Goal: Information Seeking & Learning: Learn about a topic

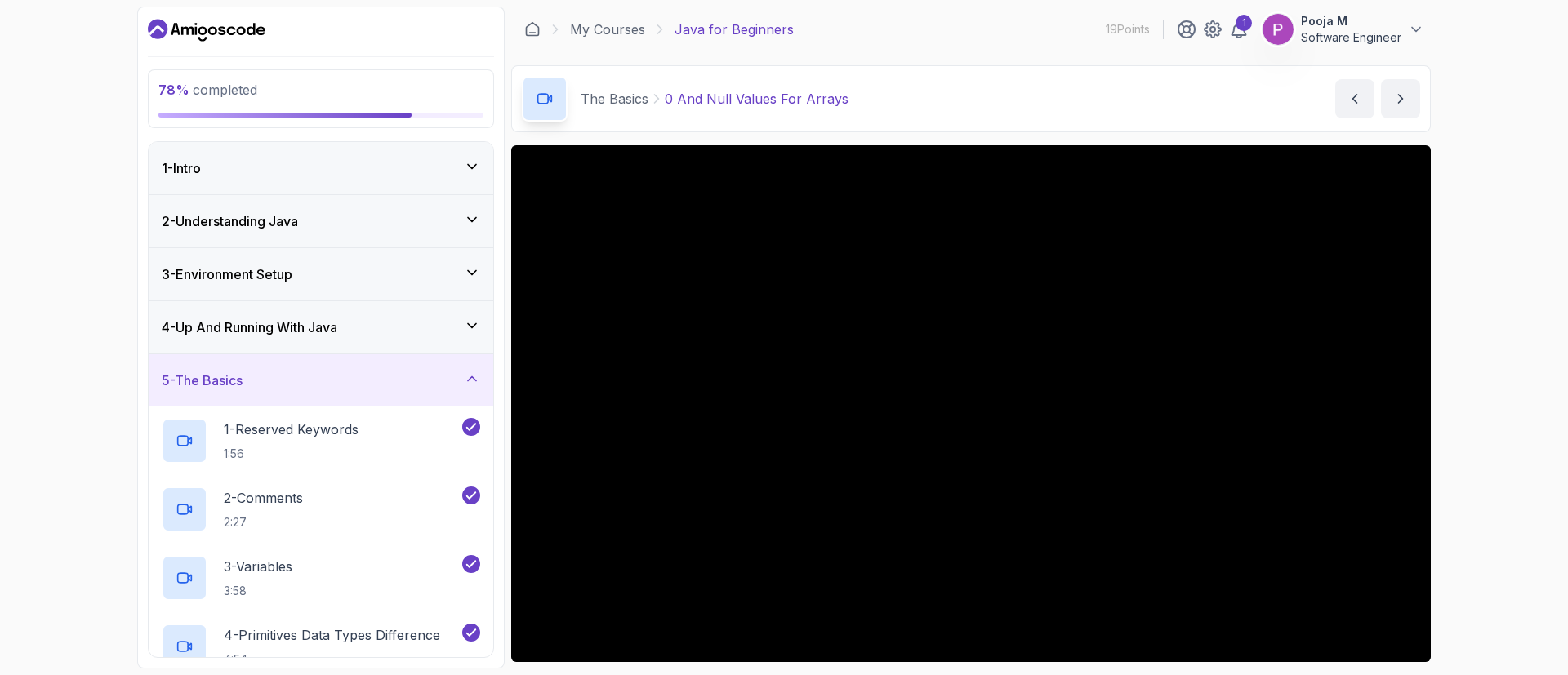
scroll to position [1227, 0]
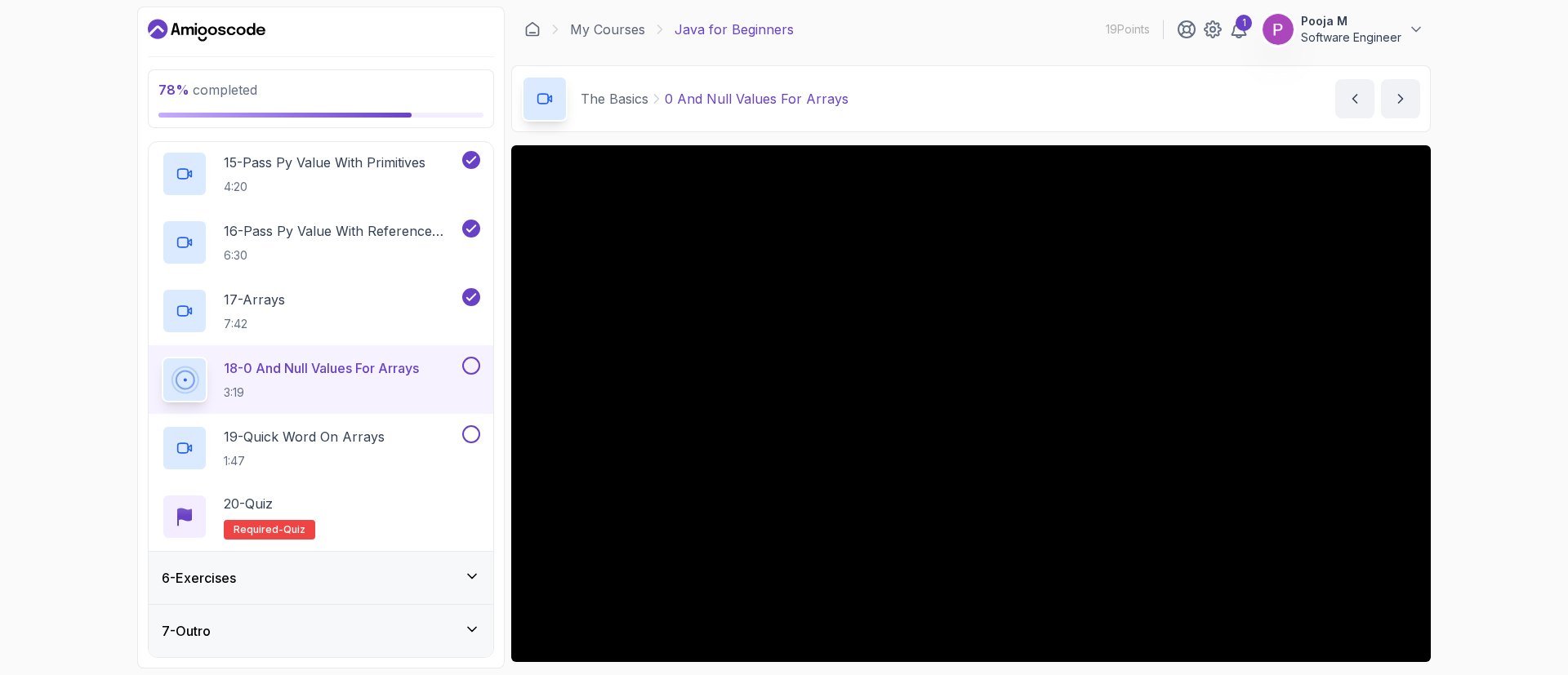
click at [1050, 75] on div "The Basics 0 And Null Values For Arrays 0 And Null Values For Arrays by [PERSON…" at bounding box center [970, 99] width 919 height 67
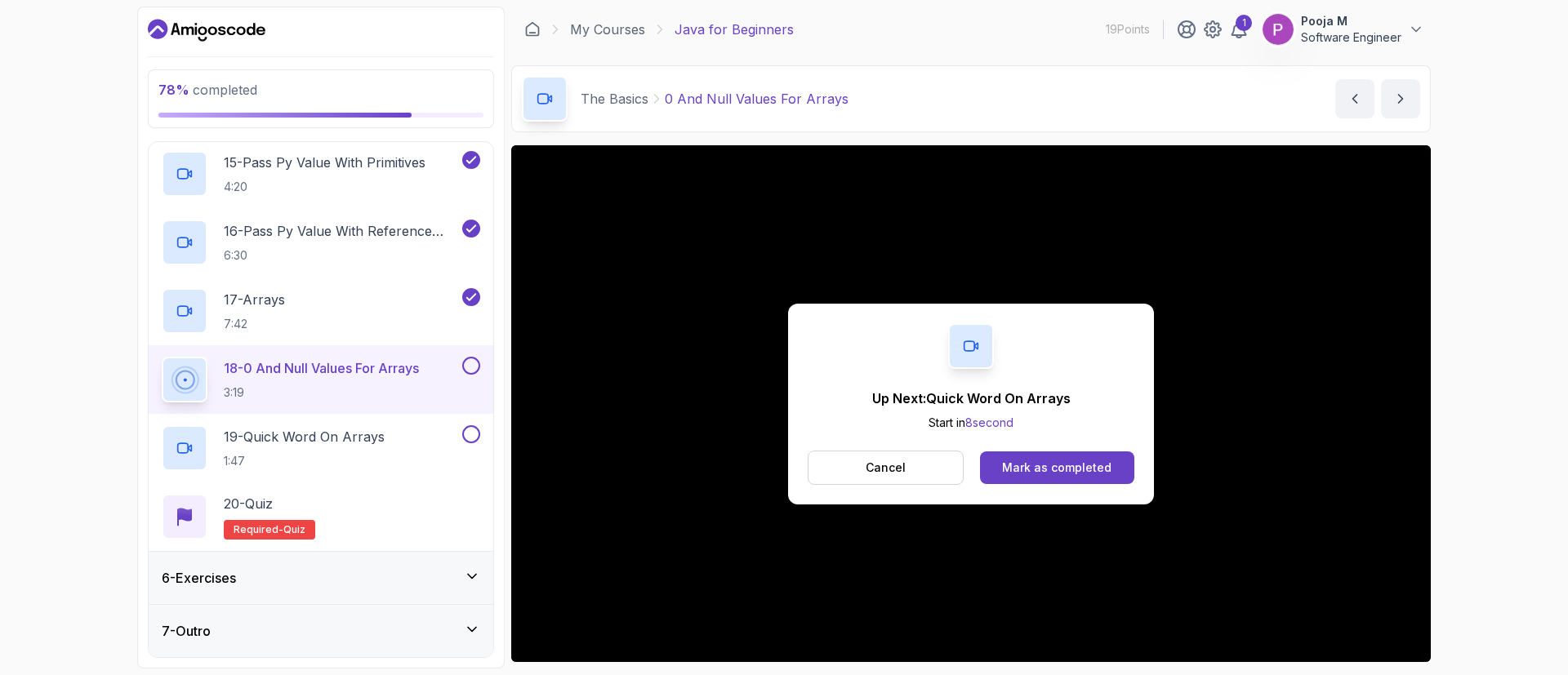
click at [992, 448] on div "Up Next: Quick Word On Arrays Start in 8 second Cancel Mark as completed" at bounding box center [970, 404] width 366 height 201
click at [1002, 459] on button "Mark as completed" at bounding box center [1057, 468] width 154 height 33
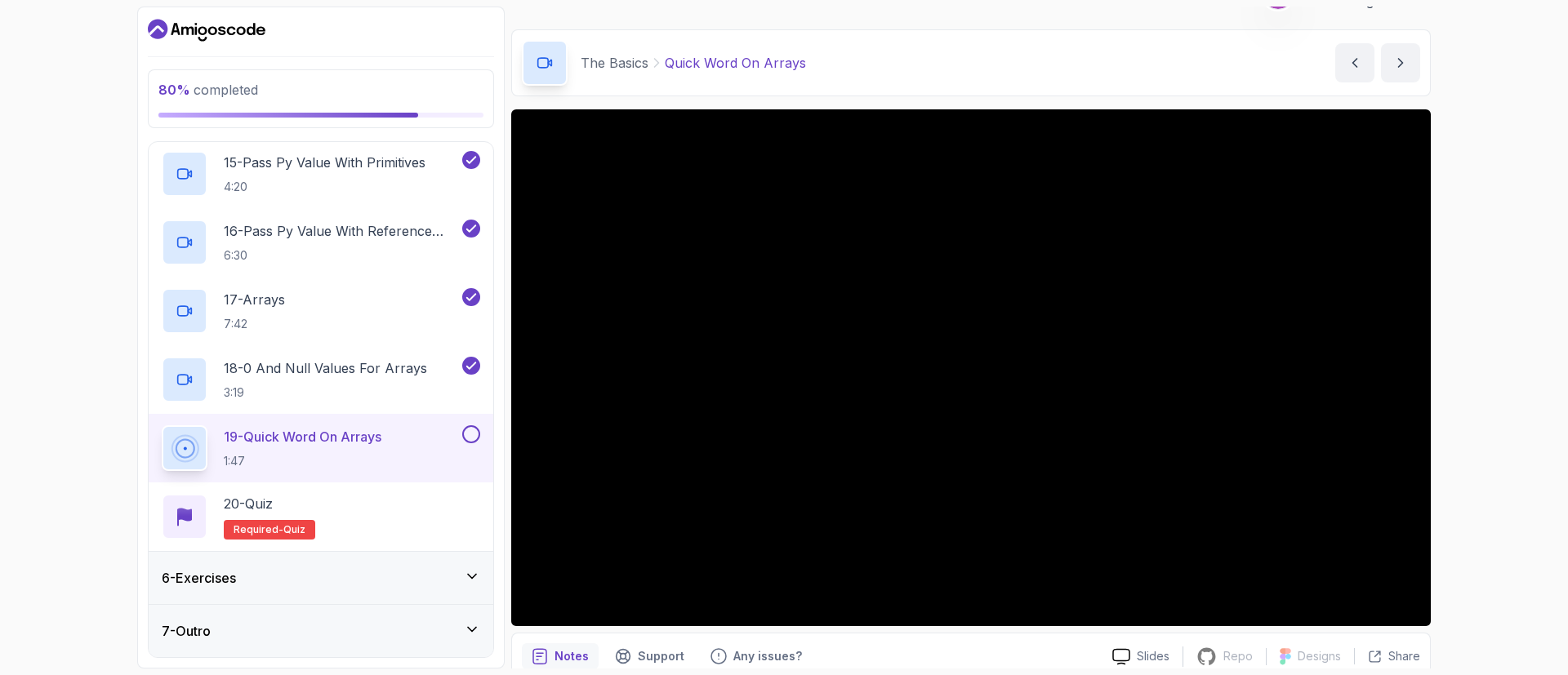
scroll to position [107, 0]
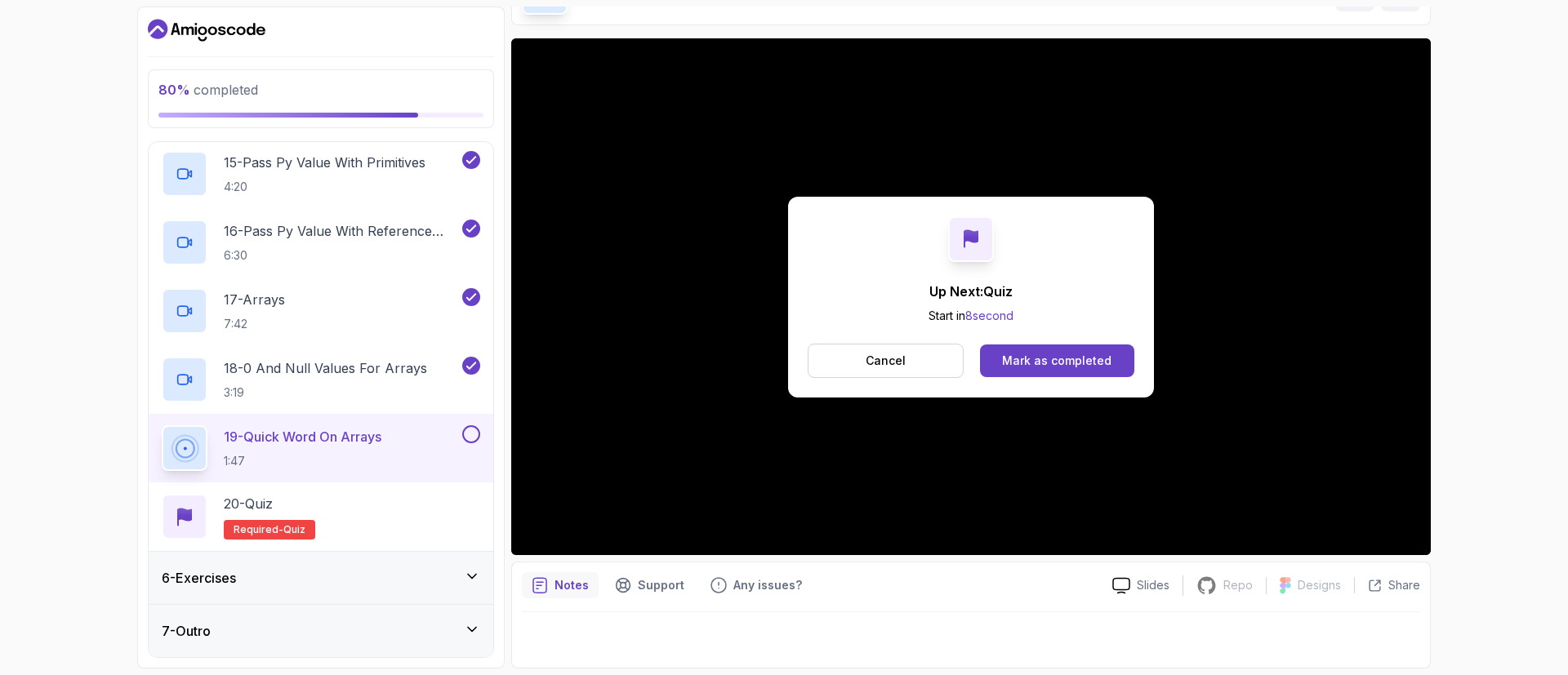
click at [1020, 341] on div "Up Next: Quiz Start in 8 second Cancel Mark as completed" at bounding box center [970, 298] width 366 height 201
click at [1021, 345] on button "Mark as completed" at bounding box center [1057, 361] width 154 height 33
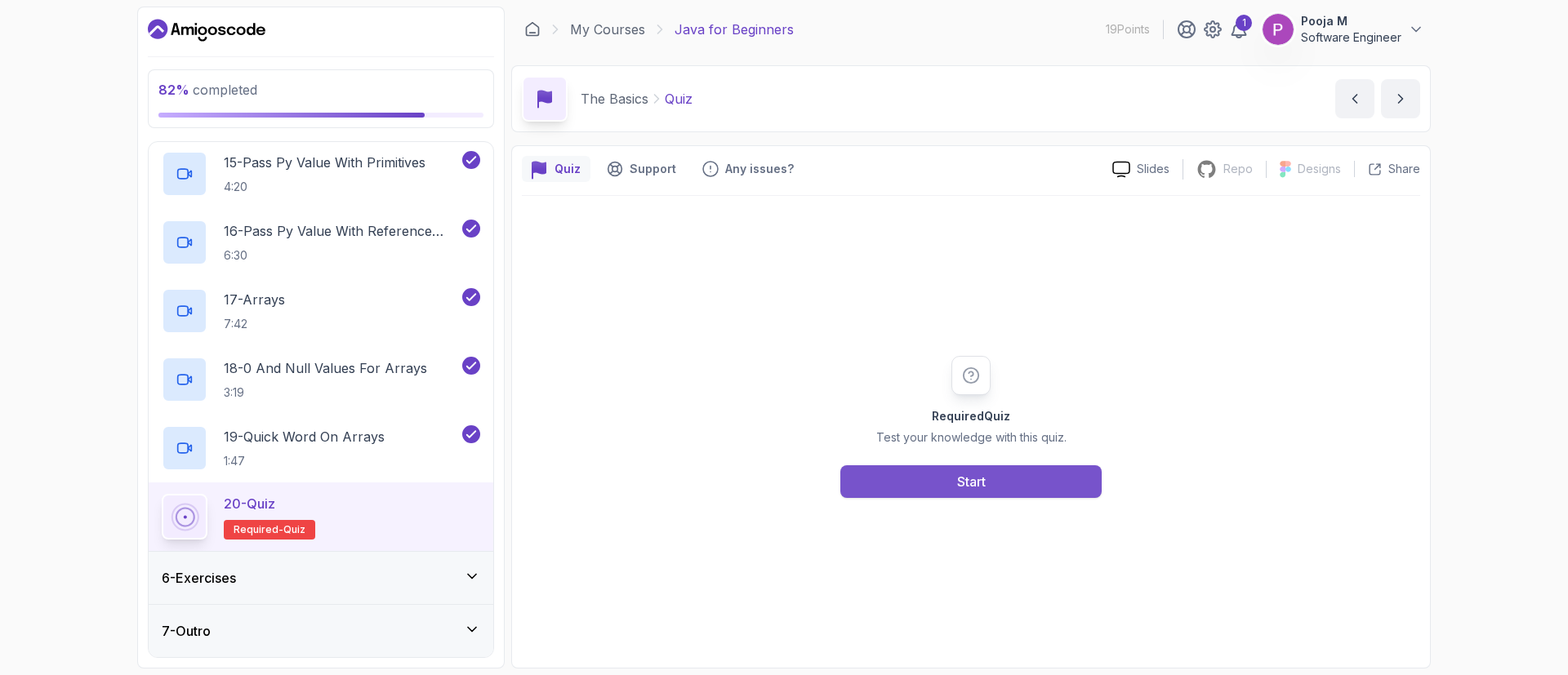
click at [967, 480] on div "Start" at bounding box center [971, 482] width 28 height 20
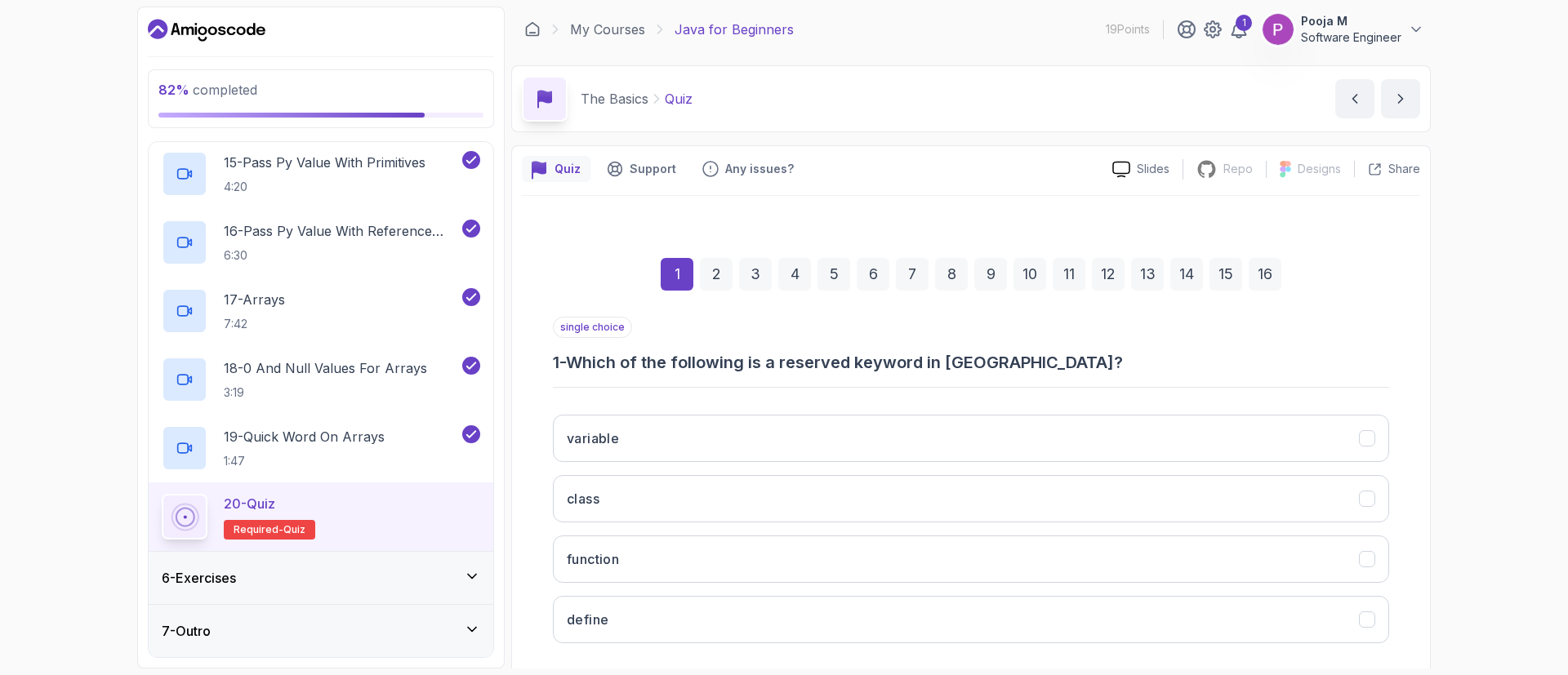
scroll to position [80, 0]
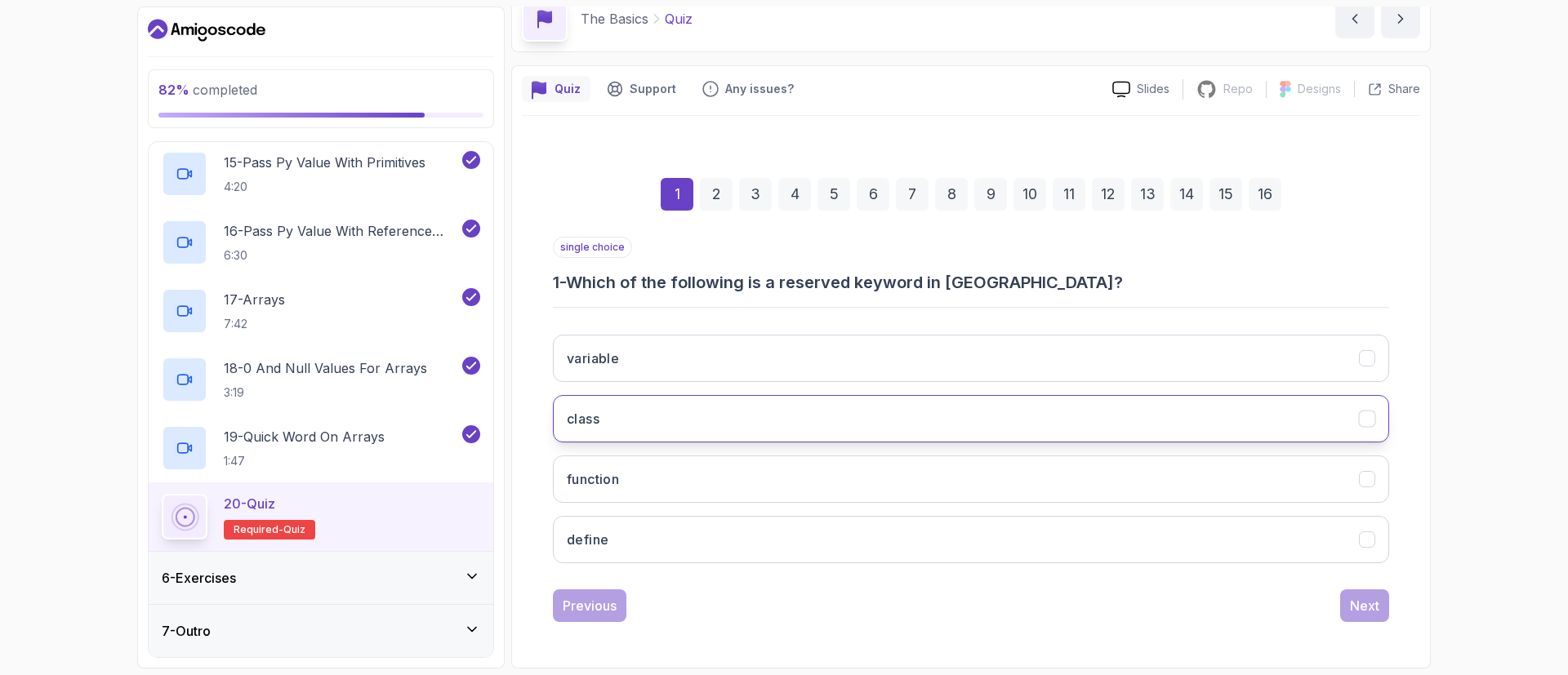
click at [752, 401] on button "class" at bounding box center [971, 418] width 836 height 47
click at [1358, 600] on div "Next" at bounding box center [1364, 606] width 29 height 20
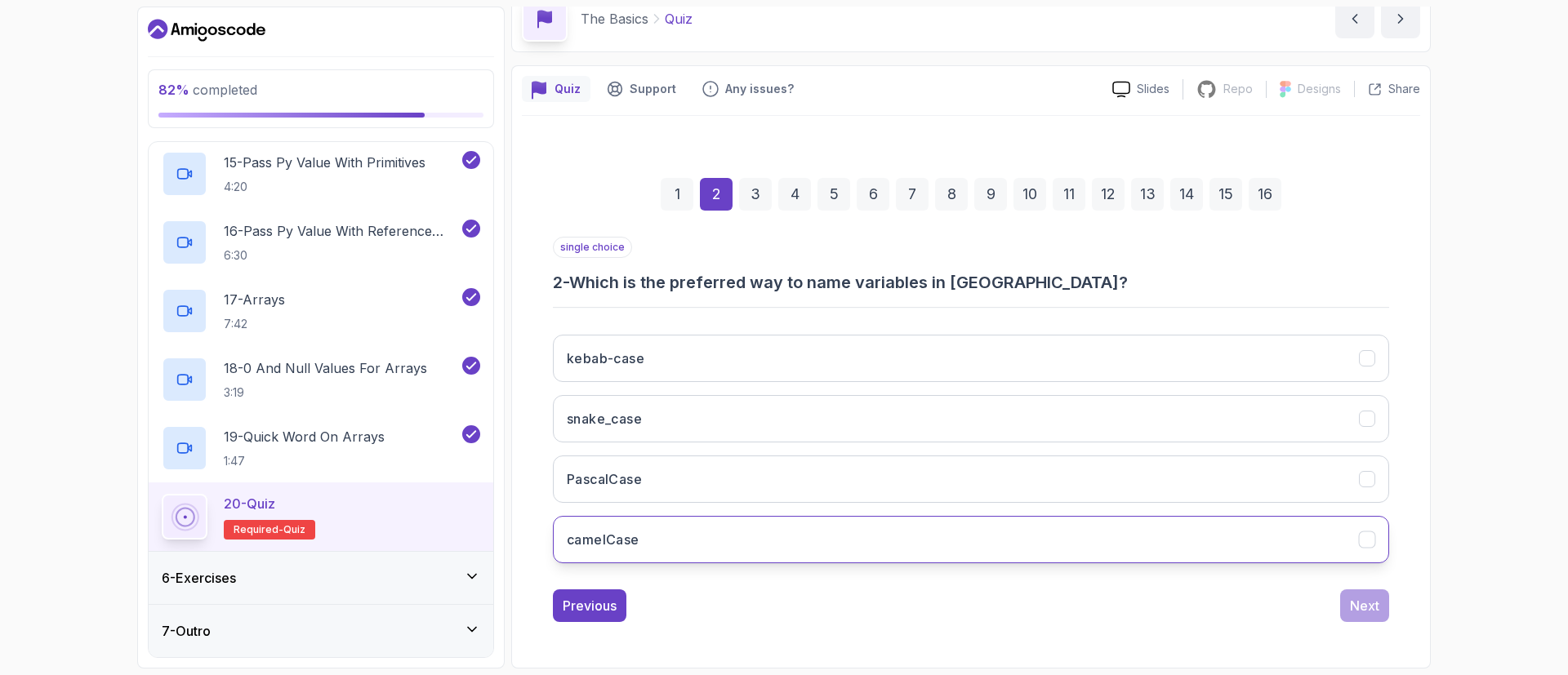
click at [709, 544] on button "camelCase" at bounding box center [971, 539] width 836 height 47
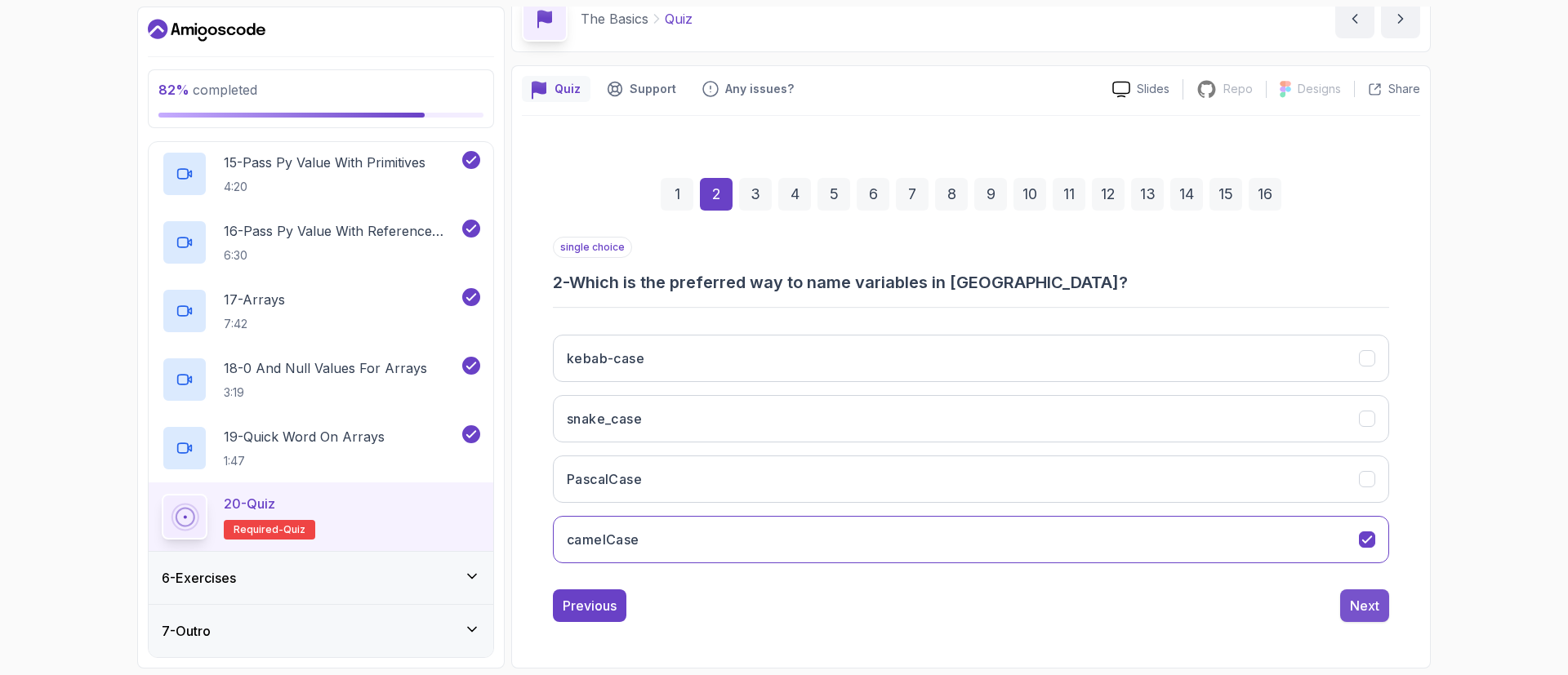
click at [1362, 601] on div "Next" at bounding box center [1364, 606] width 29 height 20
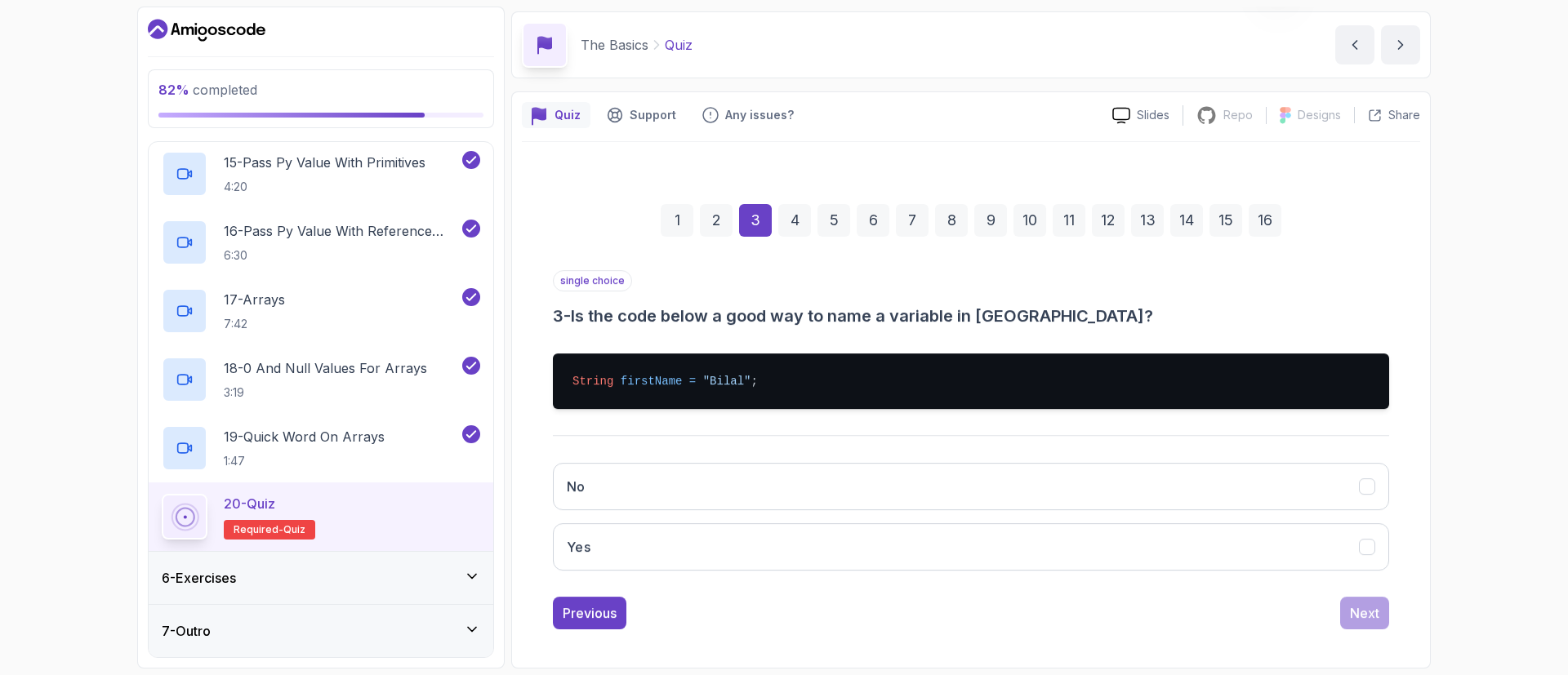
scroll to position [54, 0]
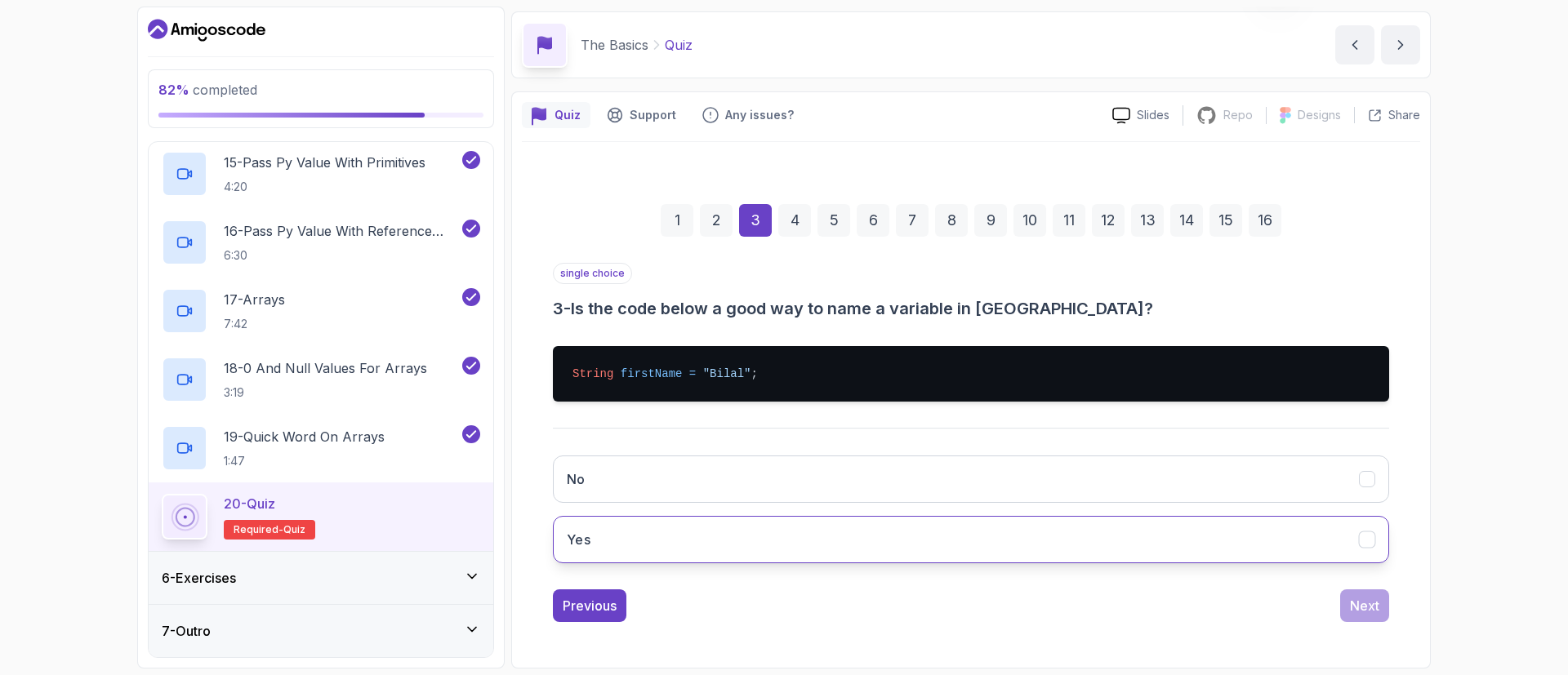
click at [840, 528] on button "Yes" at bounding box center [971, 539] width 836 height 47
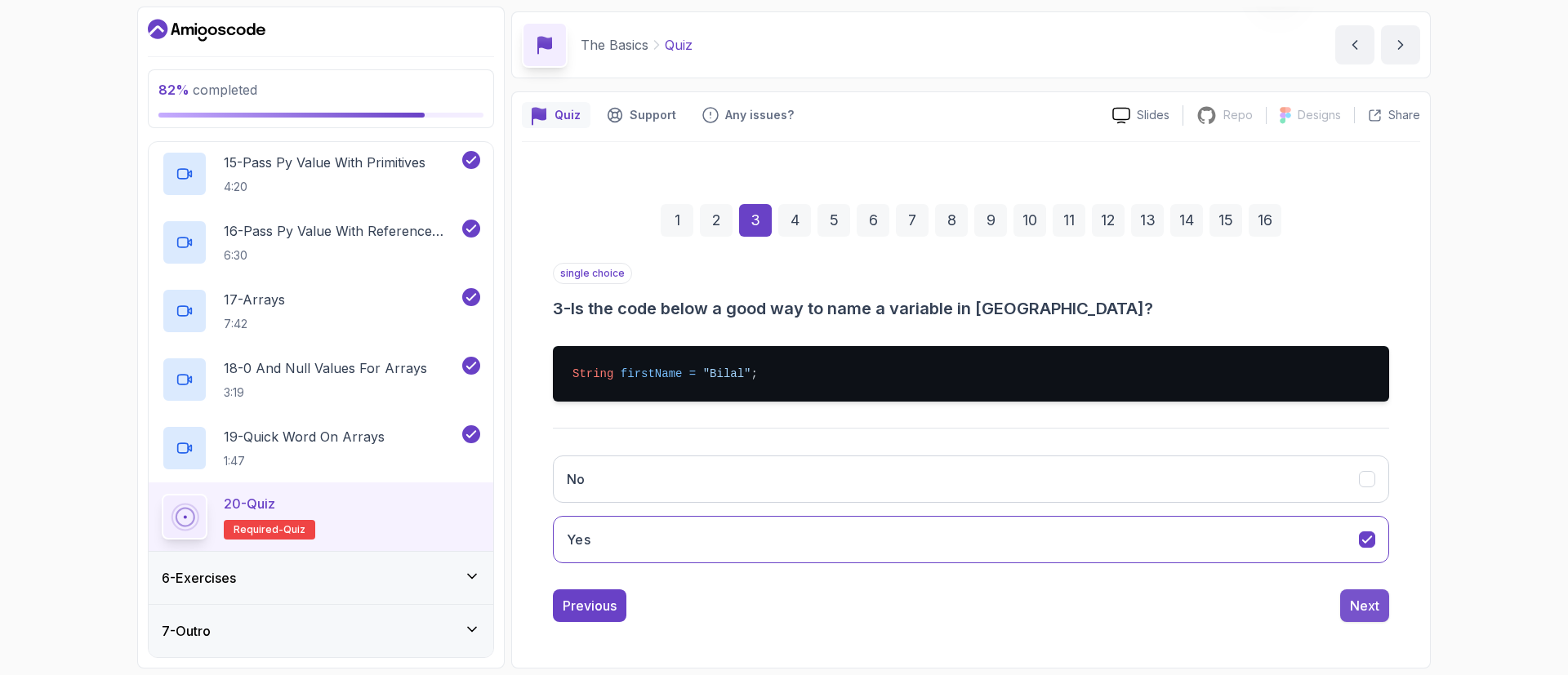
click at [1357, 608] on div "Next" at bounding box center [1364, 606] width 29 height 20
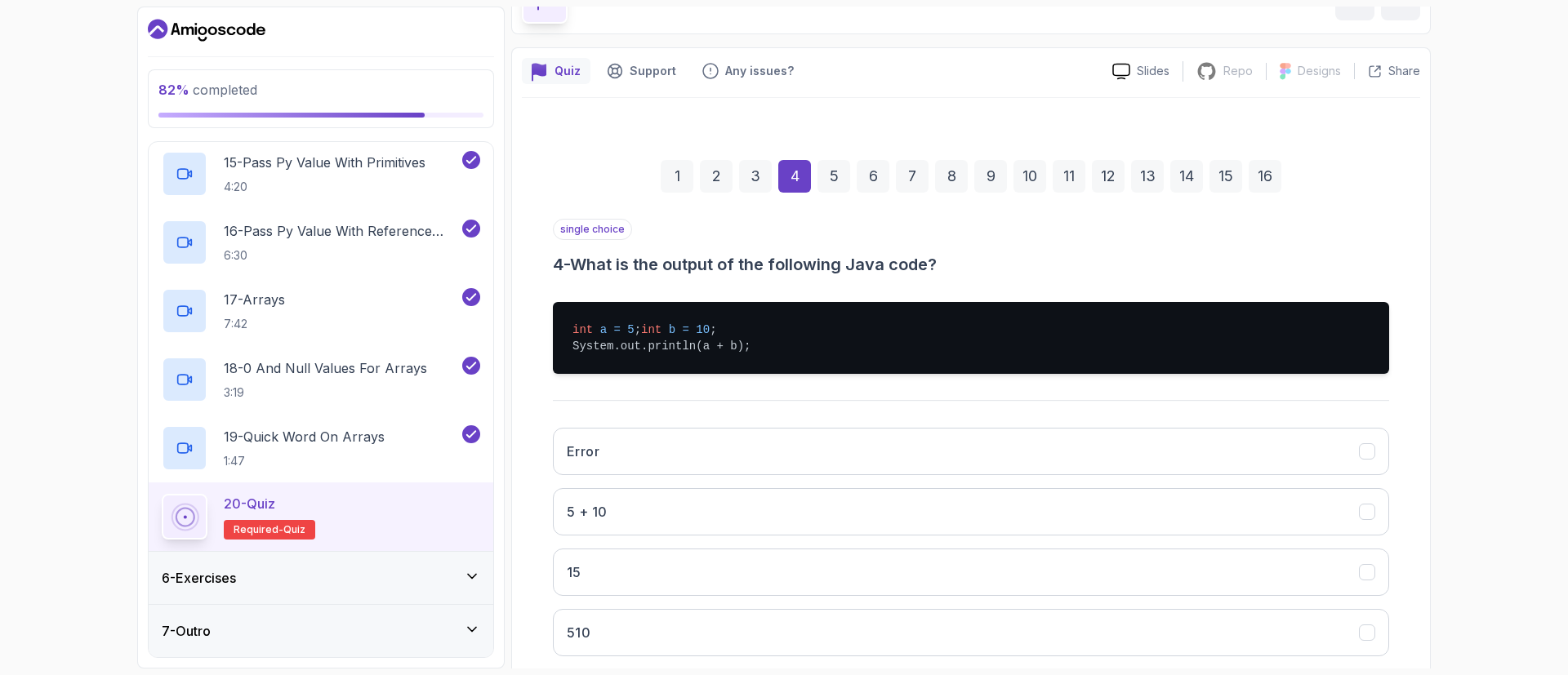
scroll to position [208, 0]
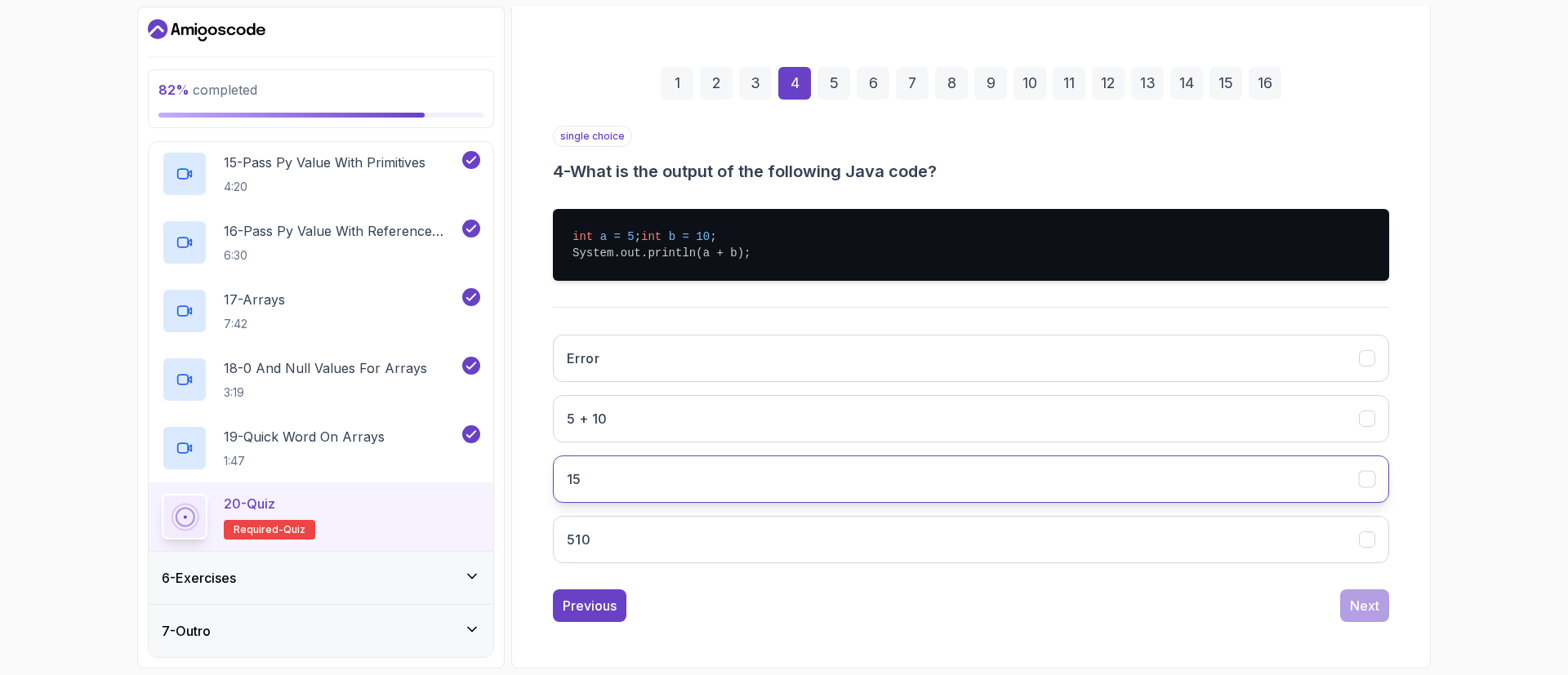
click at [757, 488] on button "15" at bounding box center [971, 479] width 836 height 47
click at [1357, 605] on div "Next" at bounding box center [1364, 606] width 29 height 20
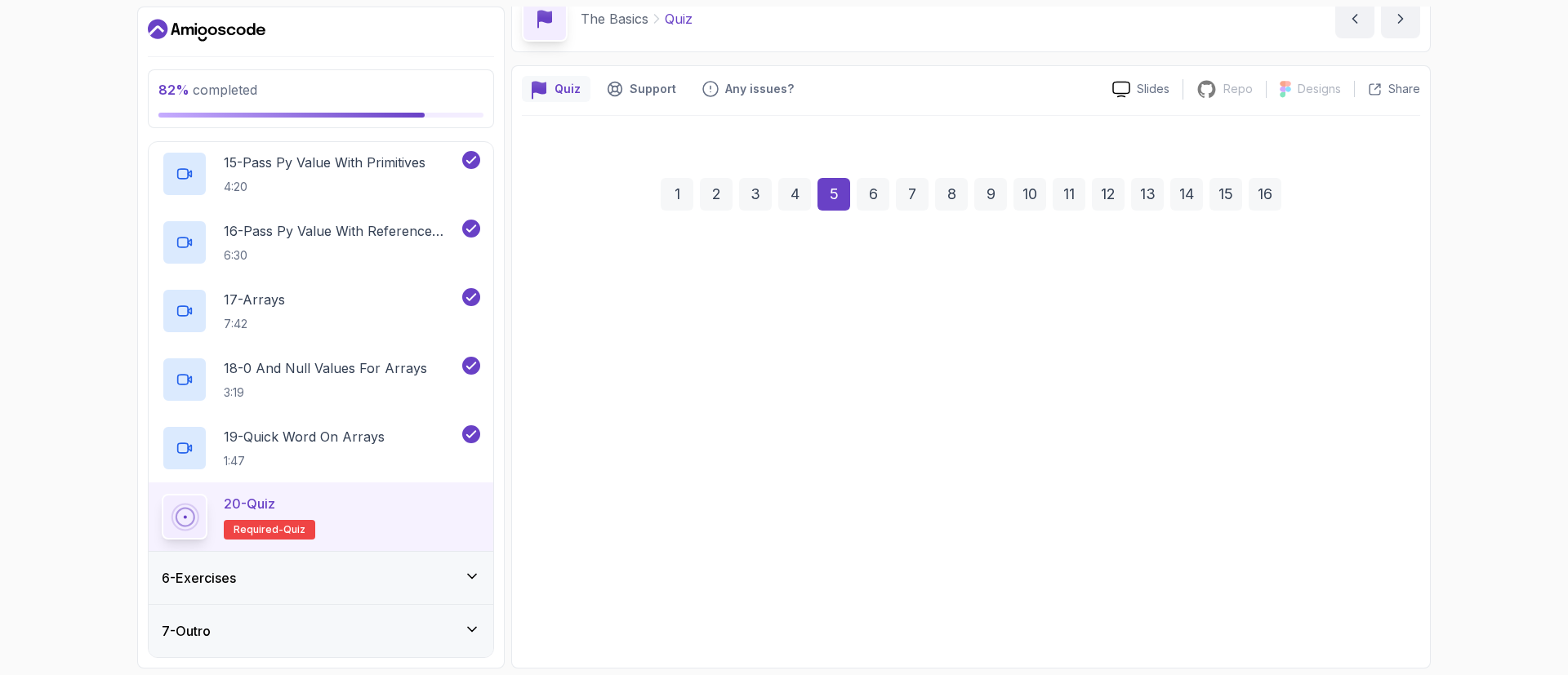
scroll to position [80, 0]
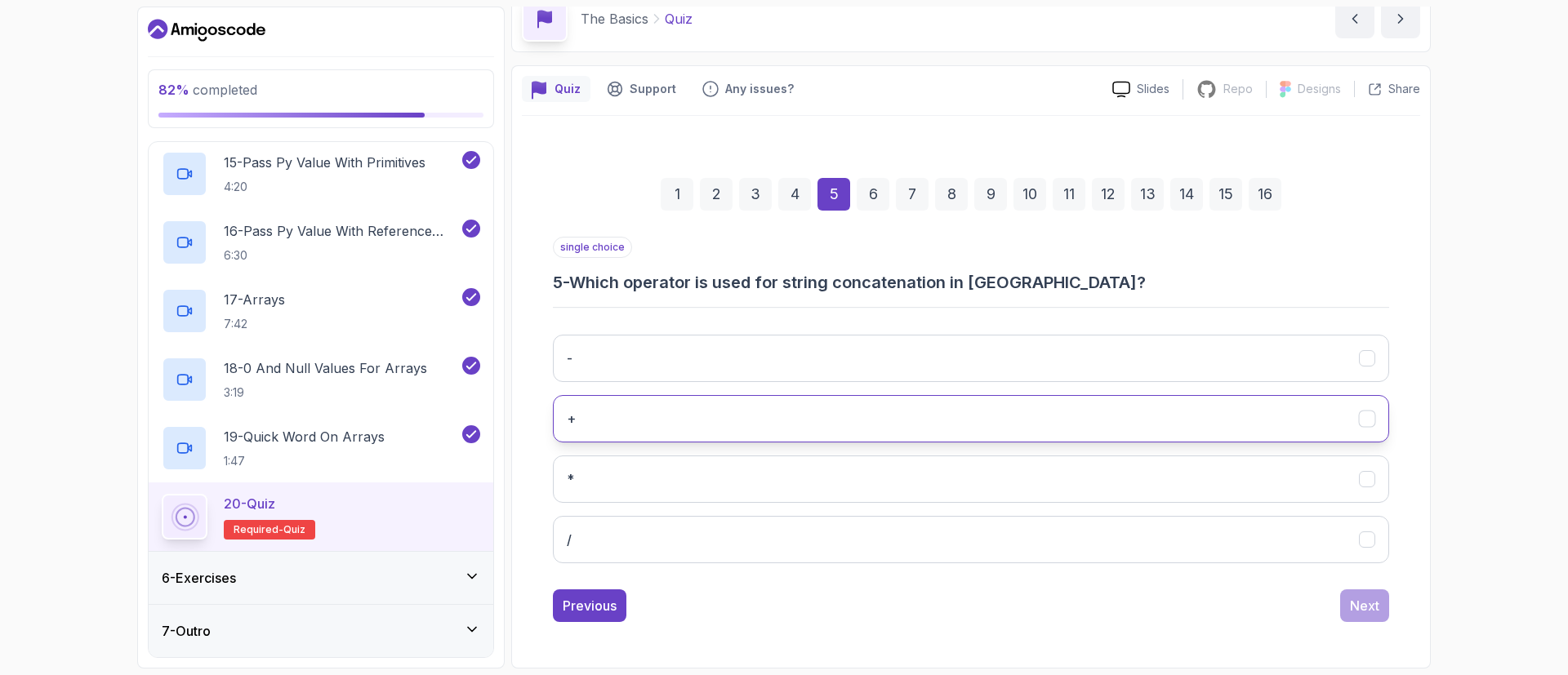
click at [827, 418] on button "+" at bounding box center [971, 418] width 836 height 47
click at [1382, 608] on button "Next" at bounding box center [1364, 606] width 49 height 33
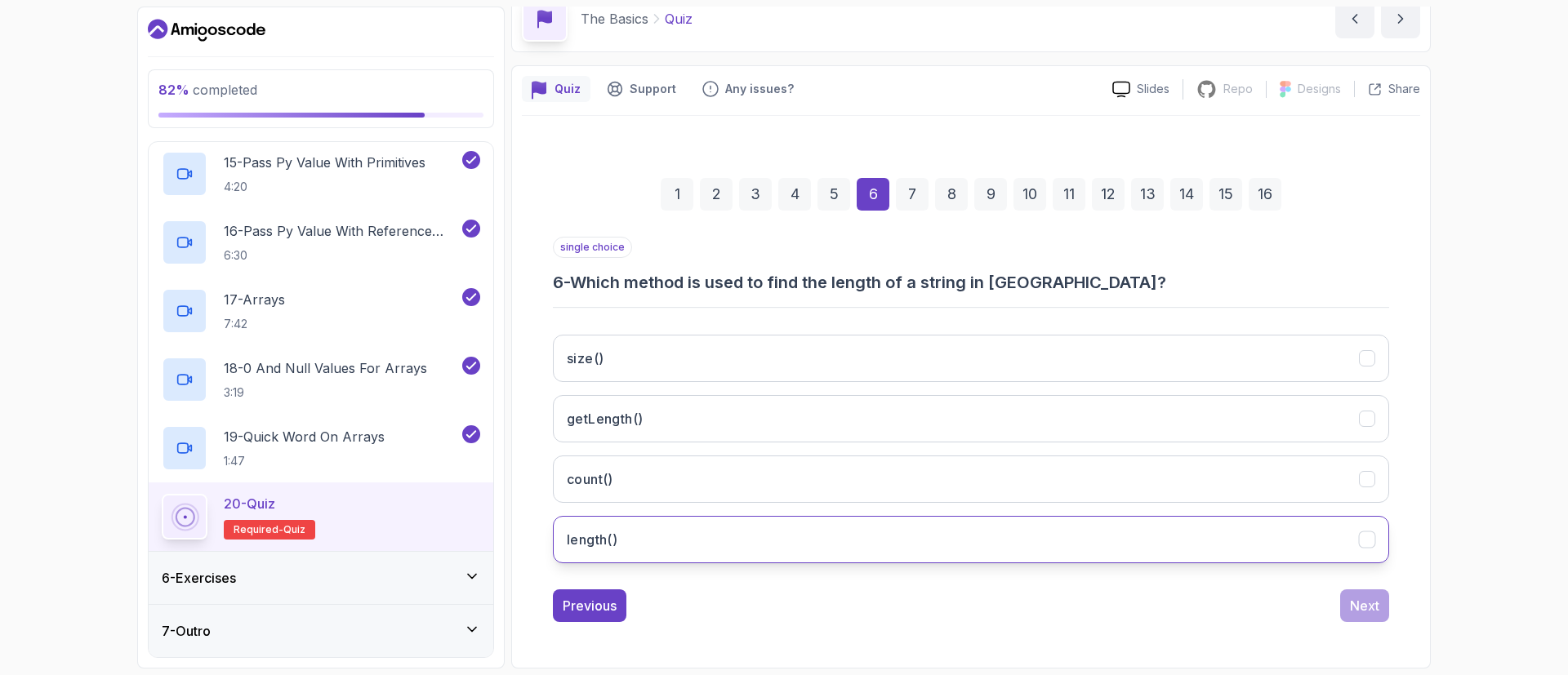
click at [905, 536] on button "length()" at bounding box center [971, 539] width 836 height 47
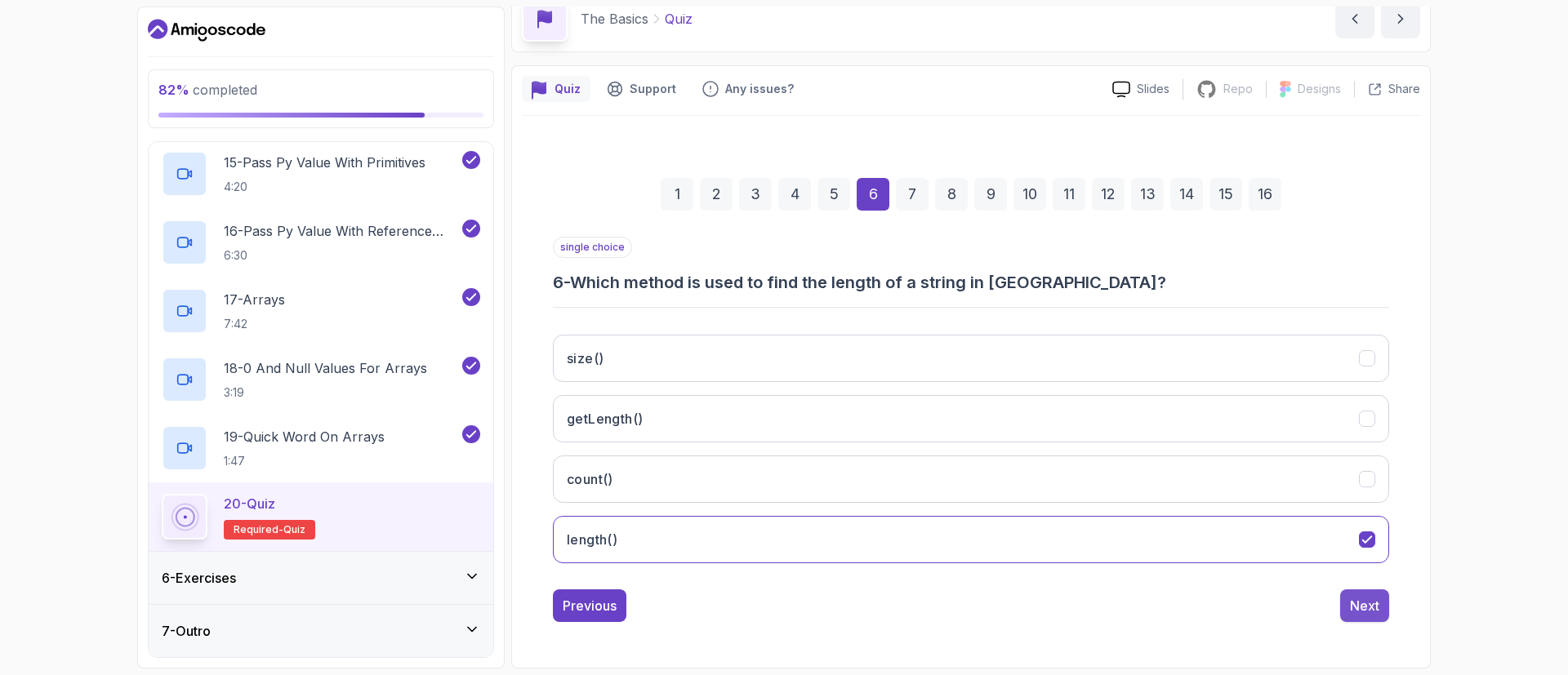
click at [1359, 611] on div "Next" at bounding box center [1364, 606] width 29 height 20
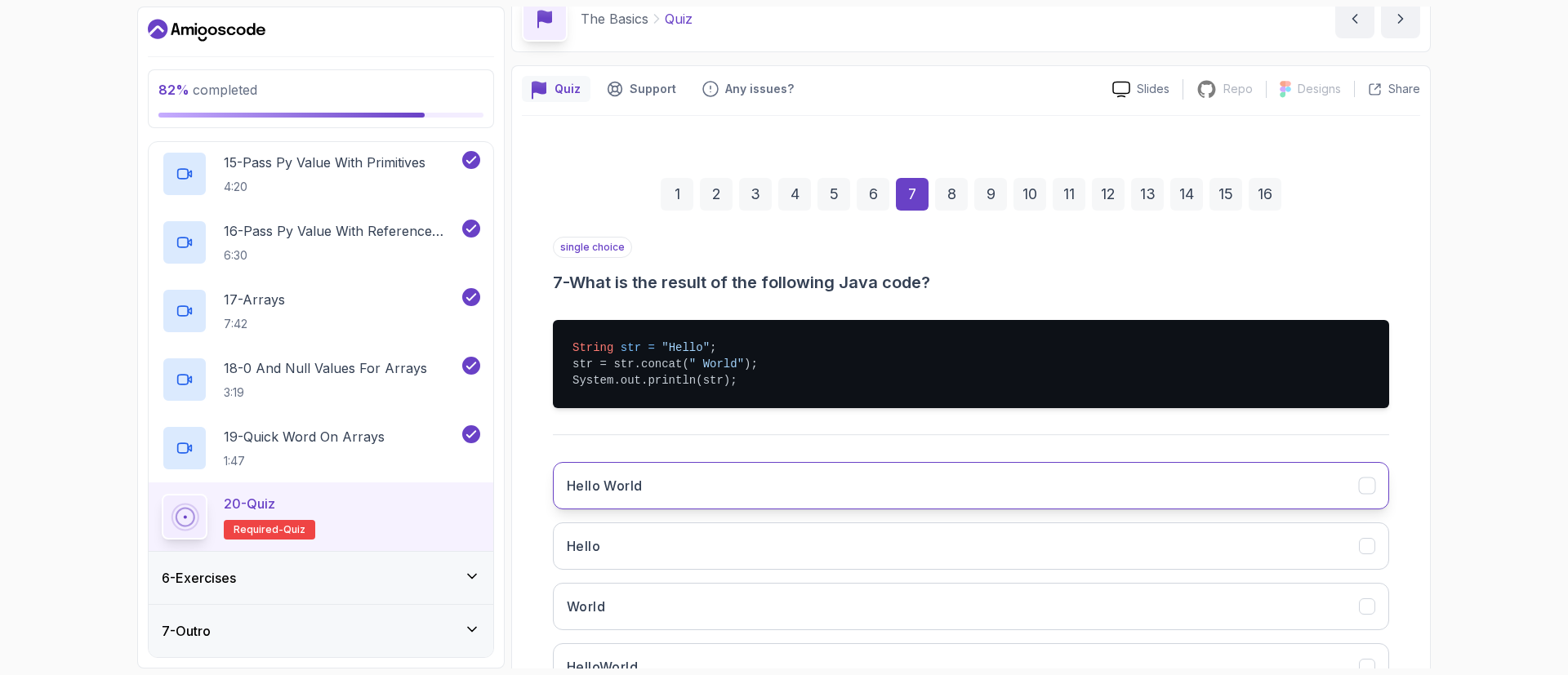
click at [692, 489] on button "Hello World" at bounding box center [971, 485] width 836 height 47
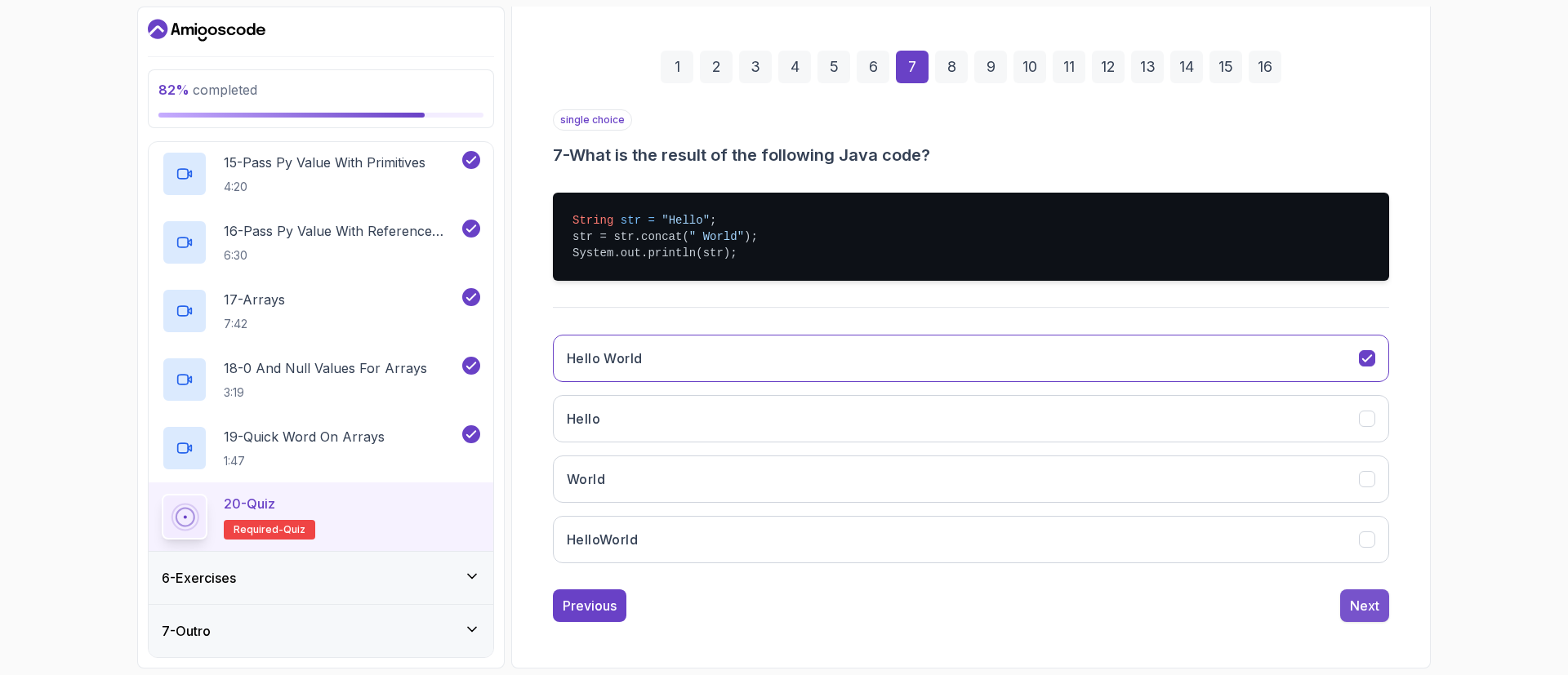
click at [1347, 602] on button "Next" at bounding box center [1364, 606] width 49 height 33
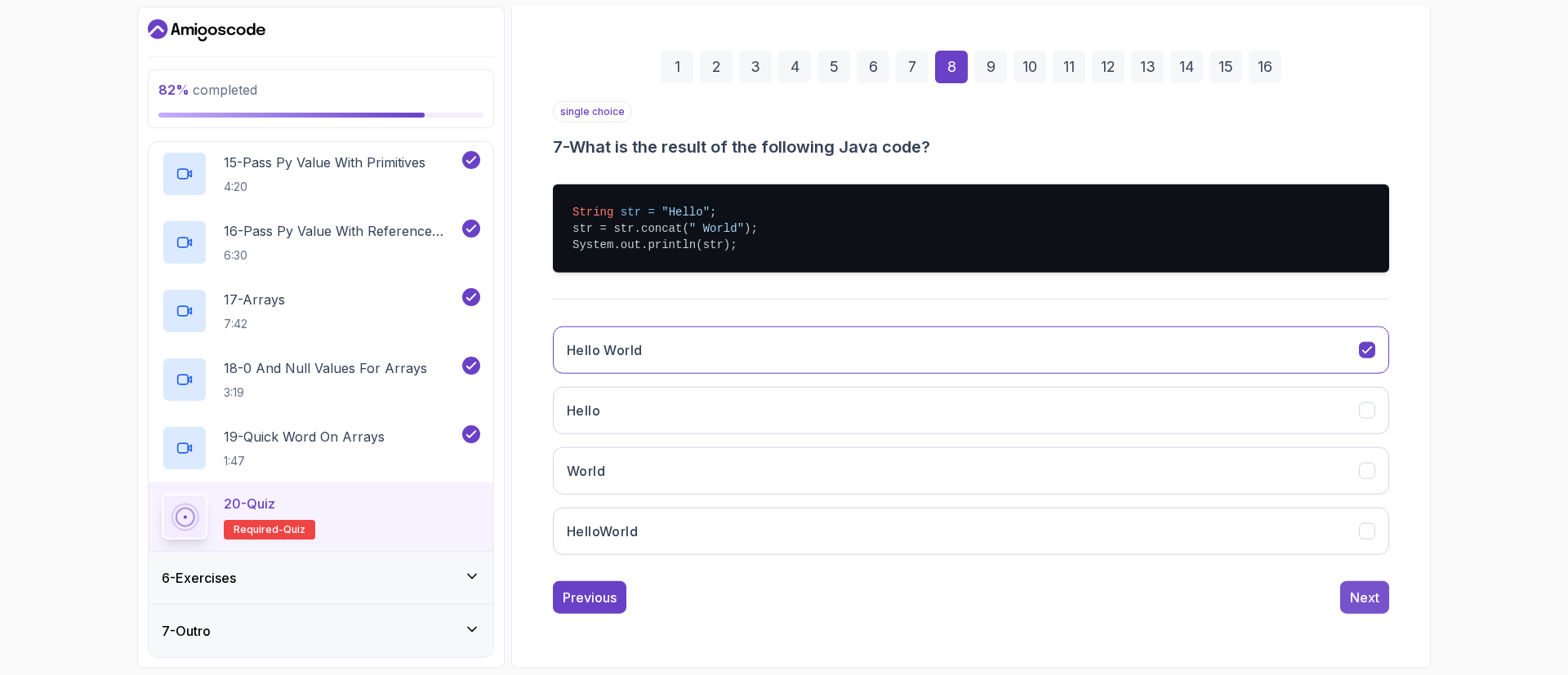
scroll to position [80, 0]
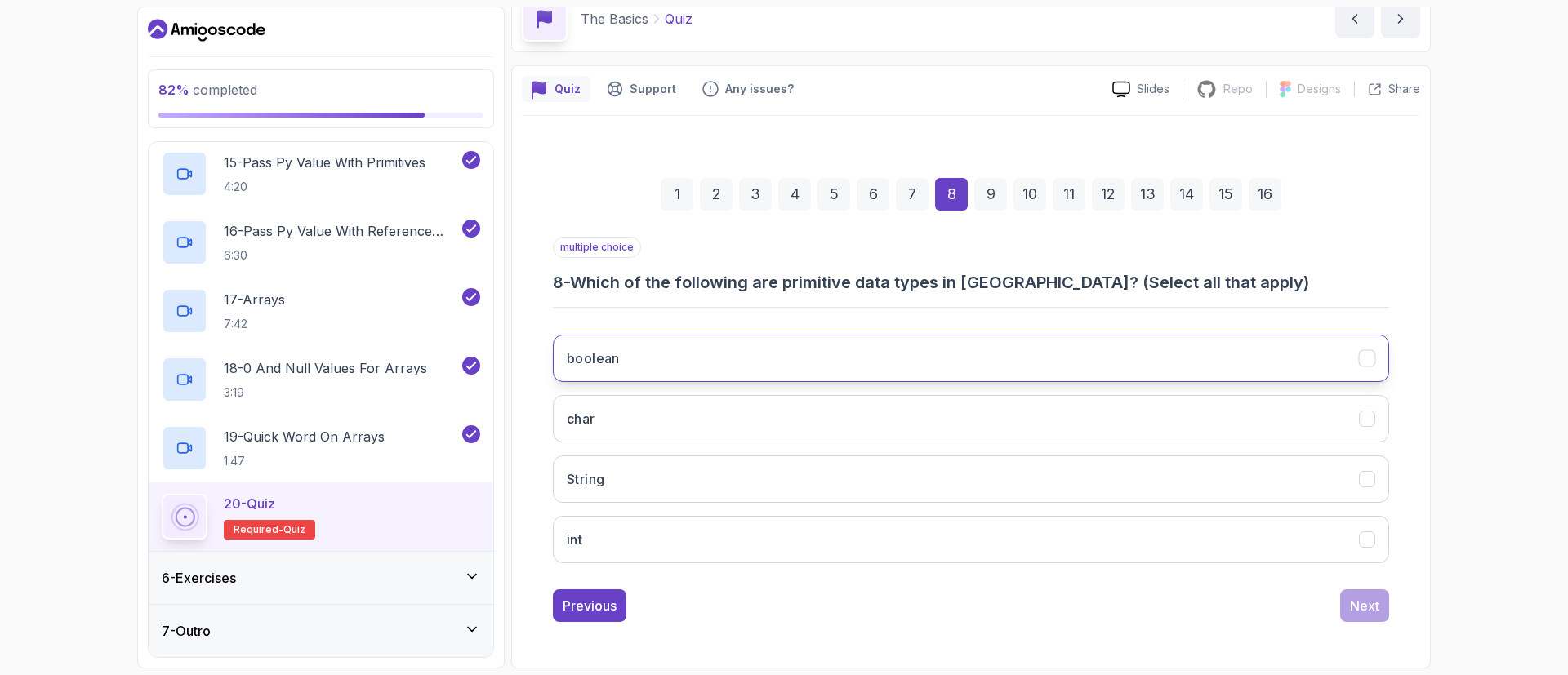
click at [852, 361] on button "boolean" at bounding box center [971, 358] width 836 height 47
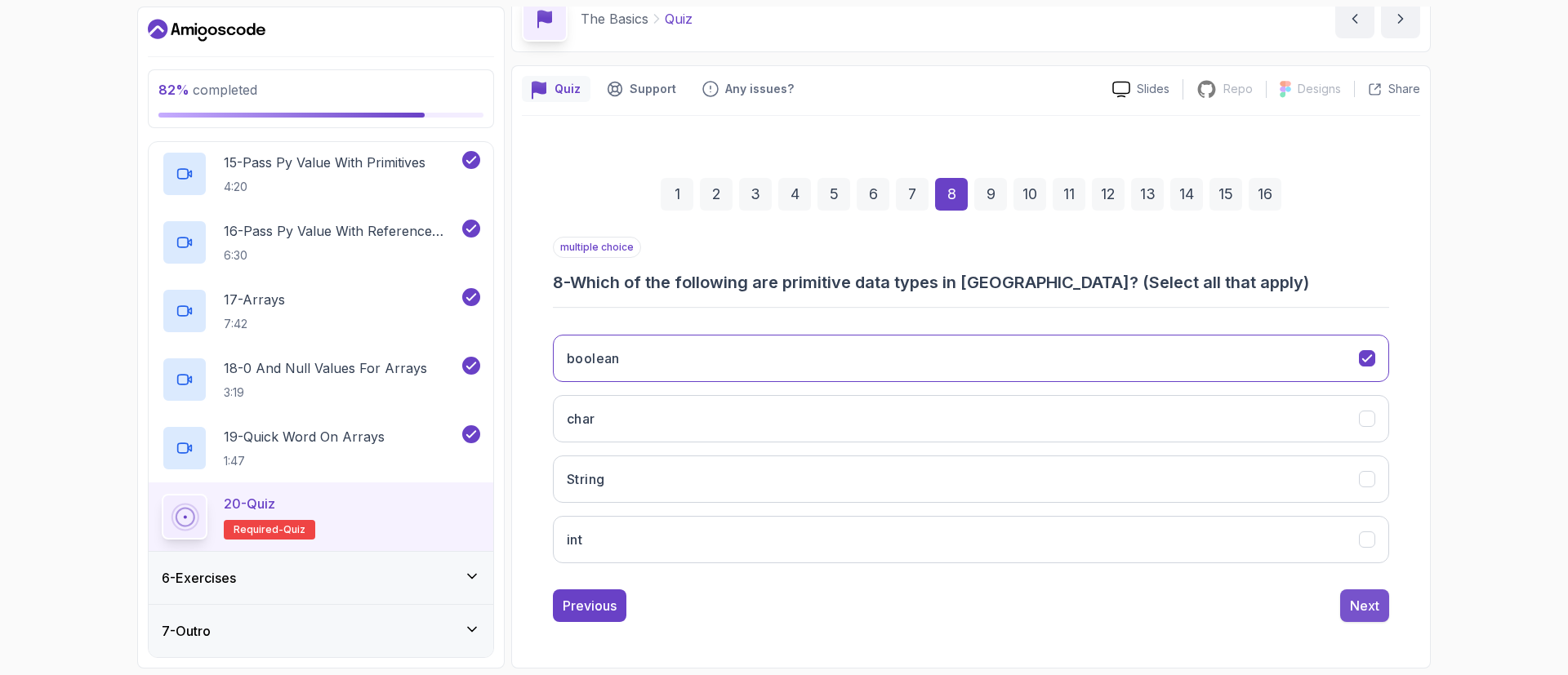
click at [1374, 603] on div "Next" at bounding box center [1364, 606] width 29 height 20
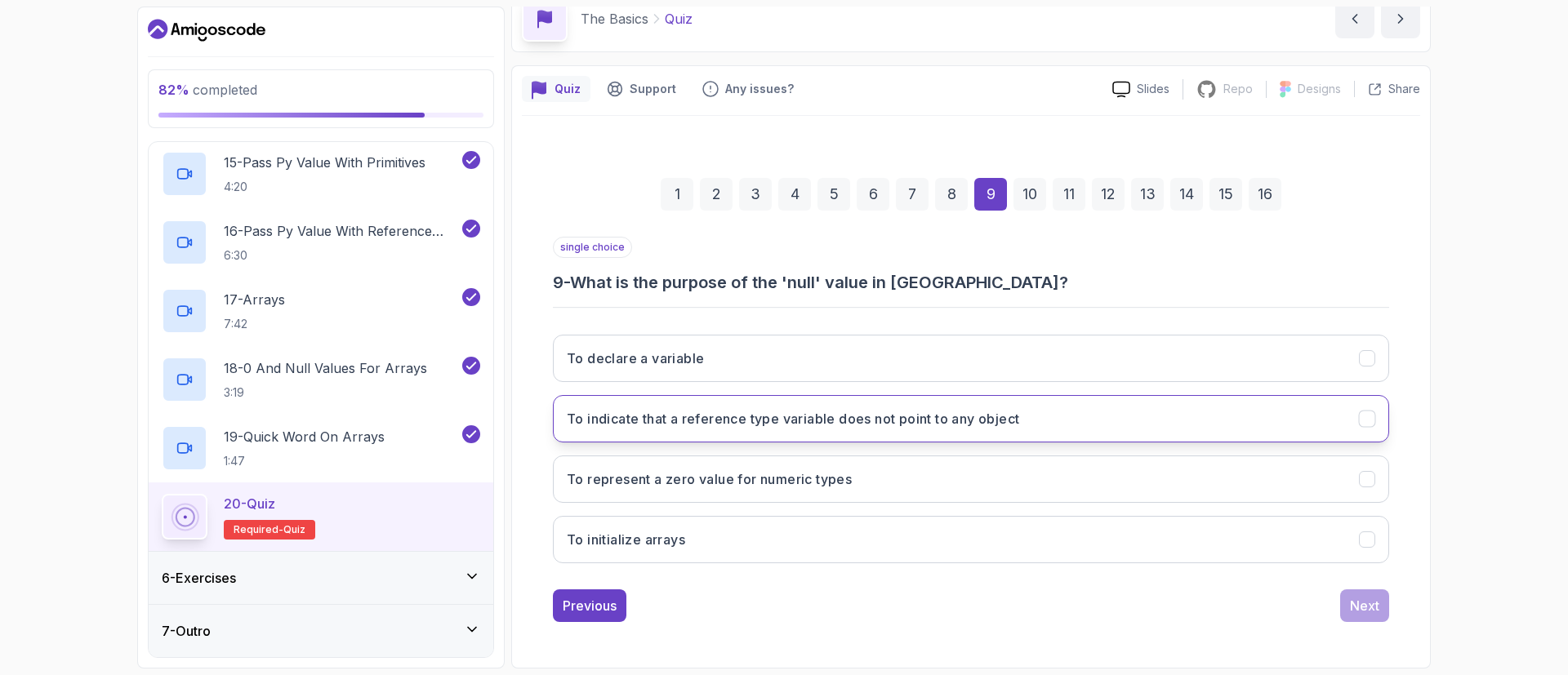
click at [1301, 396] on button "To indicate that a reference type variable does not point to any object" at bounding box center [971, 418] width 836 height 47
click at [1343, 600] on button "Next" at bounding box center [1364, 606] width 49 height 33
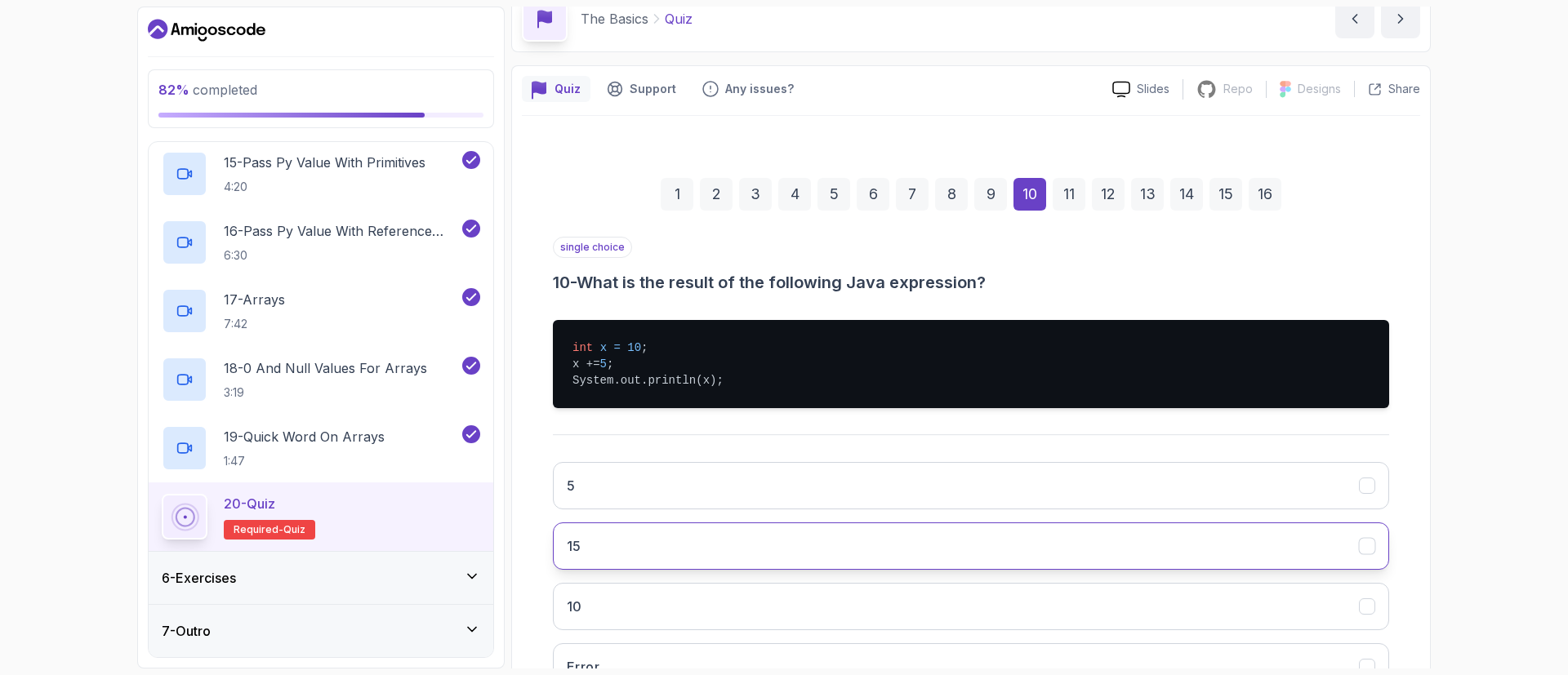
click at [839, 533] on button "15" at bounding box center [971, 546] width 836 height 47
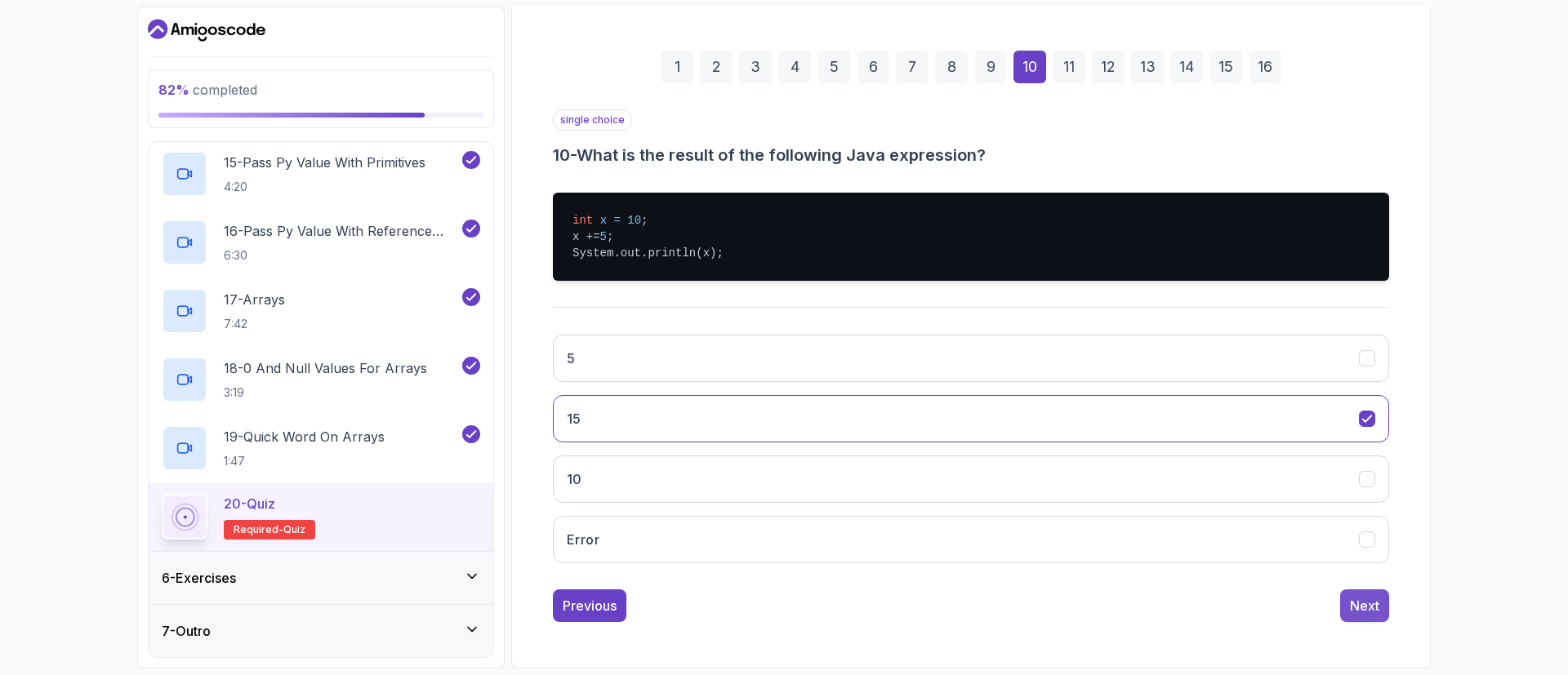
click at [1342, 598] on button "Next" at bounding box center [1364, 606] width 49 height 33
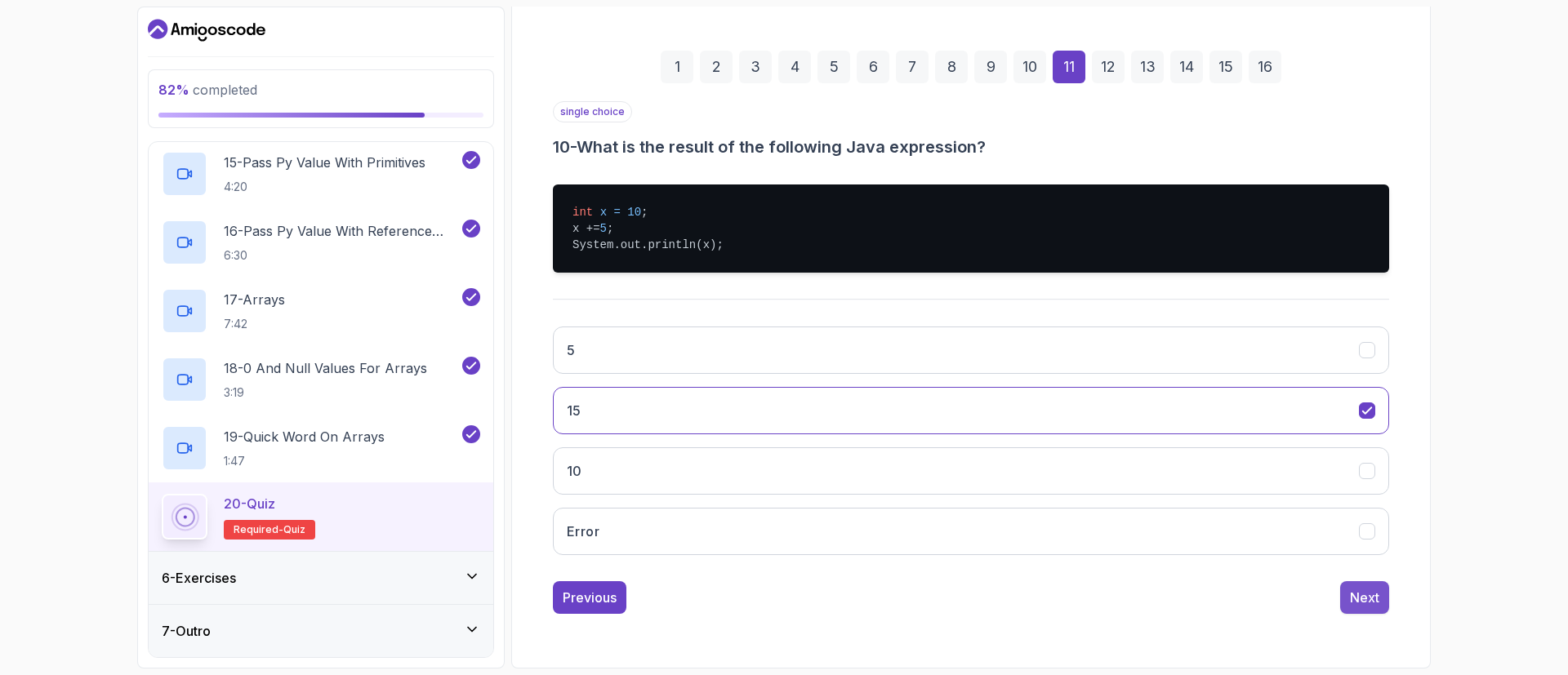
scroll to position [140, 0]
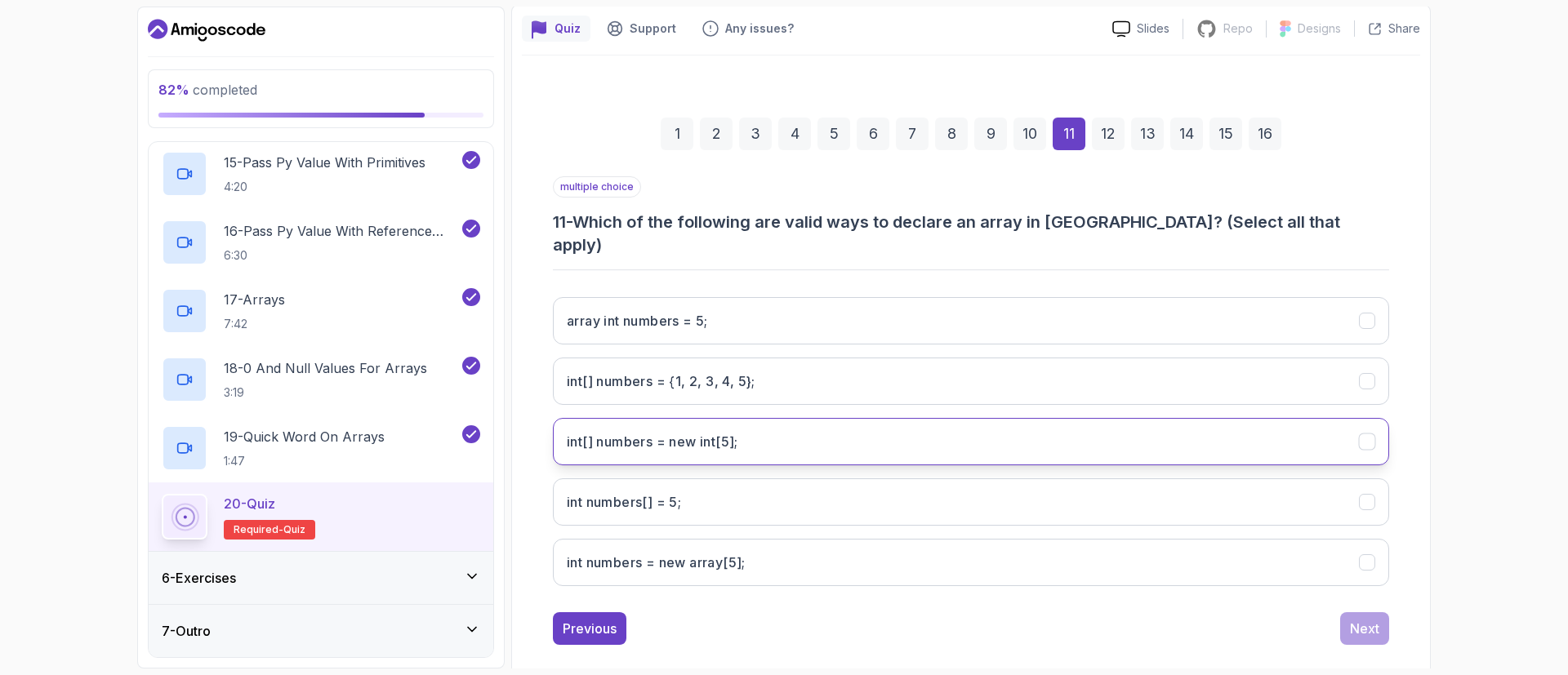
click at [740, 434] on int;"] "int[] numbers = new int[5];" at bounding box center [971, 441] width 836 height 47
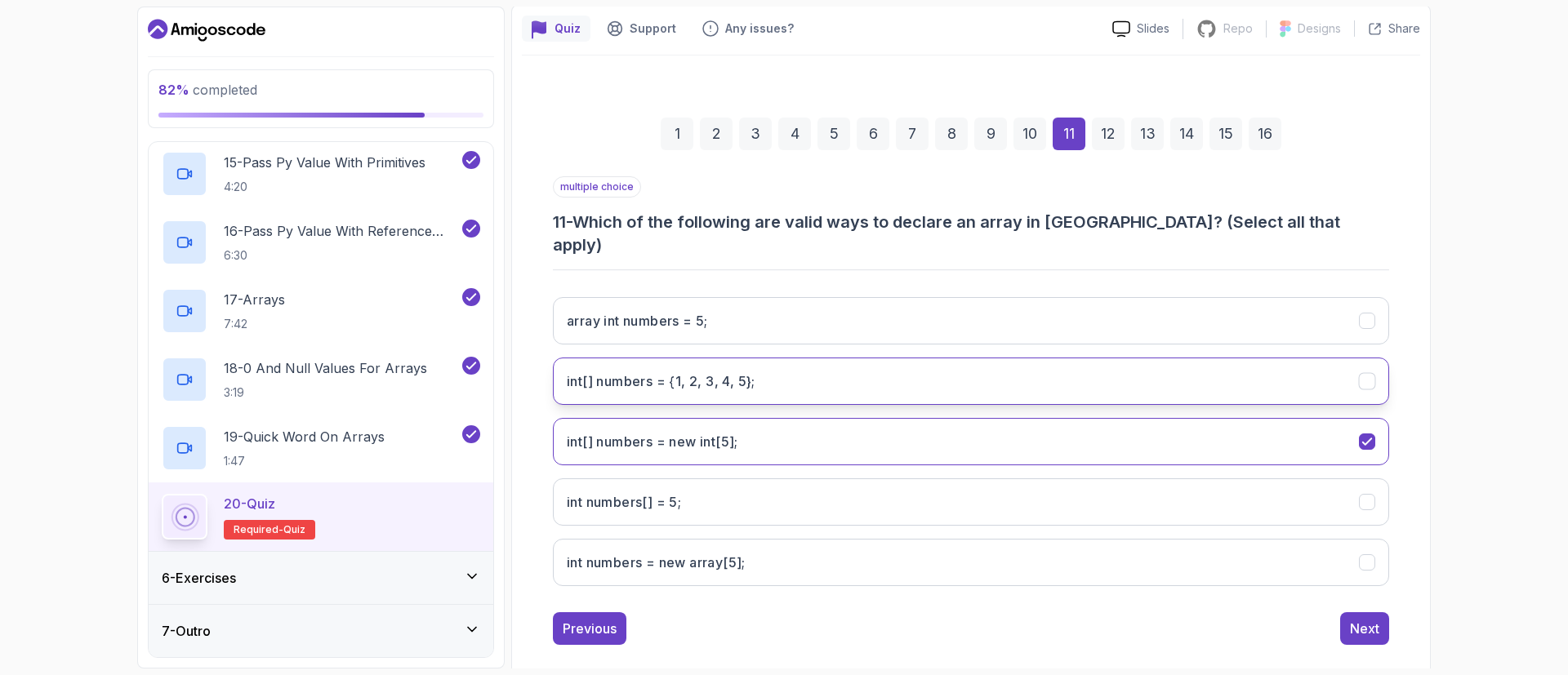
click at [732, 369] on 5};"] "int[] numbers = {1, 2, 3, 4, 5};" at bounding box center [971, 381] width 836 height 47
click at [1348, 615] on button "Next" at bounding box center [1364, 629] width 49 height 33
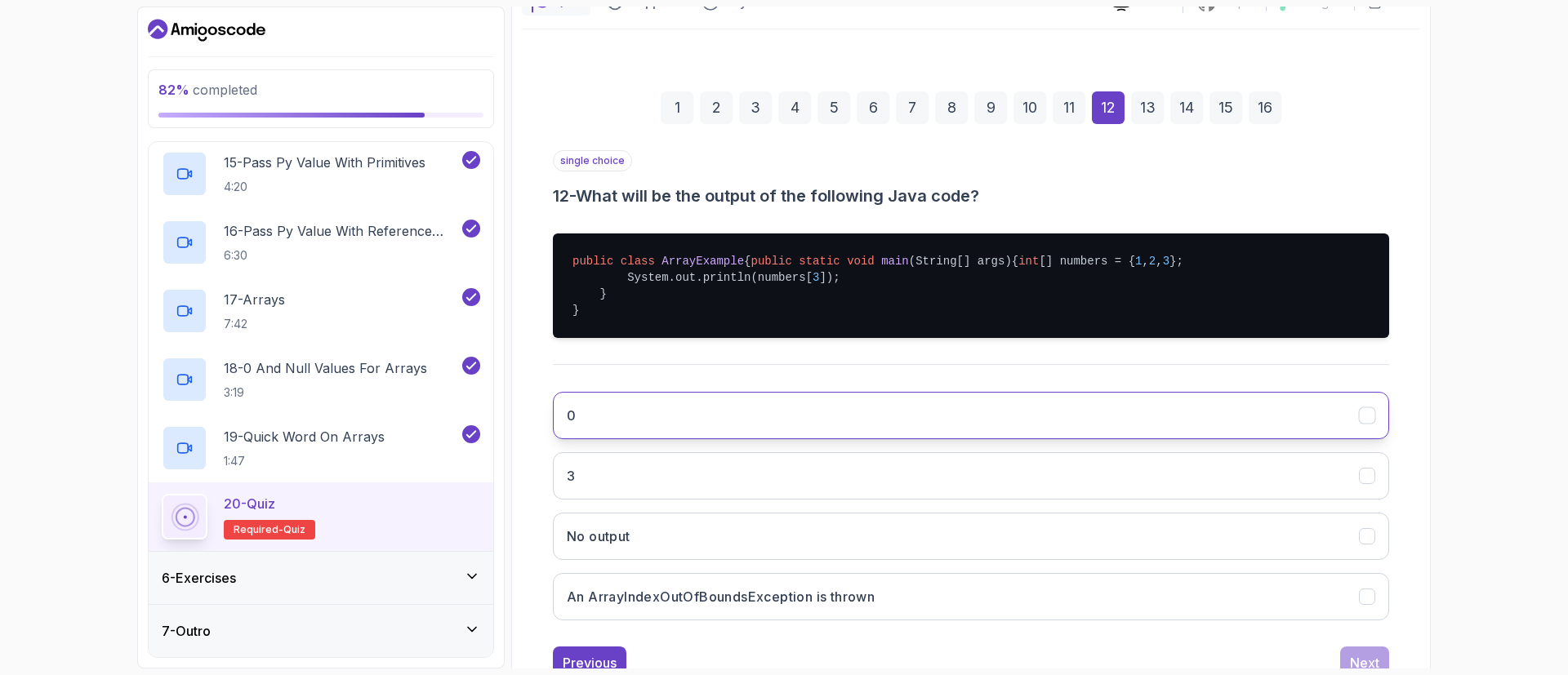
scroll to position [170, 0]
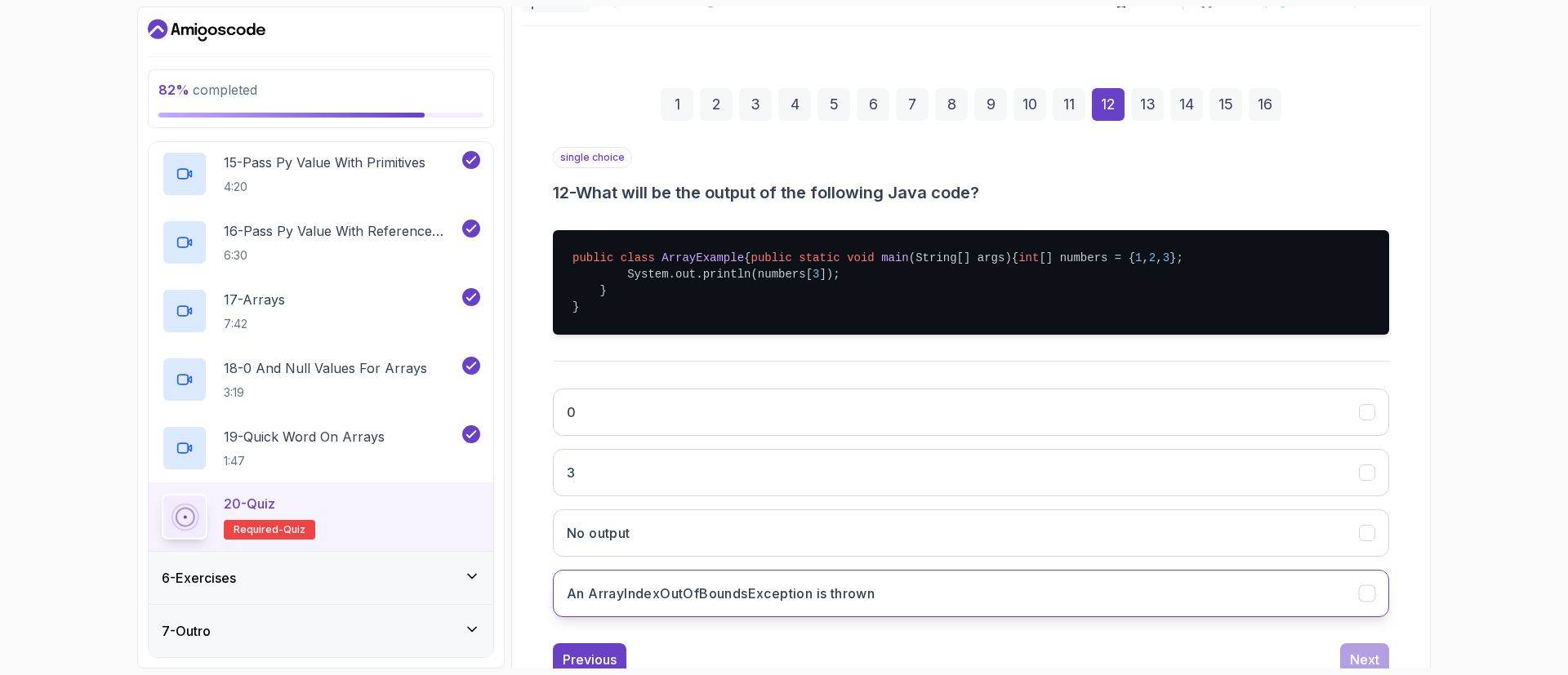
click at [831, 604] on h3 "An ArrayIndexOutOfBoundsException is thrown" at bounding box center [720, 593] width 308 height 20
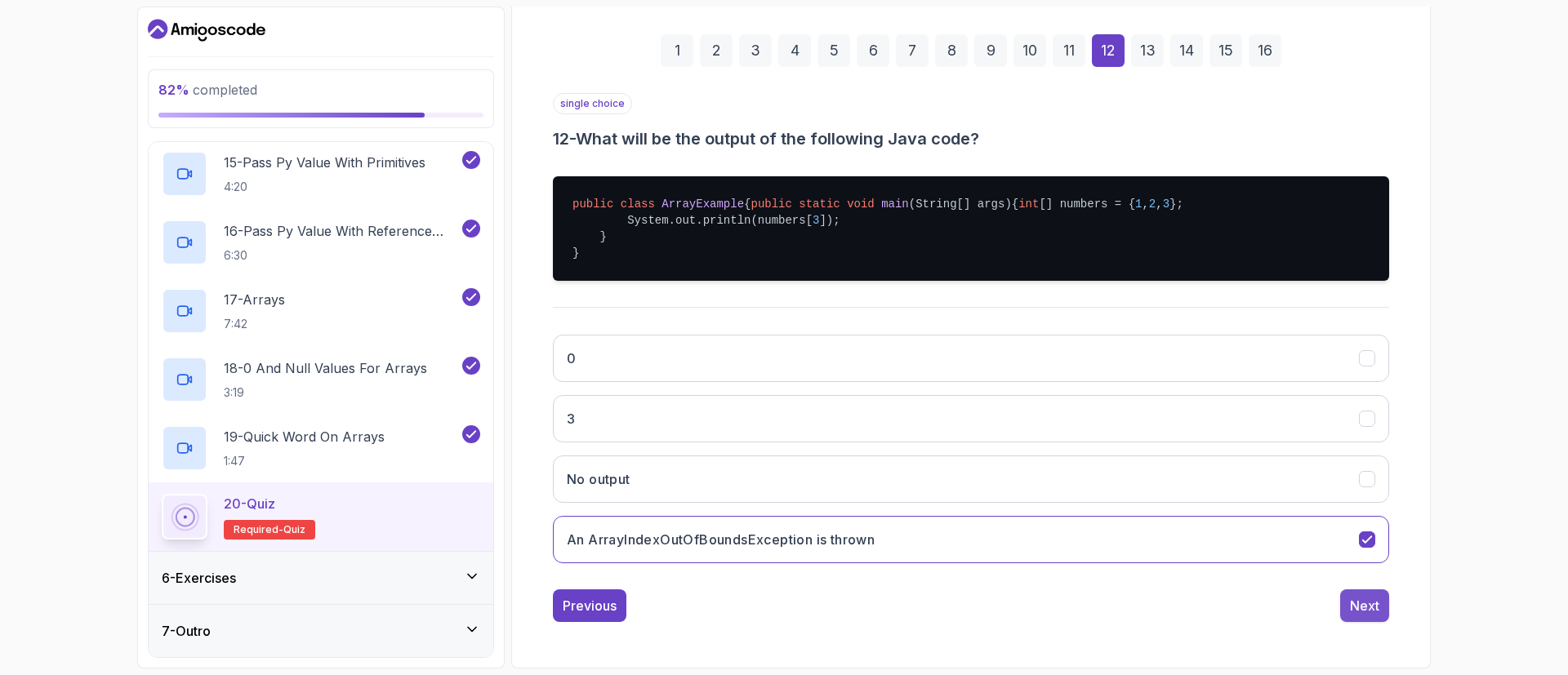
click at [1374, 604] on div "Next" at bounding box center [1364, 606] width 29 height 20
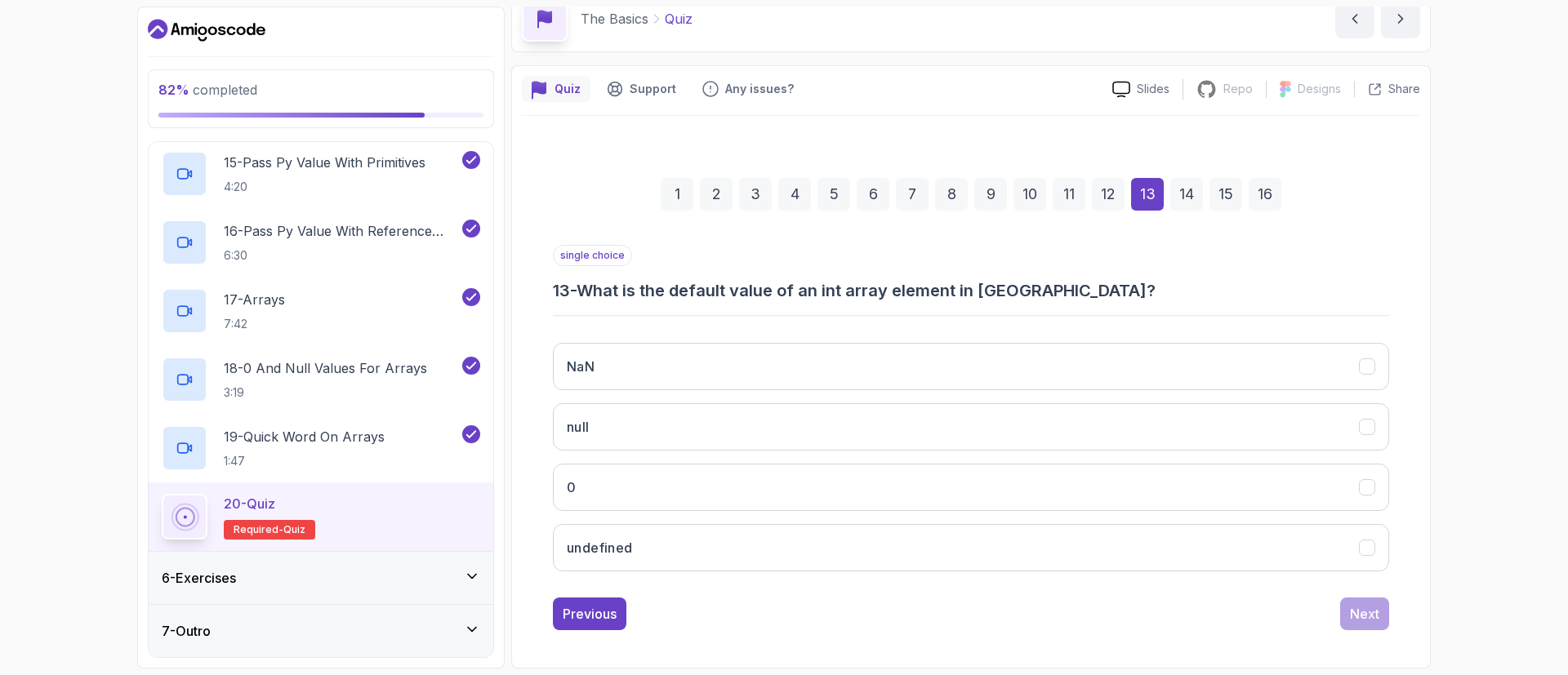
scroll to position [80, 0]
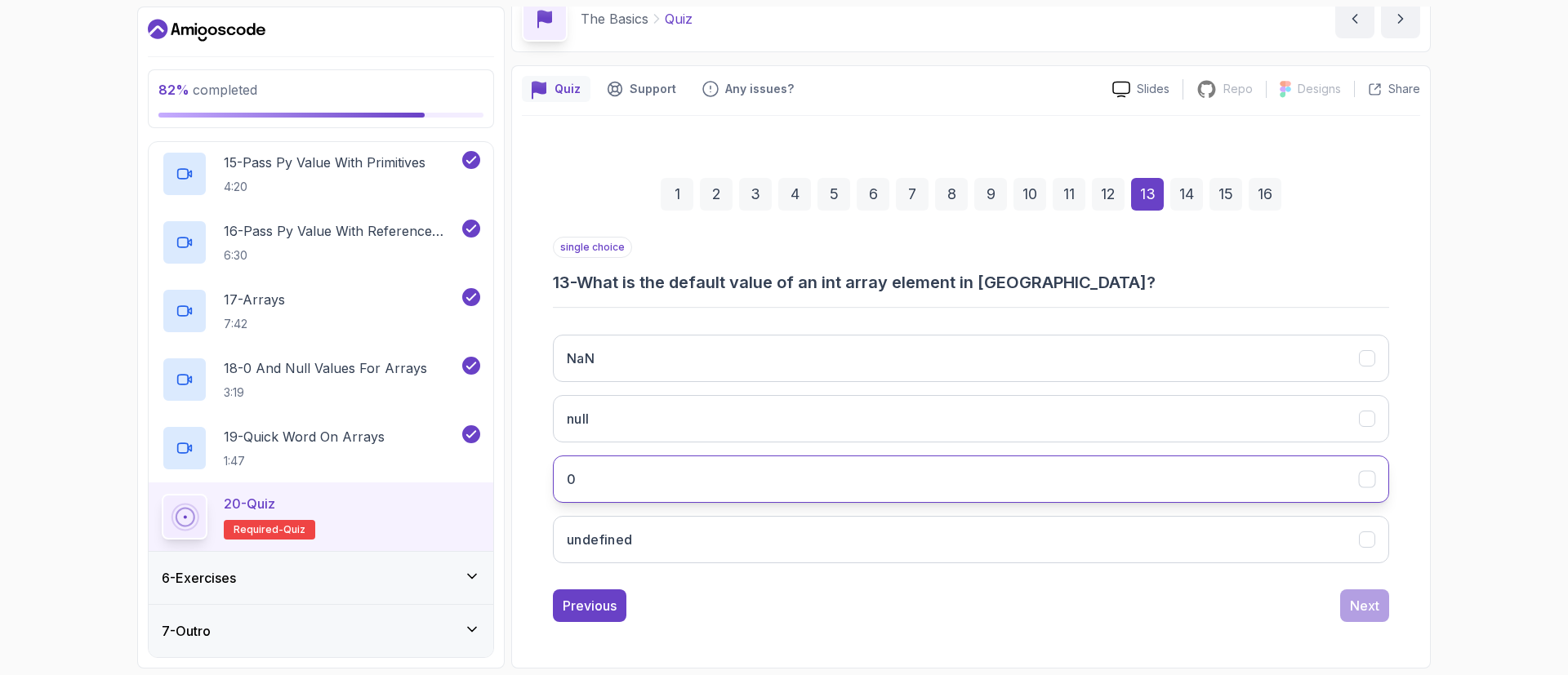
click at [760, 491] on button "0" at bounding box center [971, 479] width 836 height 47
click at [1369, 614] on div "Next" at bounding box center [1364, 606] width 29 height 20
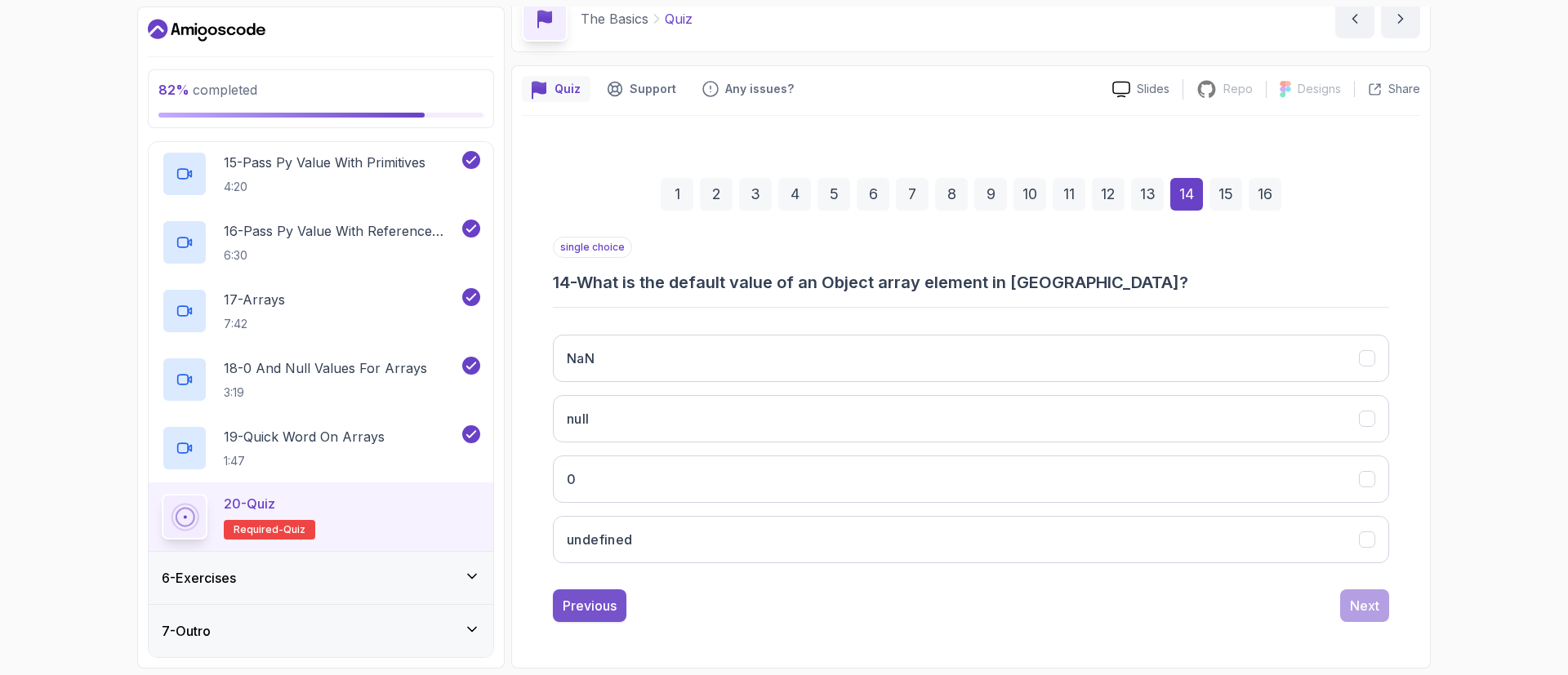
click at [614, 596] on div "Previous" at bounding box center [590, 606] width 54 height 20
click at [1355, 608] on div "Next" at bounding box center [1364, 606] width 29 height 20
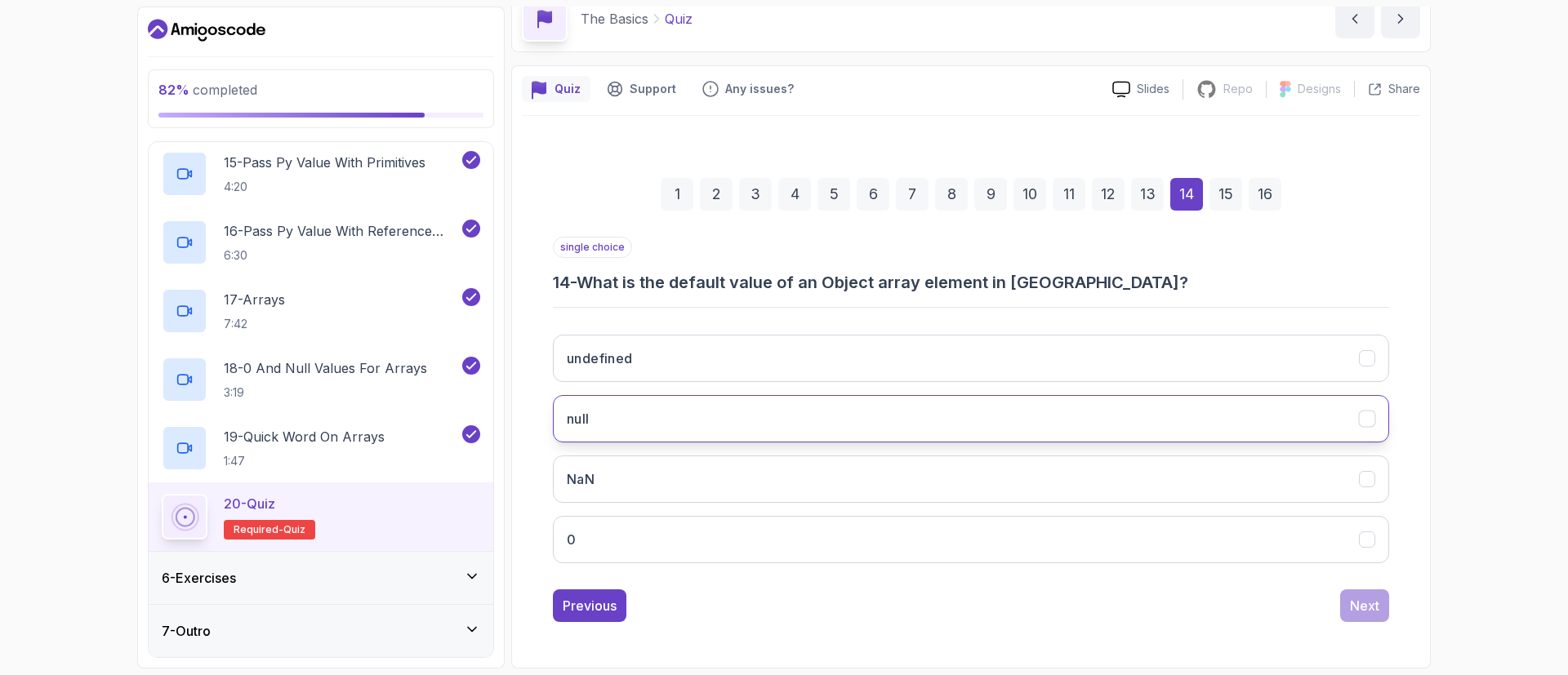
click at [834, 427] on button "null" at bounding box center [971, 418] width 836 height 47
click at [1375, 604] on div "Next" at bounding box center [1364, 606] width 29 height 20
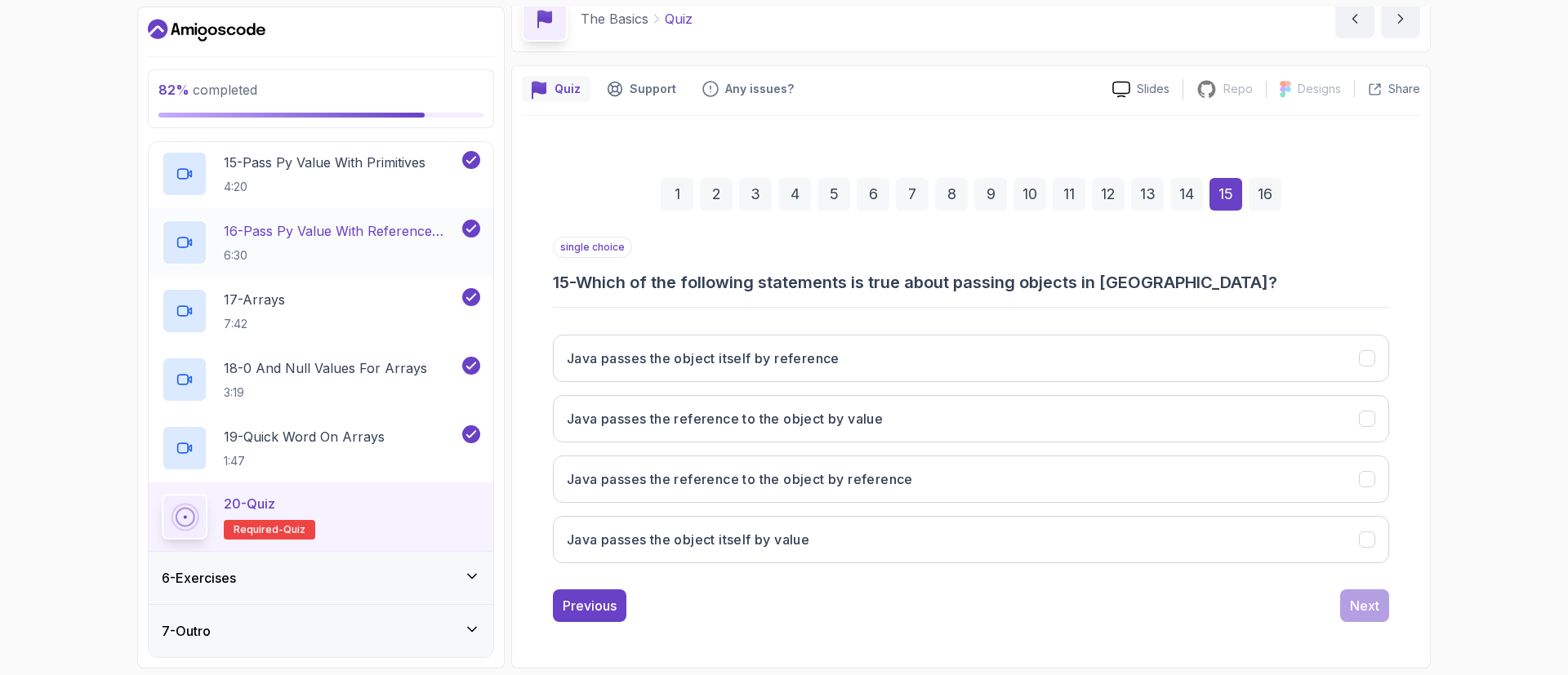
scroll to position [1108, 0]
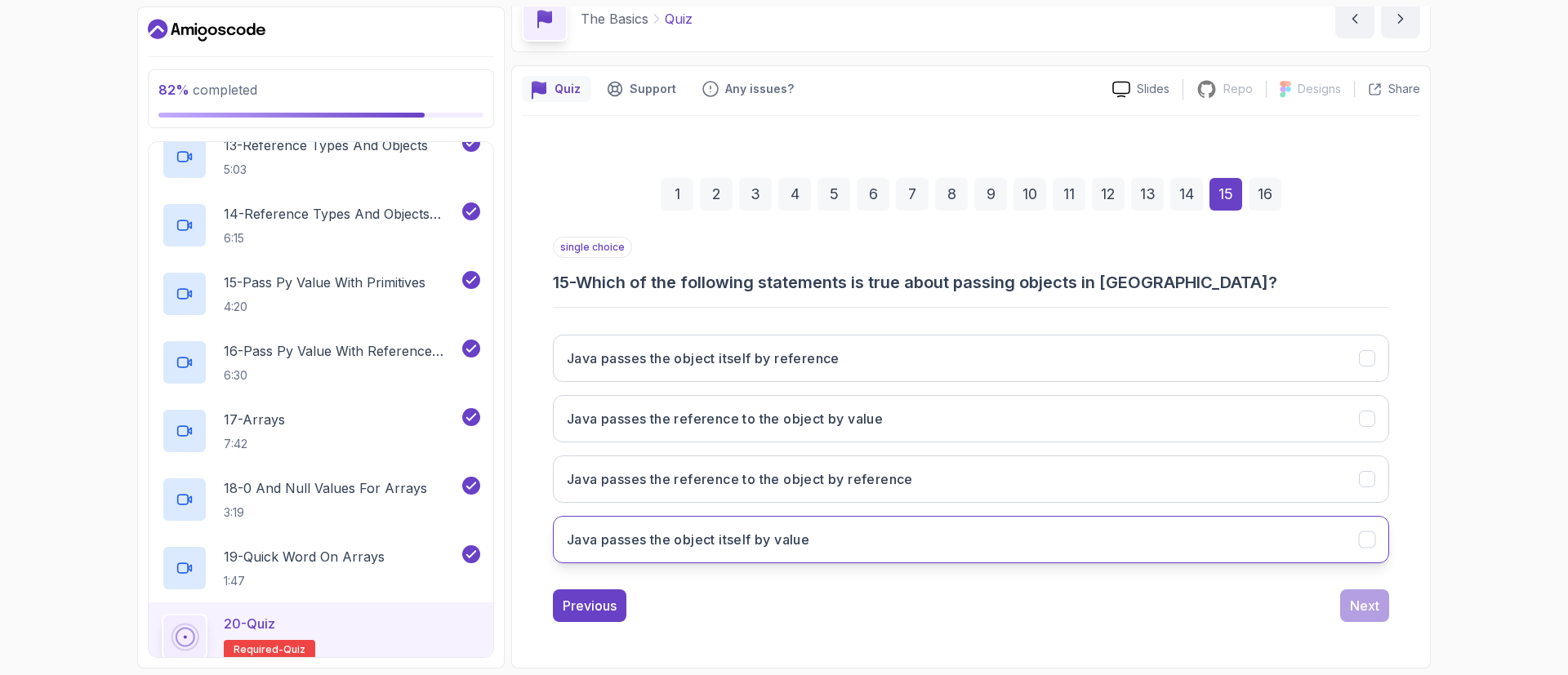
click at [739, 530] on h3 "Java passes the object itself by value" at bounding box center [687, 540] width 242 height 20
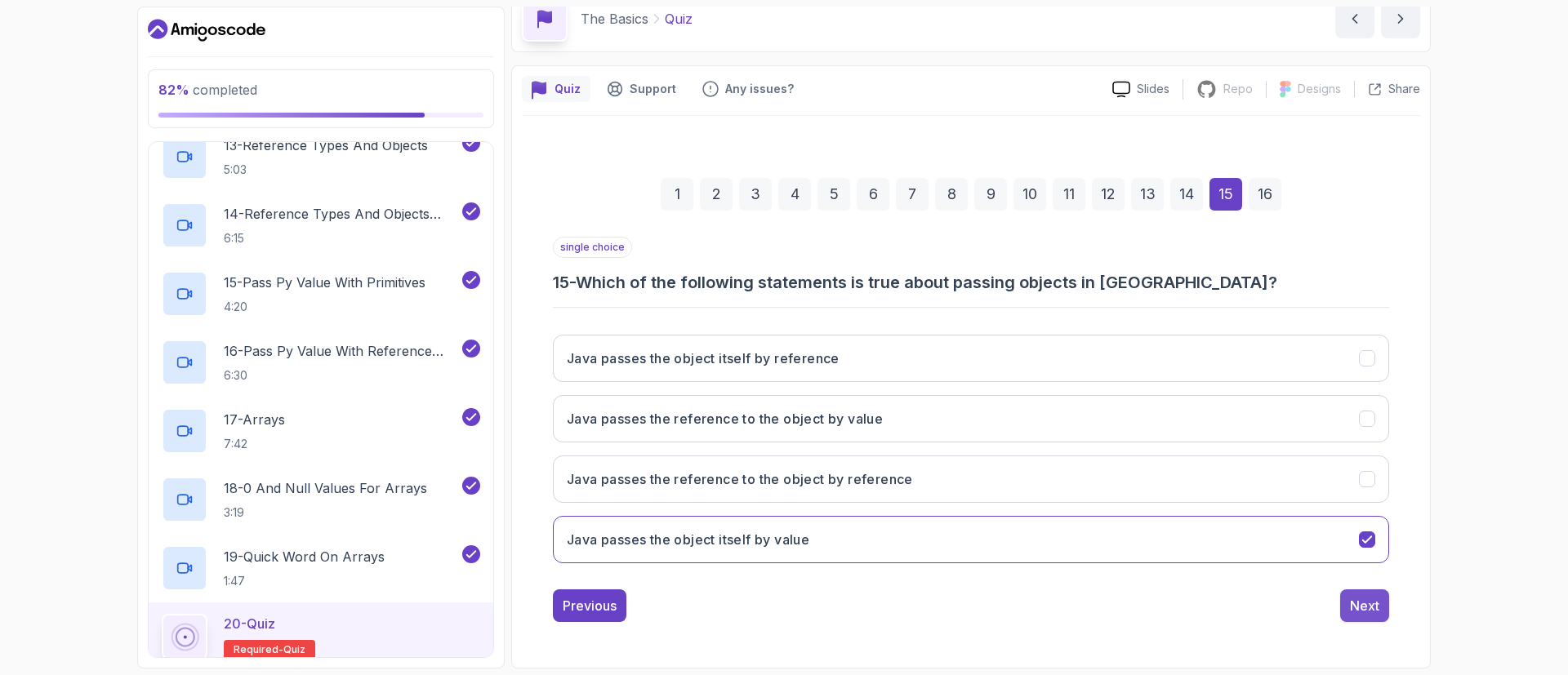
click at [1366, 603] on div "Next" at bounding box center [1364, 606] width 29 height 20
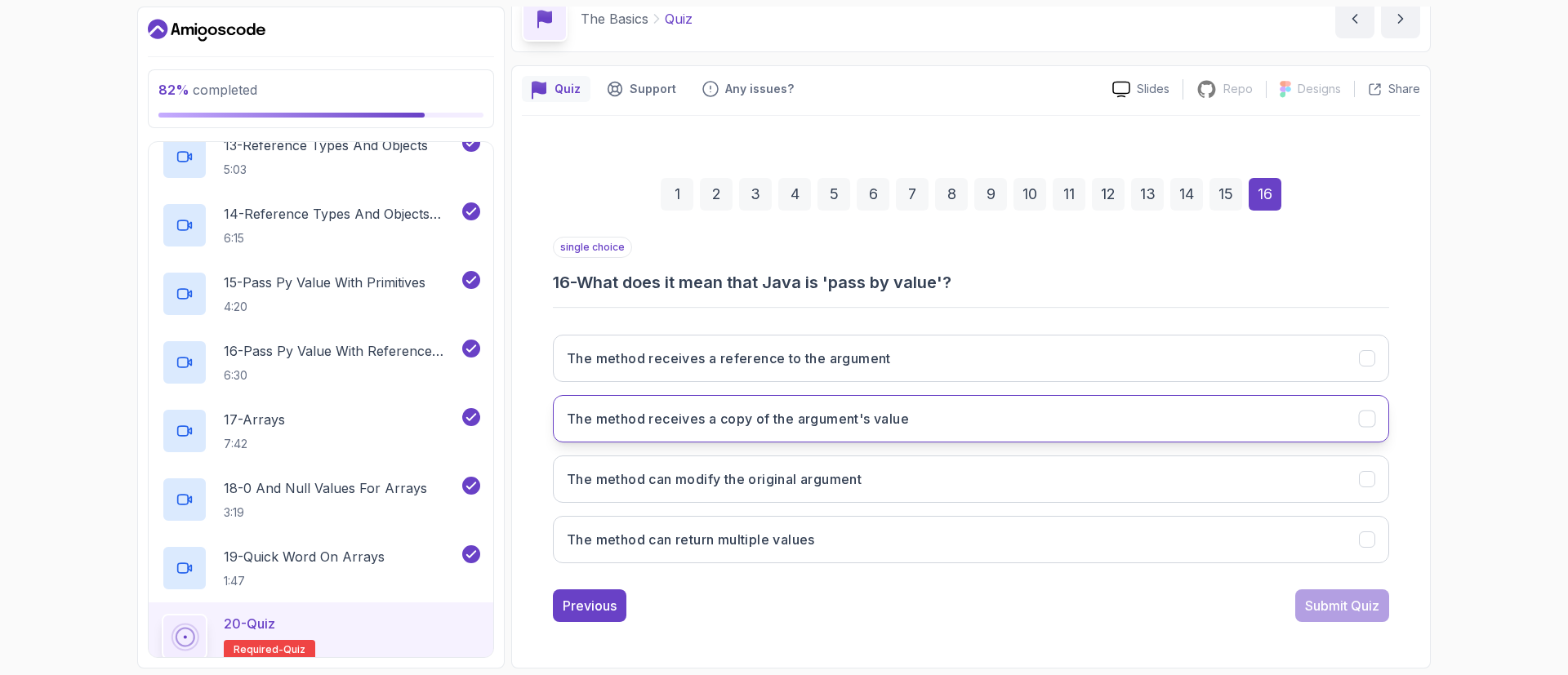
click at [787, 418] on h3 "The method receives a copy of the argument's value" at bounding box center [737, 419] width 342 height 20
click at [1329, 613] on div "Submit Quiz" at bounding box center [1342, 606] width 75 height 20
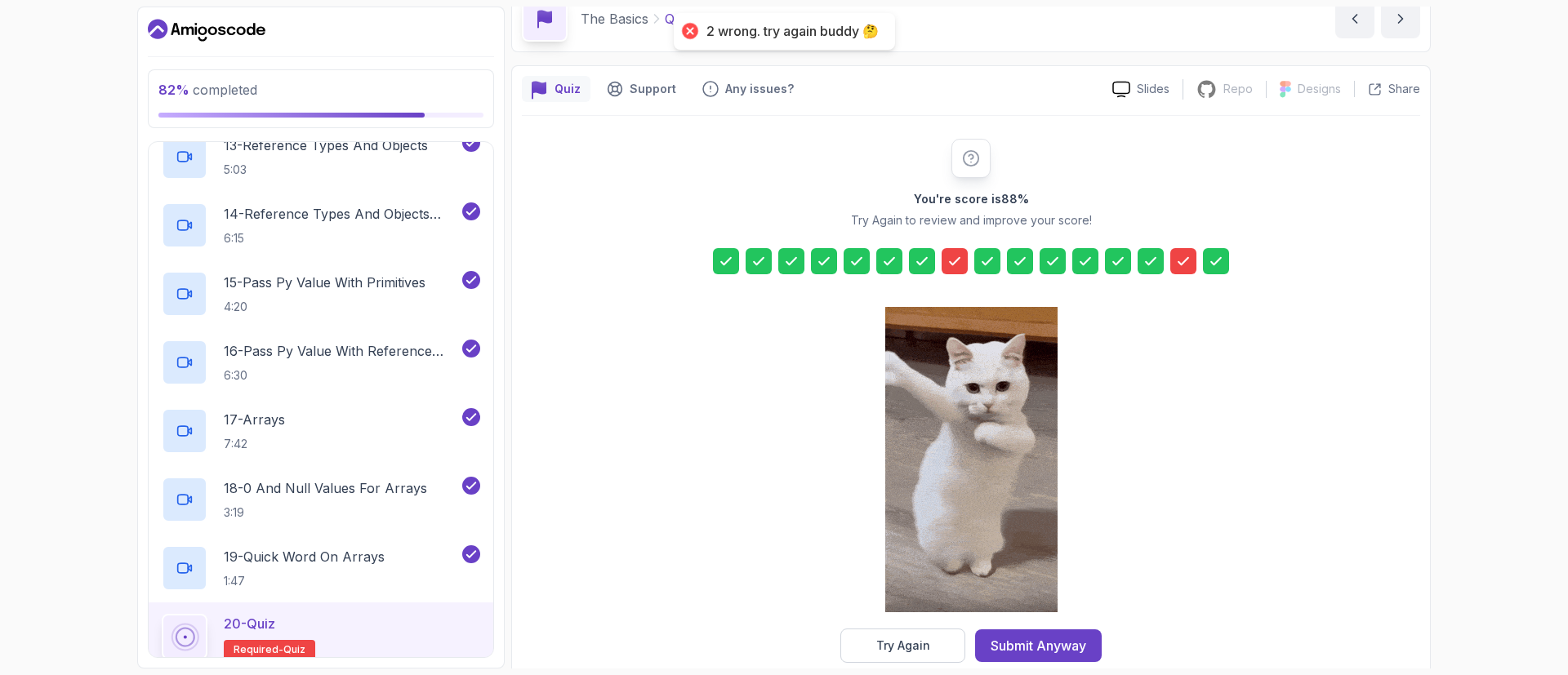
click at [954, 250] on div at bounding box center [954, 261] width 26 height 26
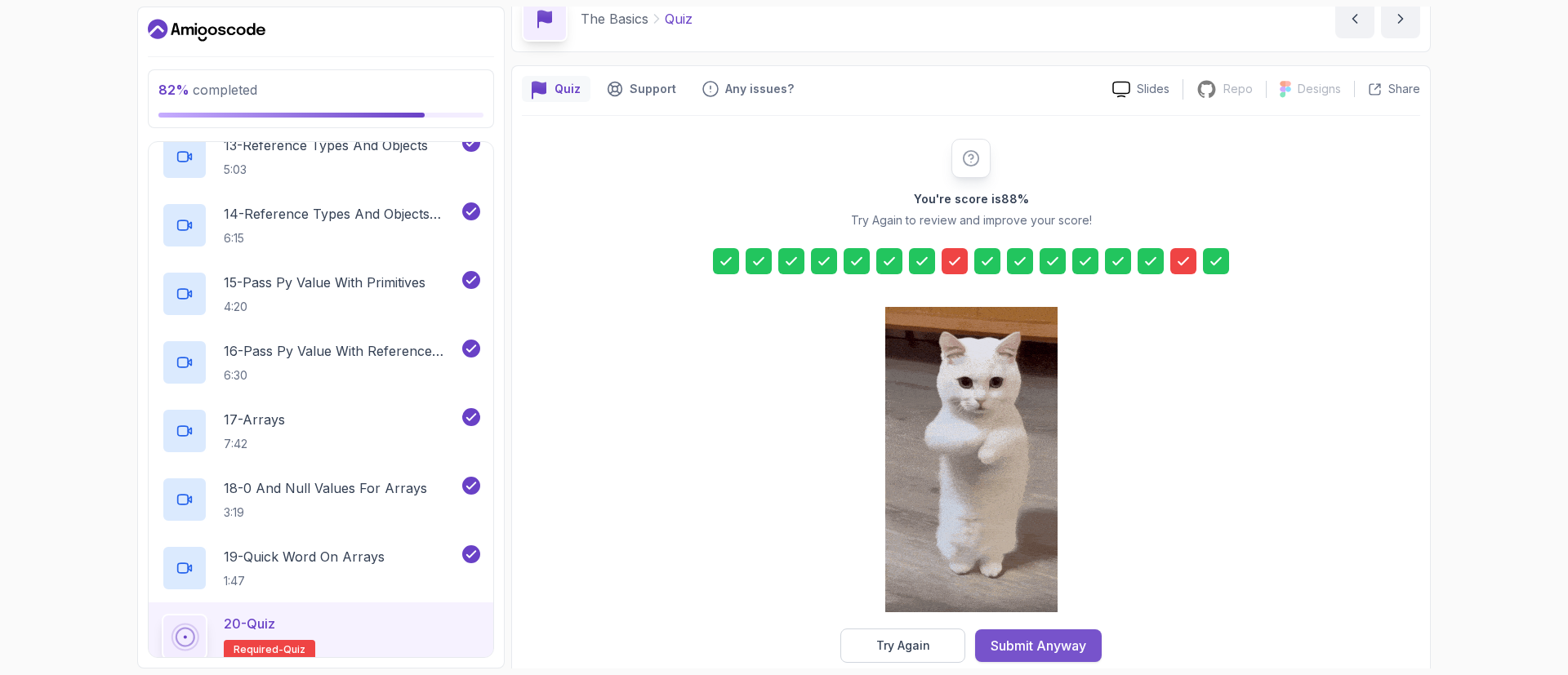
scroll to position [107, 0]
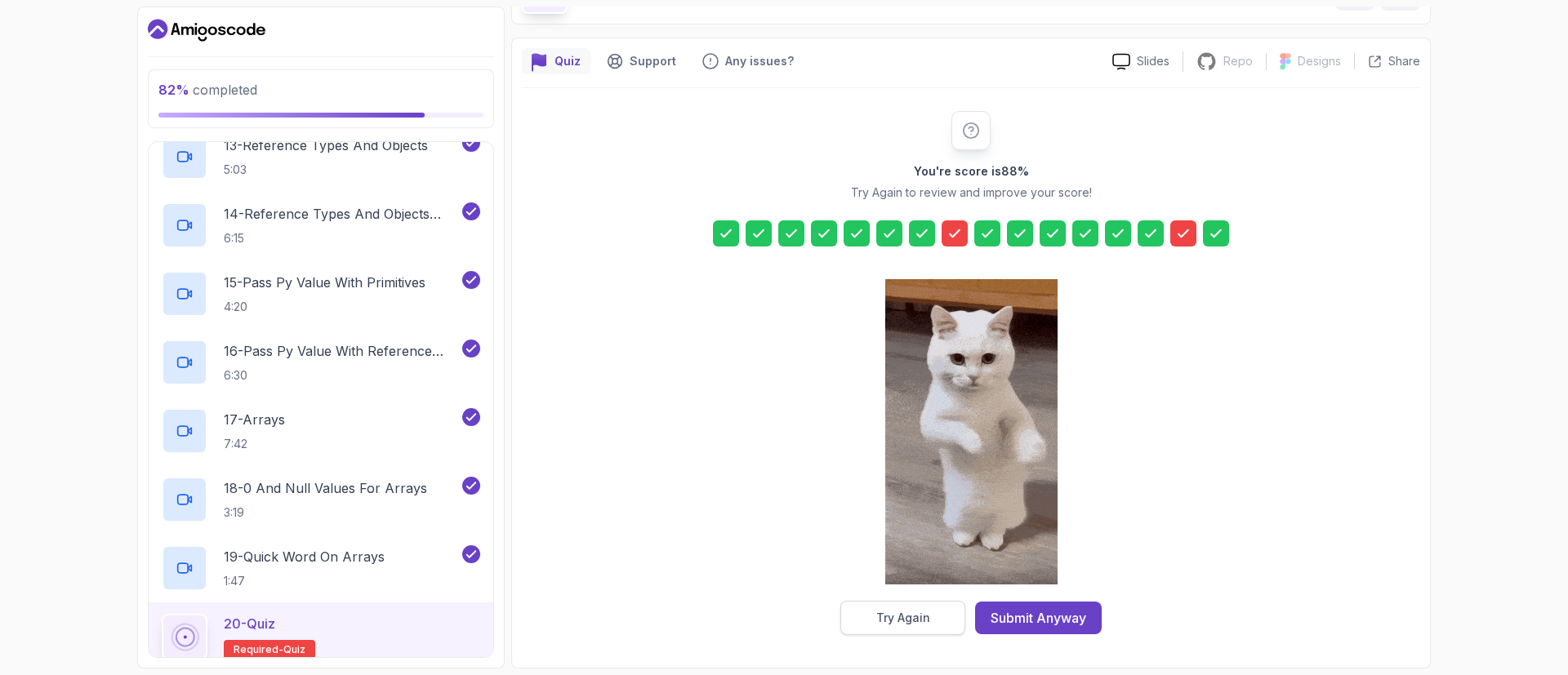
click at [912, 615] on div "Try Again" at bounding box center [903, 618] width 54 height 16
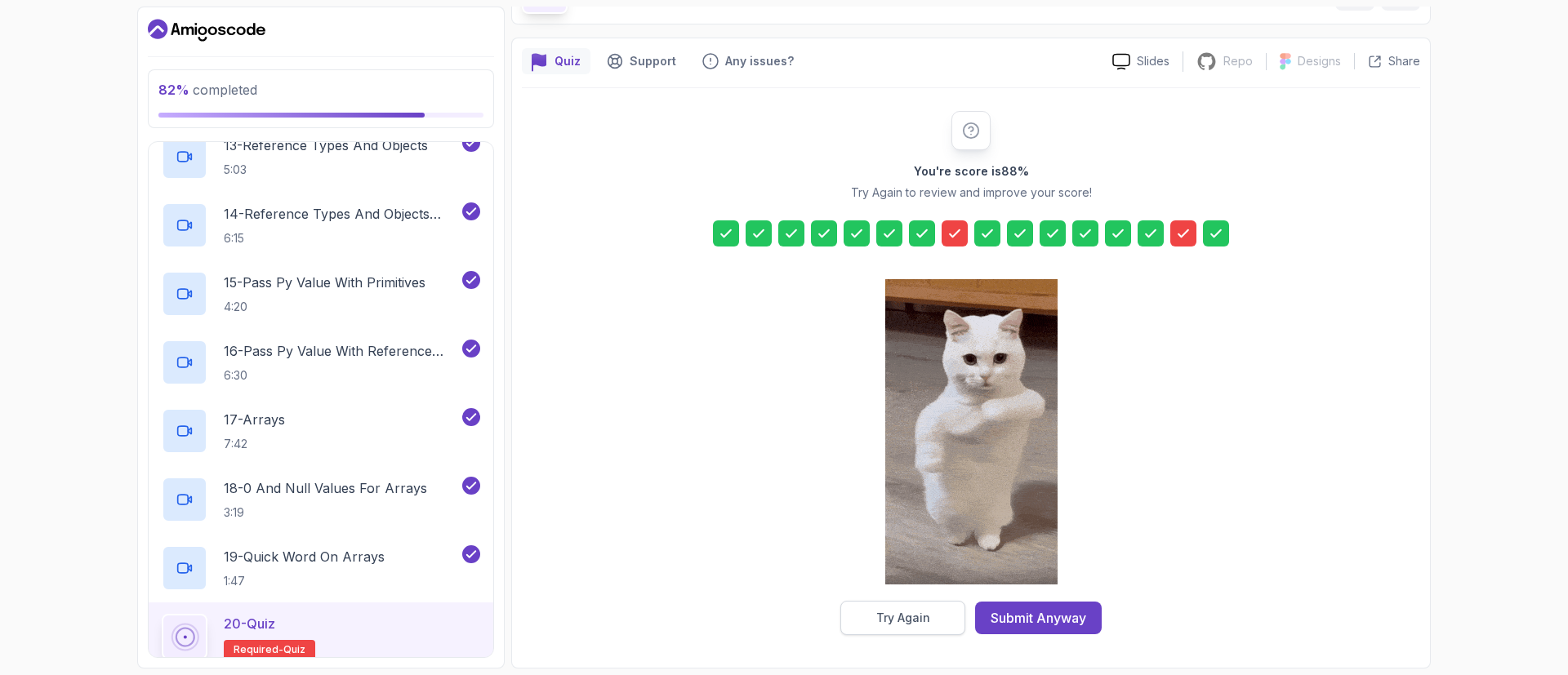
scroll to position [80, 0]
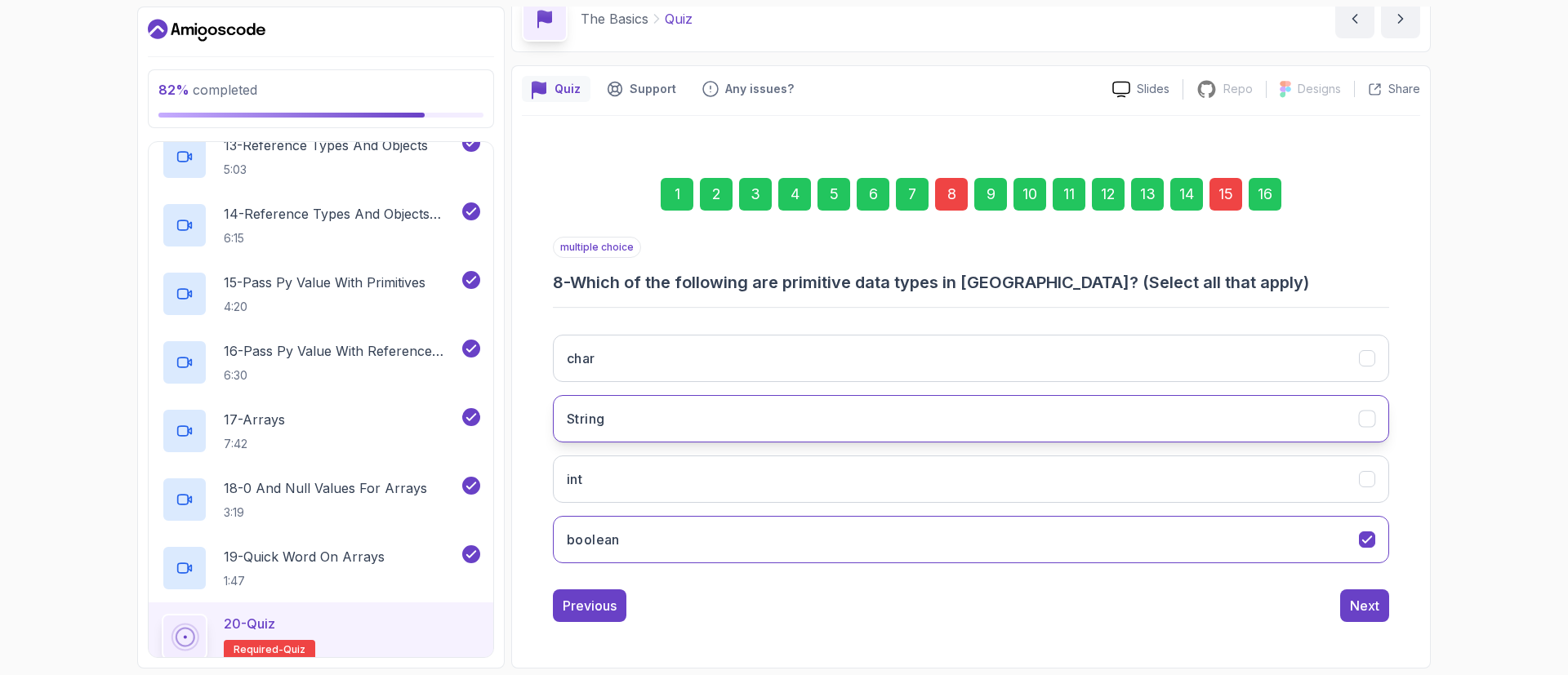
click at [658, 420] on button "String" at bounding box center [971, 418] width 836 height 47
click at [721, 544] on button "boolean" at bounding box center [971, 539] width 836 height 47
click at [1222, 205] on div "15" at bounding box center [1225, 194] width 33 height 33
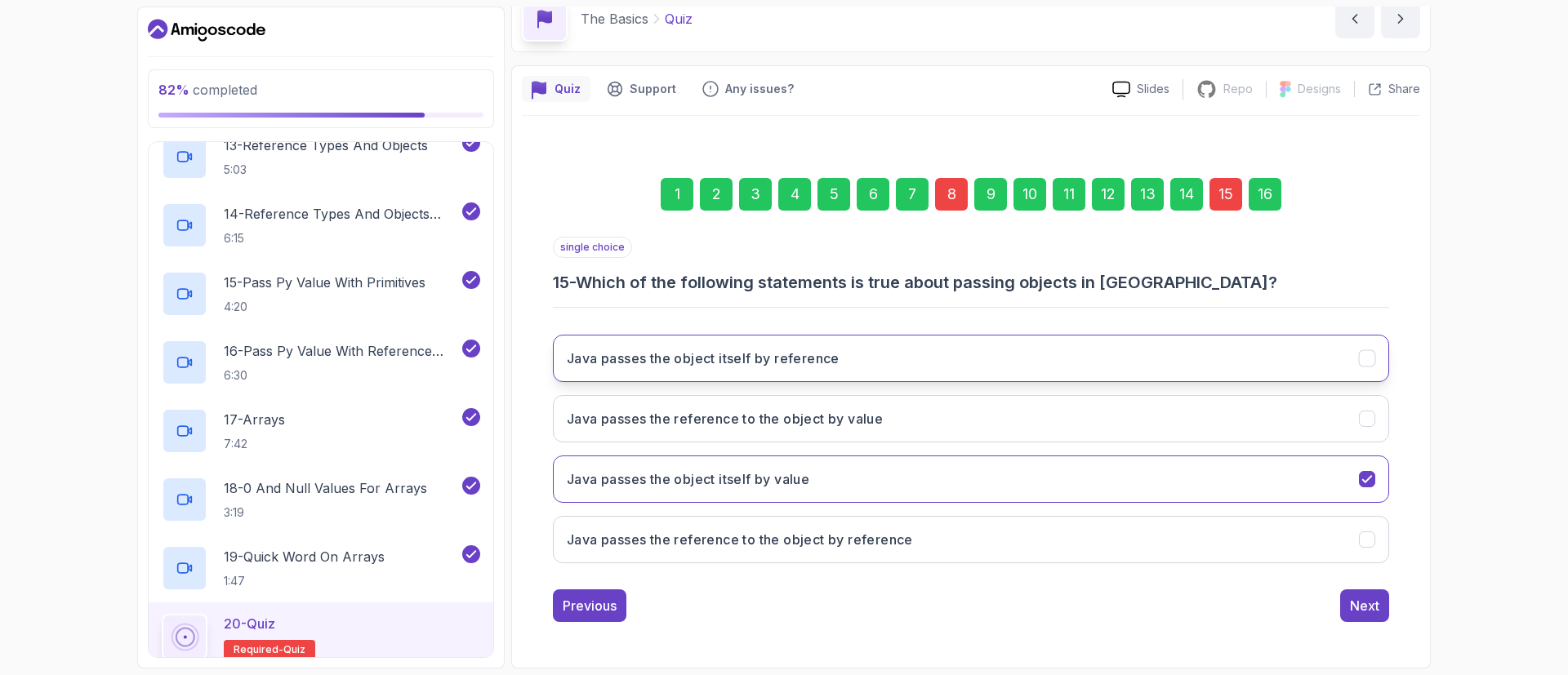
click at [805, 366] on h3 "Java passes the object itself by reference" at bounding box center [702, 359] width 273 height 20
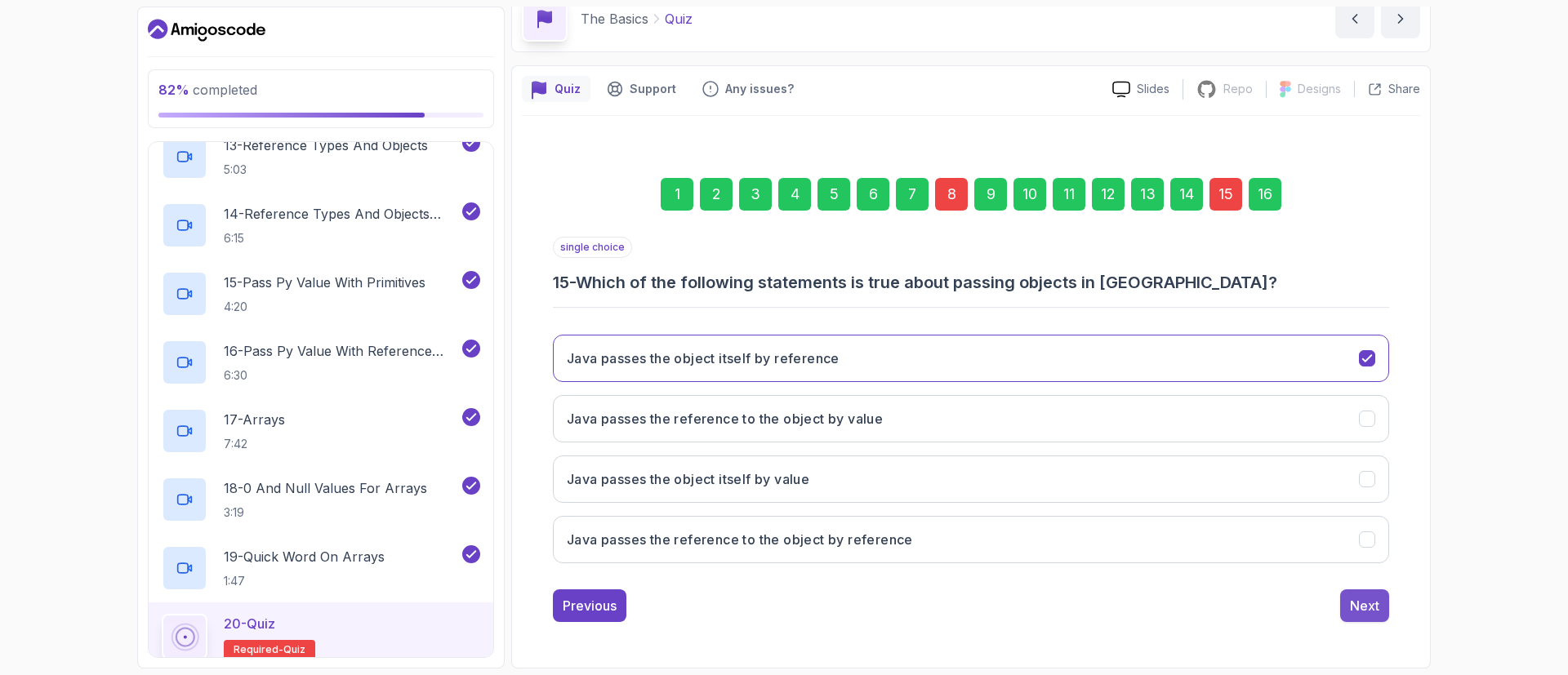
click at [1356, 597] on div "Next" at bounding box center [1364, 606] width 29 height 20
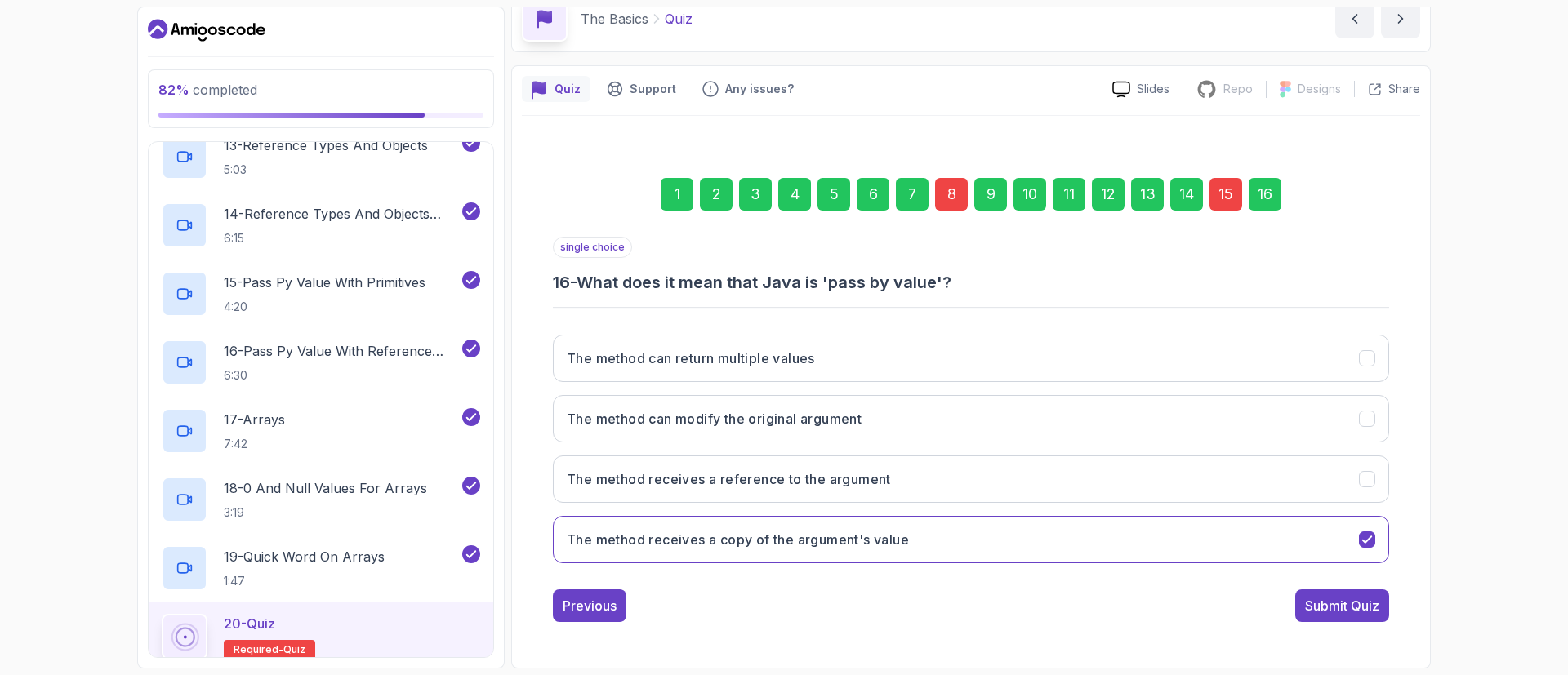
click at [1356, 597] on div "Submit Quiz" at bounding box center [1342, 606] width 75 height 20
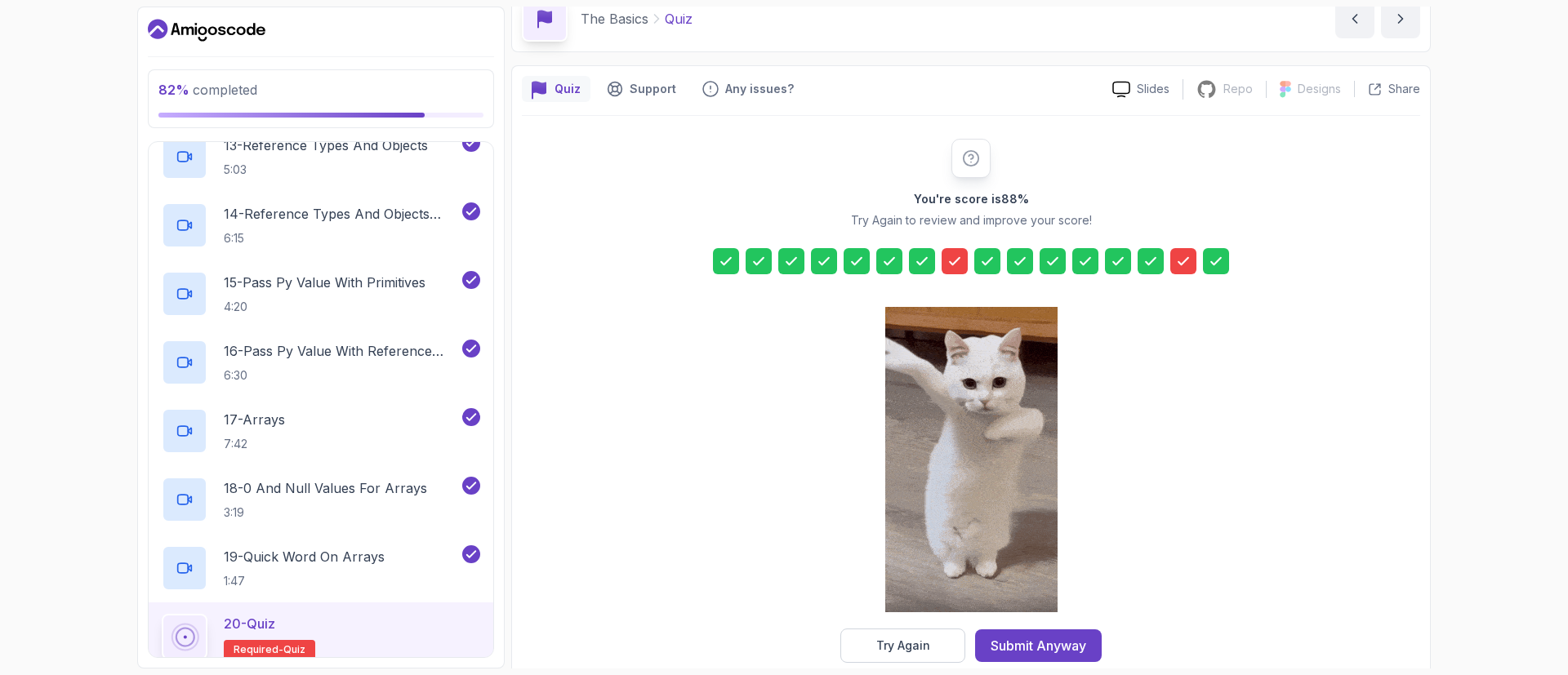
click at [946, 273] on div at bounding box center [954, 261] width 26 height 26
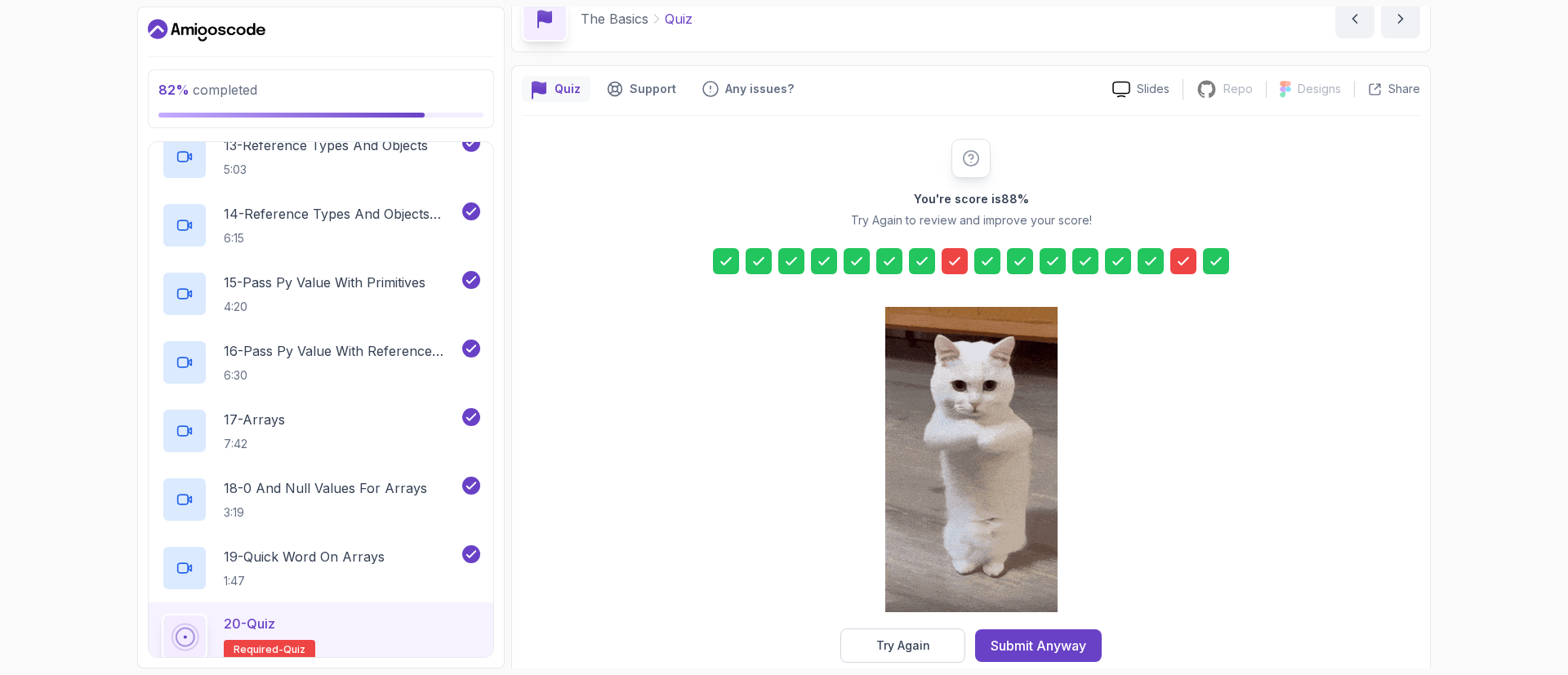
click at [951, 266] on icon at bounding box center [954, 261] width 16 height 16
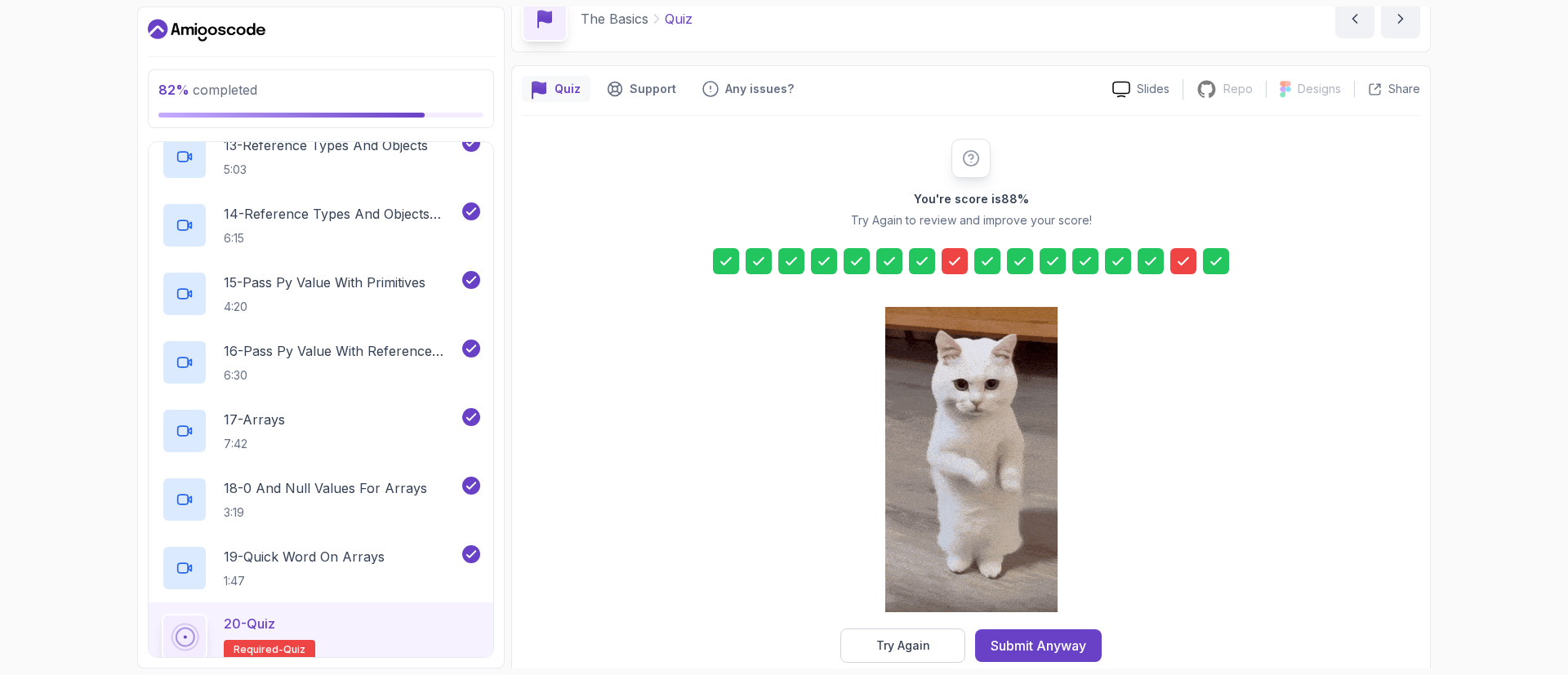
click at [954, 259] on icon at bounding box center [954, 261] width 16 height 16
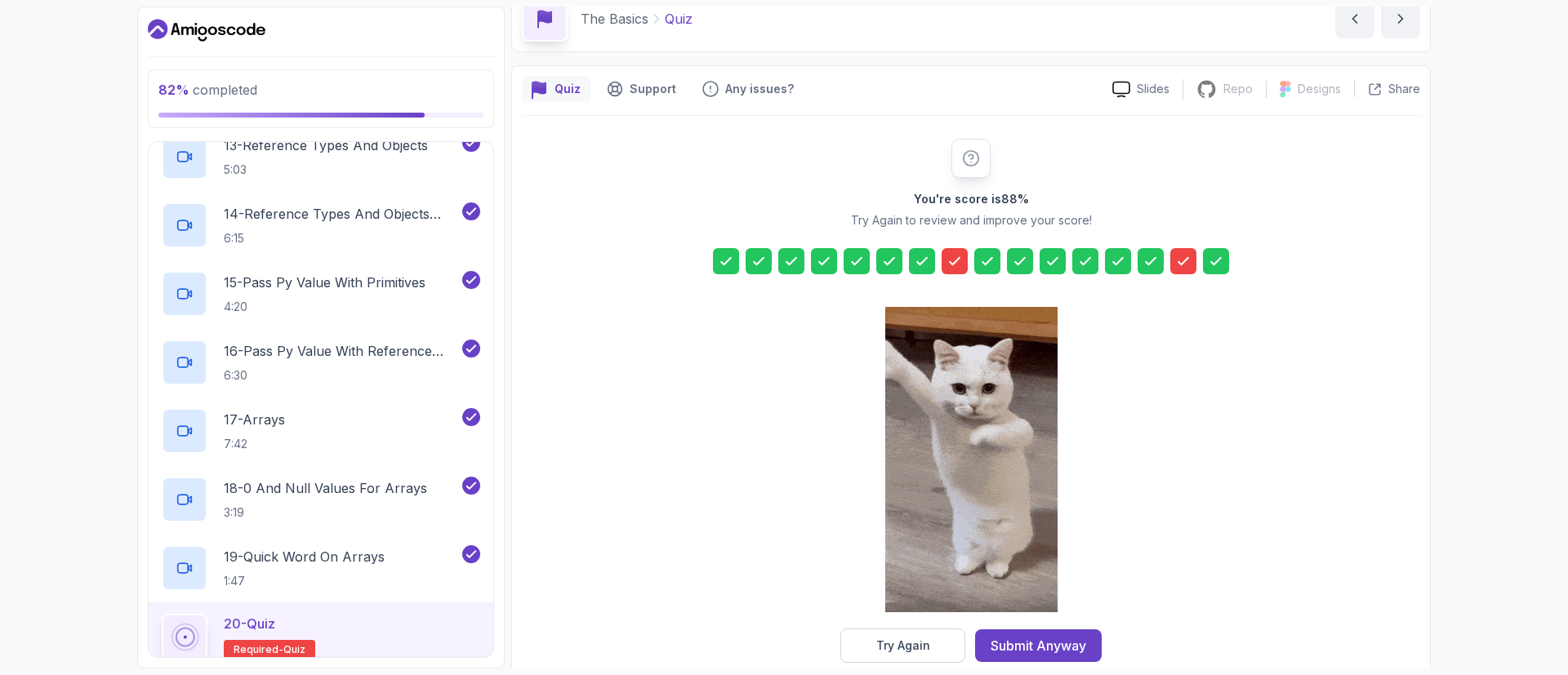
click at [953, 240] on div "You're score is 88 % Try Again to review and improve your score! Try Again Subm…" at bounding box center [970, 401] width 313 height 524
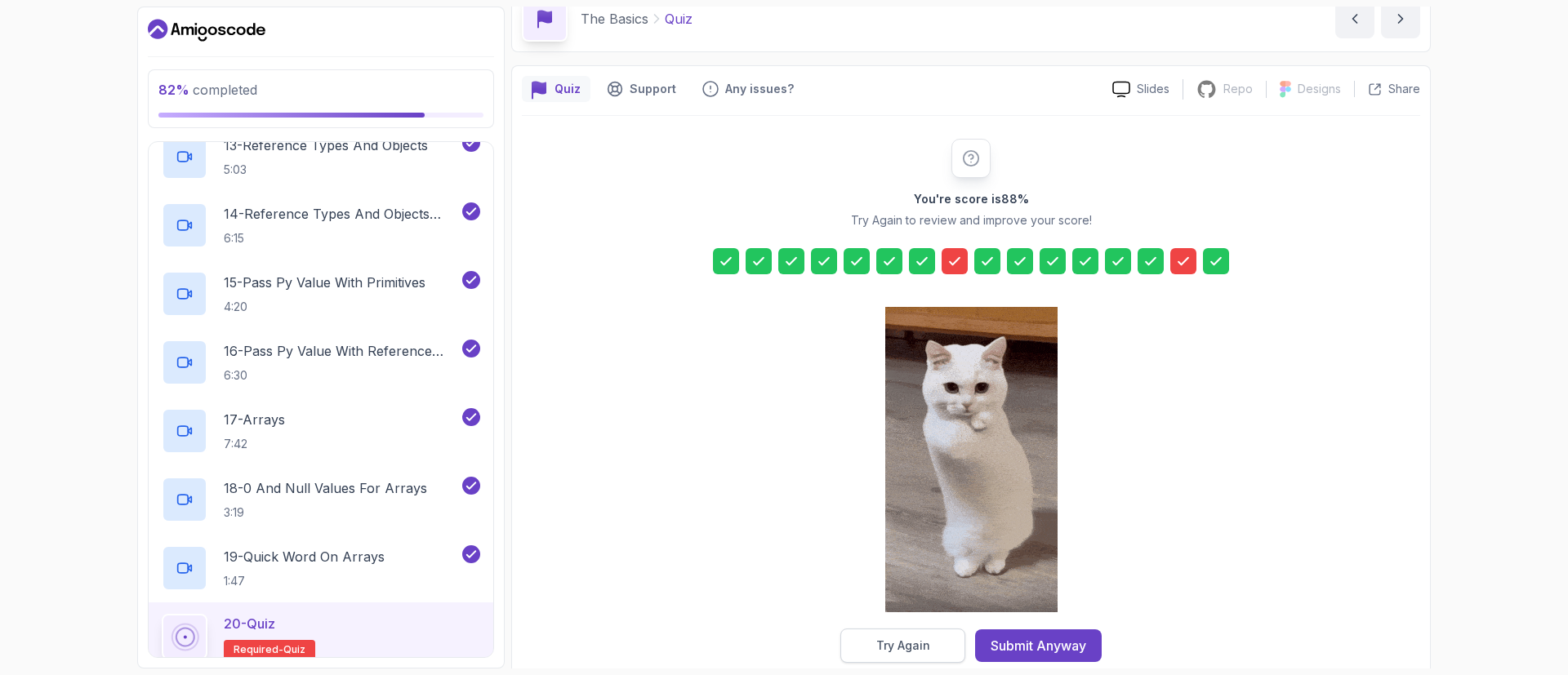
click at [939, 642] on button "Try Again" at bounding box center [902, 646] width 125 height 35
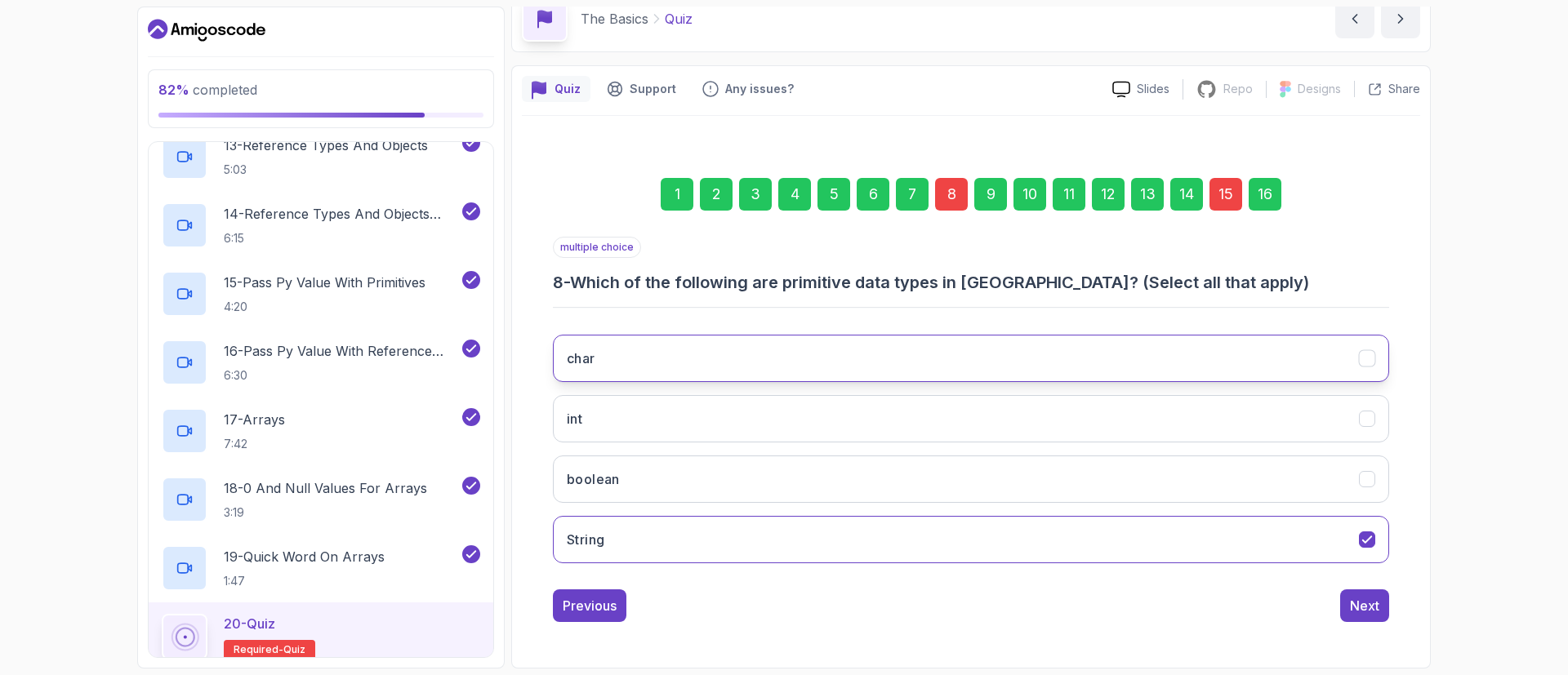
click at [675, 361] on button "char" at bounding box center [971, 358] width 836 height 47
click at [677, 405] on button "int" at bounding box center [971, 418] width 836 height 47
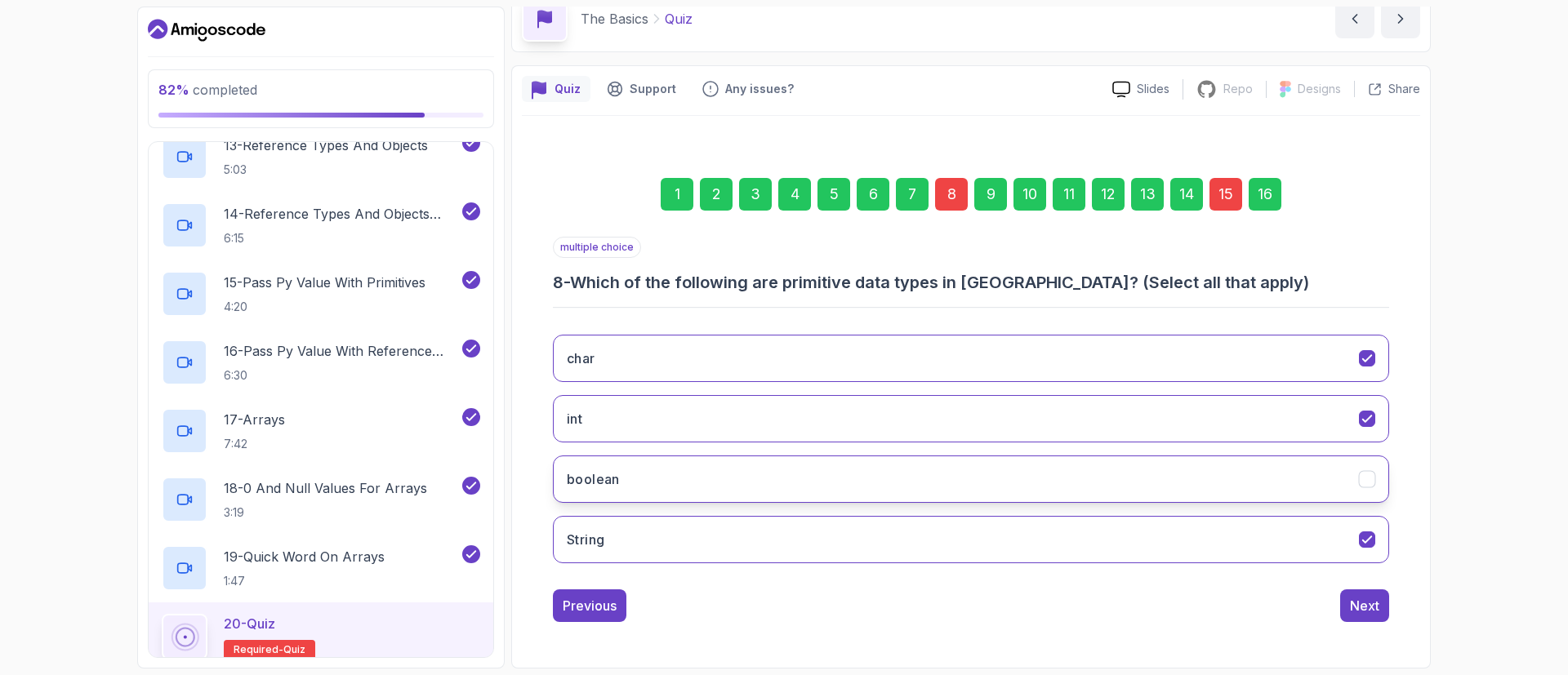
click at [708, 486] on button "boolean" at bounding box center [971, 479] width 836 height 47
click at [744, 528] on button "String" at bounding box center [971, 539] width 836 height 47
click at [1254, 195] on div "16" at bounding box center [1264, 194] width 33 height 33
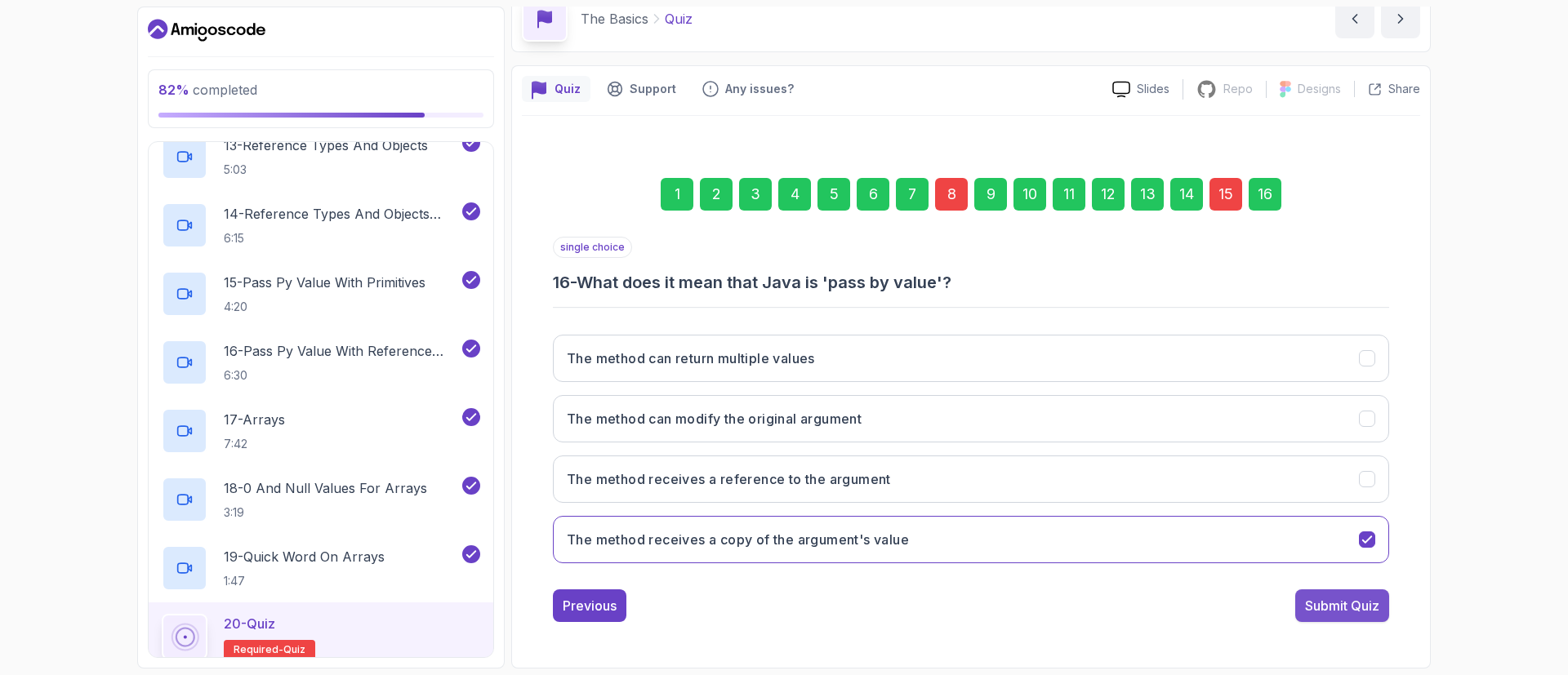
click at [1323, 607] on div "Submit Quiz" at bounding box center [1342, 606] width 75 height 20
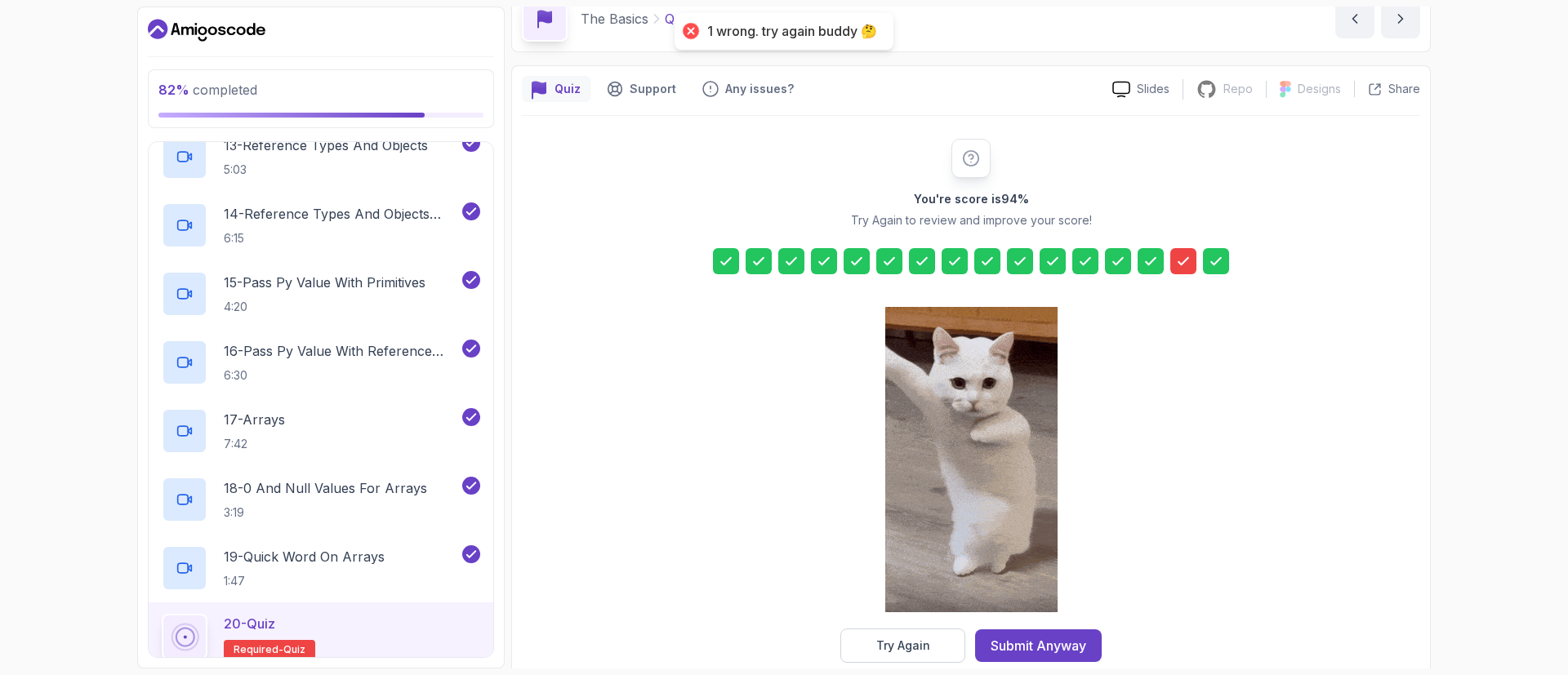
scroll to position [107, 0]
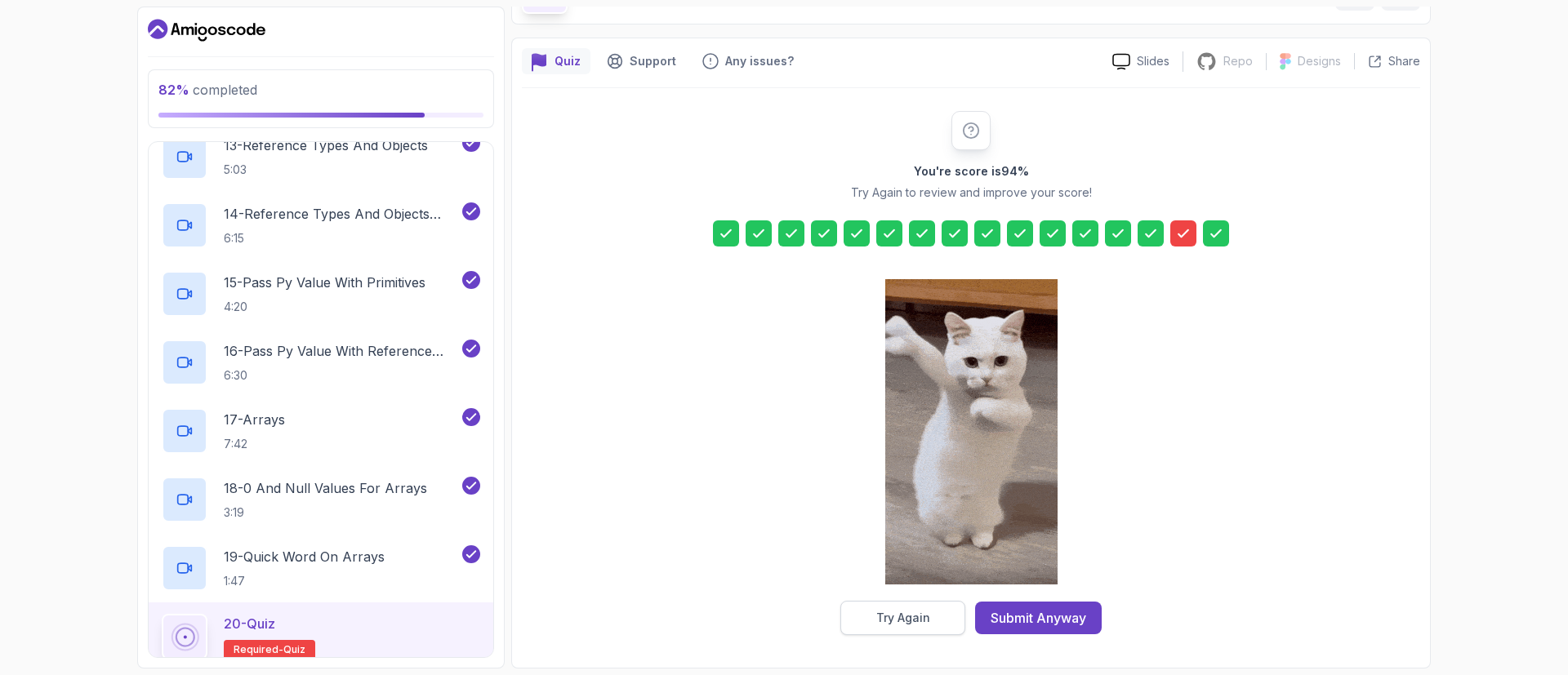
click at [927, 617] on div "Try Again" at bounding box center [903, 618] width 54 height 16
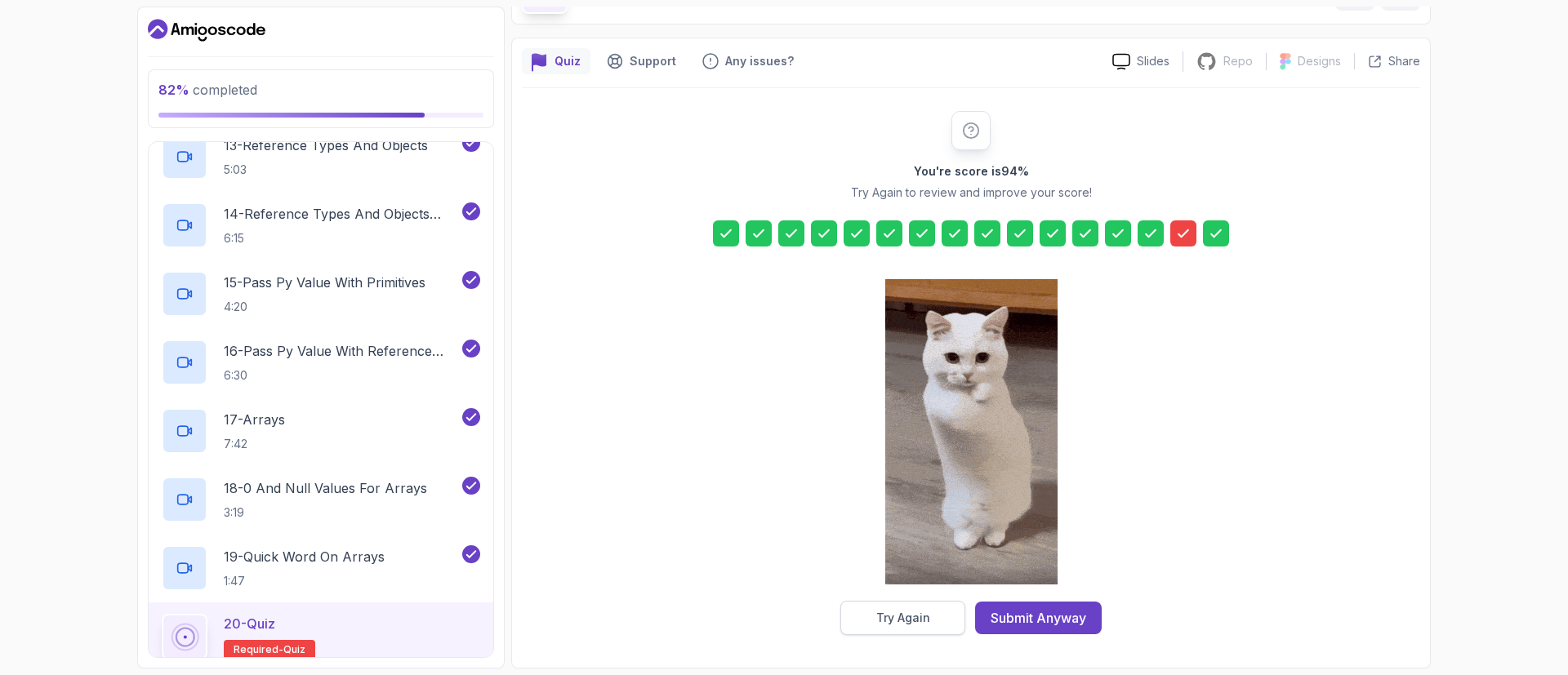
scroll to position [80, 0]
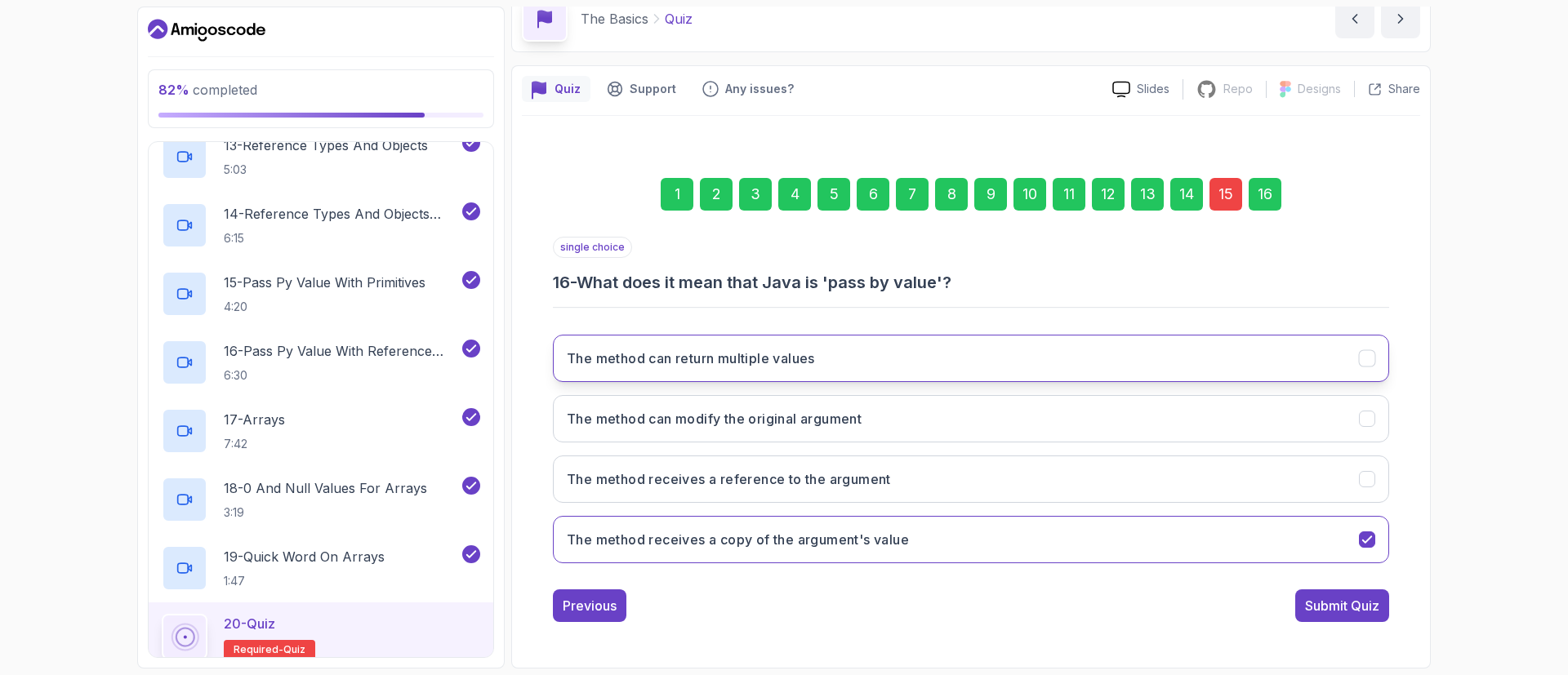
click at [754, 354] on h3 "The method can return multiple values" at bounding box center [691, 359] width 249 height 20
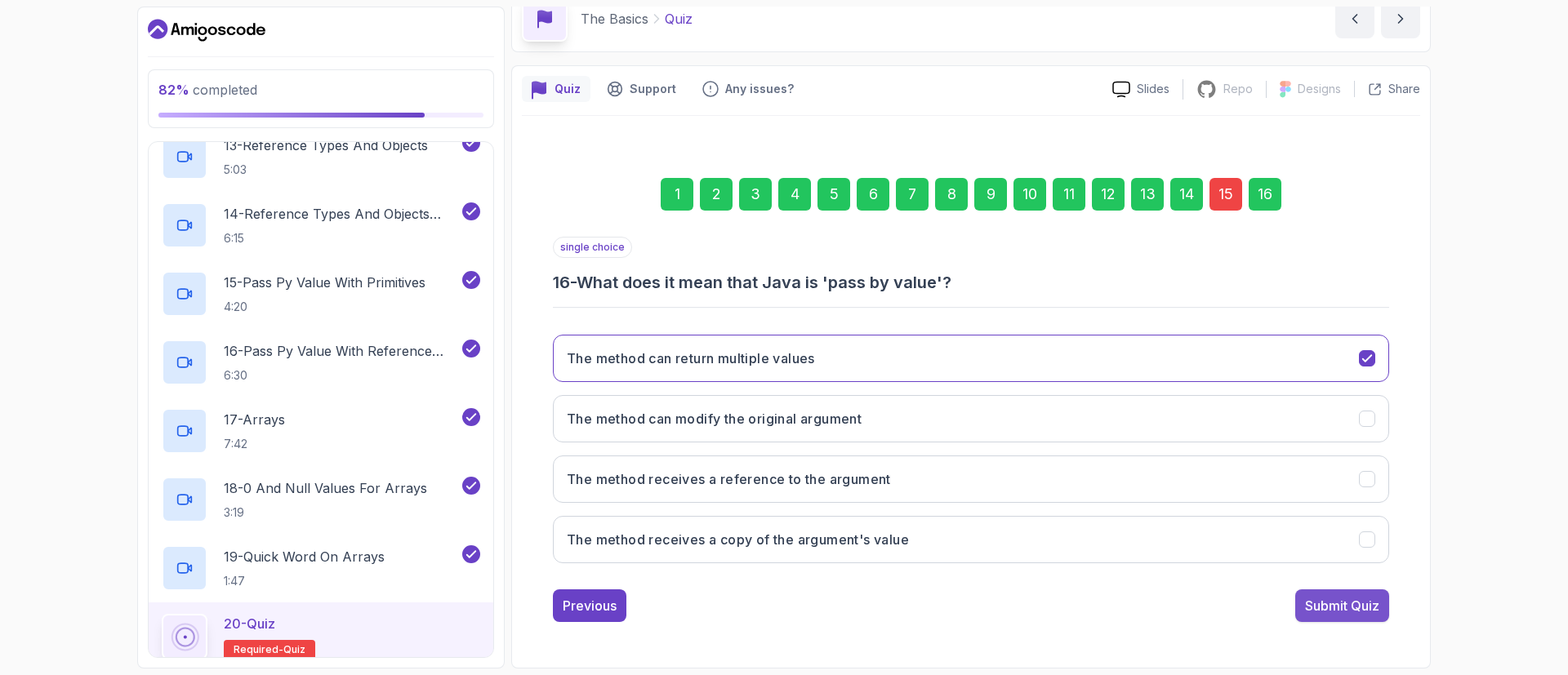
click at [1331, 606] on div "Submit Quiz" at bounding box center [1342, 606] width 75 height 20
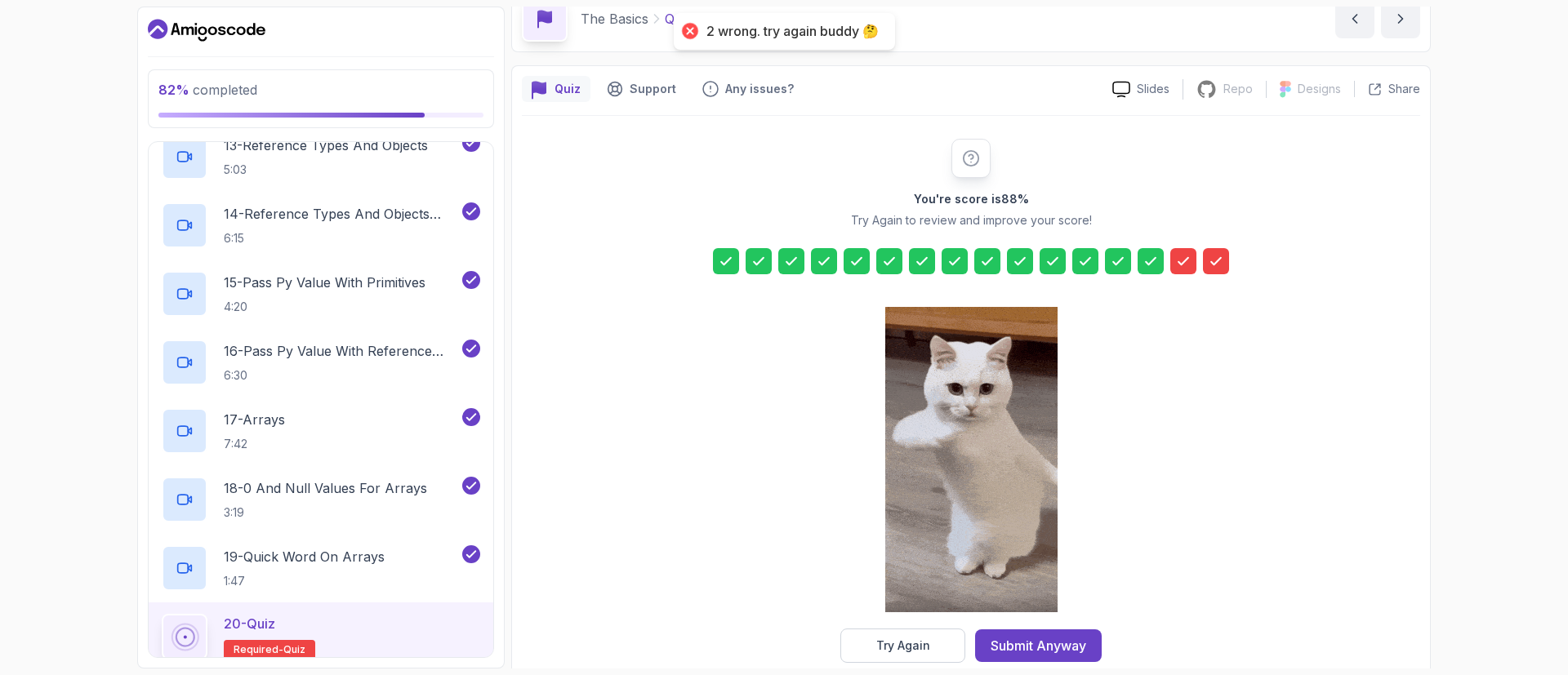
click at [1183, 256] on icon at bounding box center [1183, 261] width 16 height 16
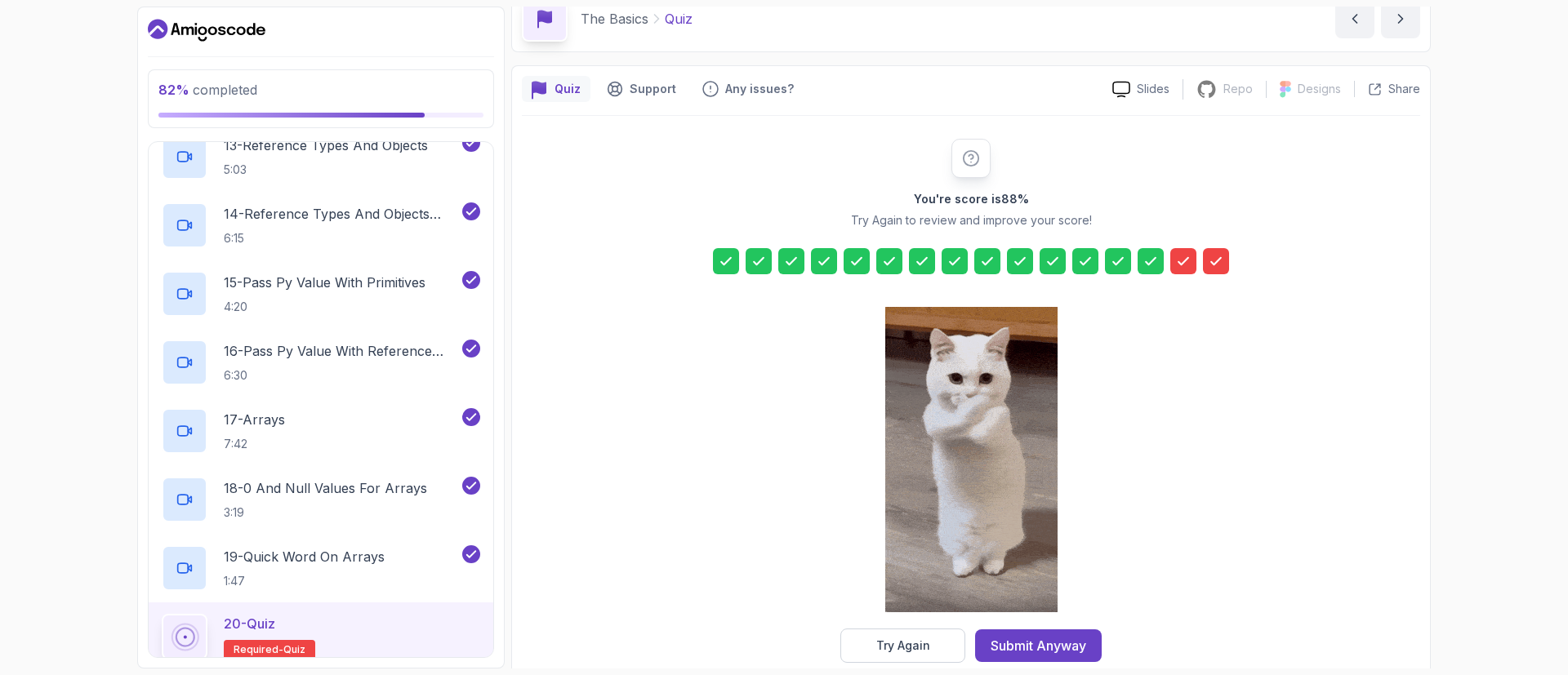
click at [1183, 256] on icon at bounding box center [1183, 261] width 16 height 16
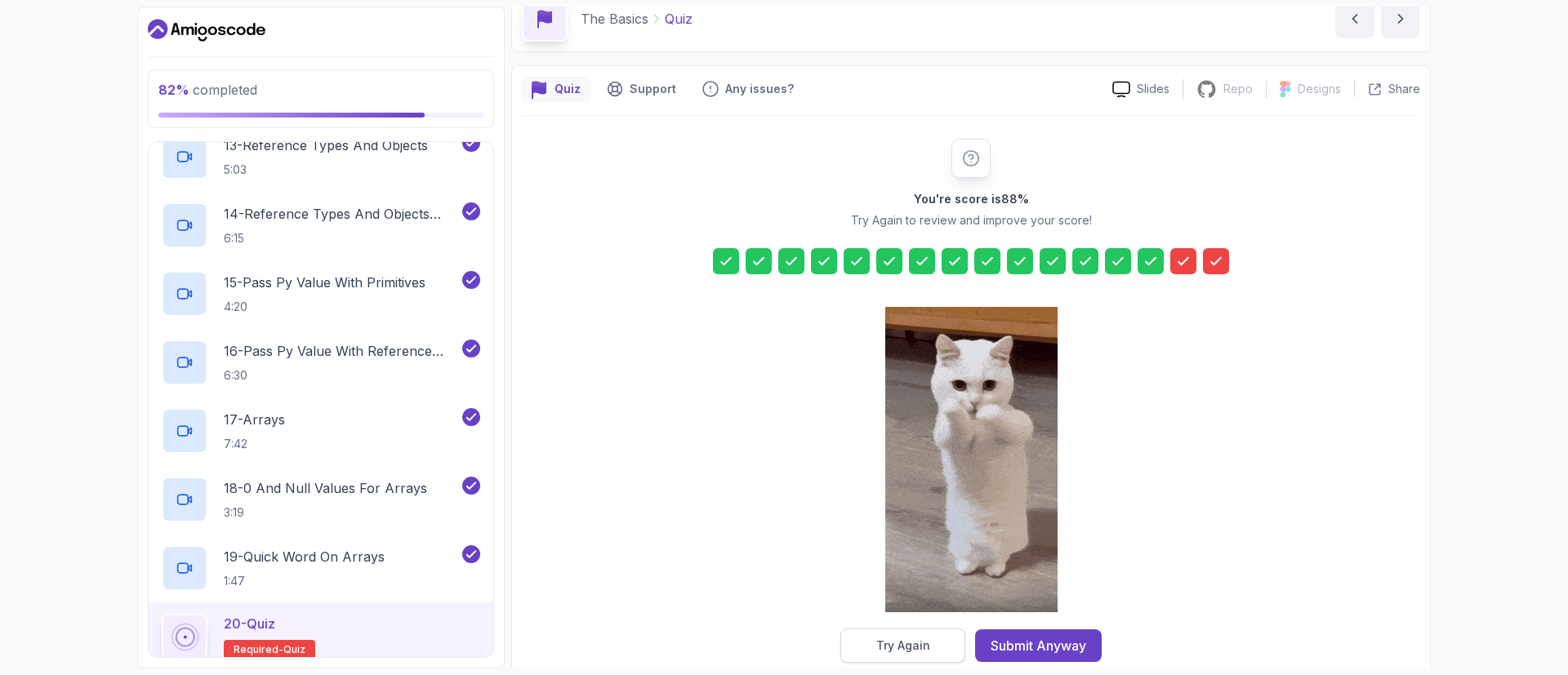
click at [922, 635] on button "Try Again" at bounding box center [902, 646] width 125 height 35
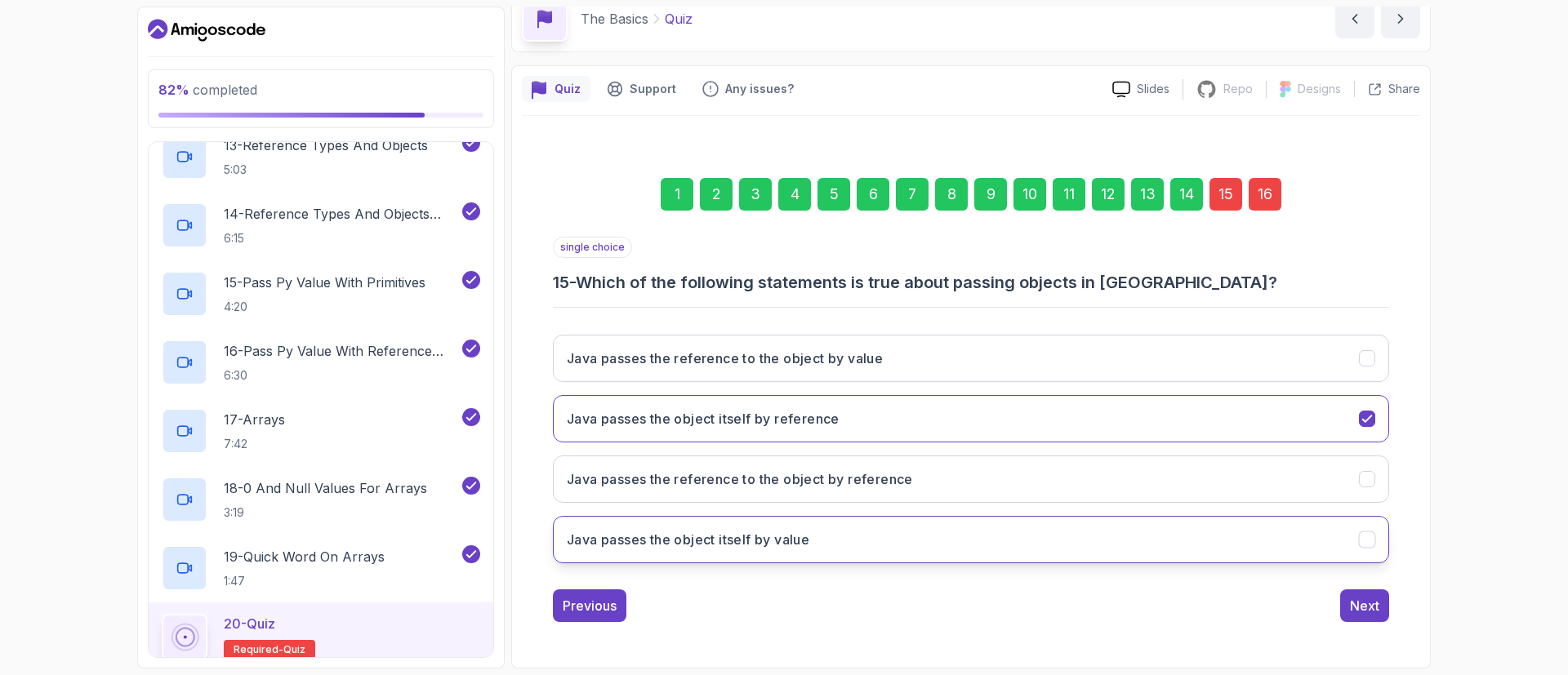
click at [939, 546] on button "Java passes the object itself by value" at bounding box center [971, 539] width 836 height 47
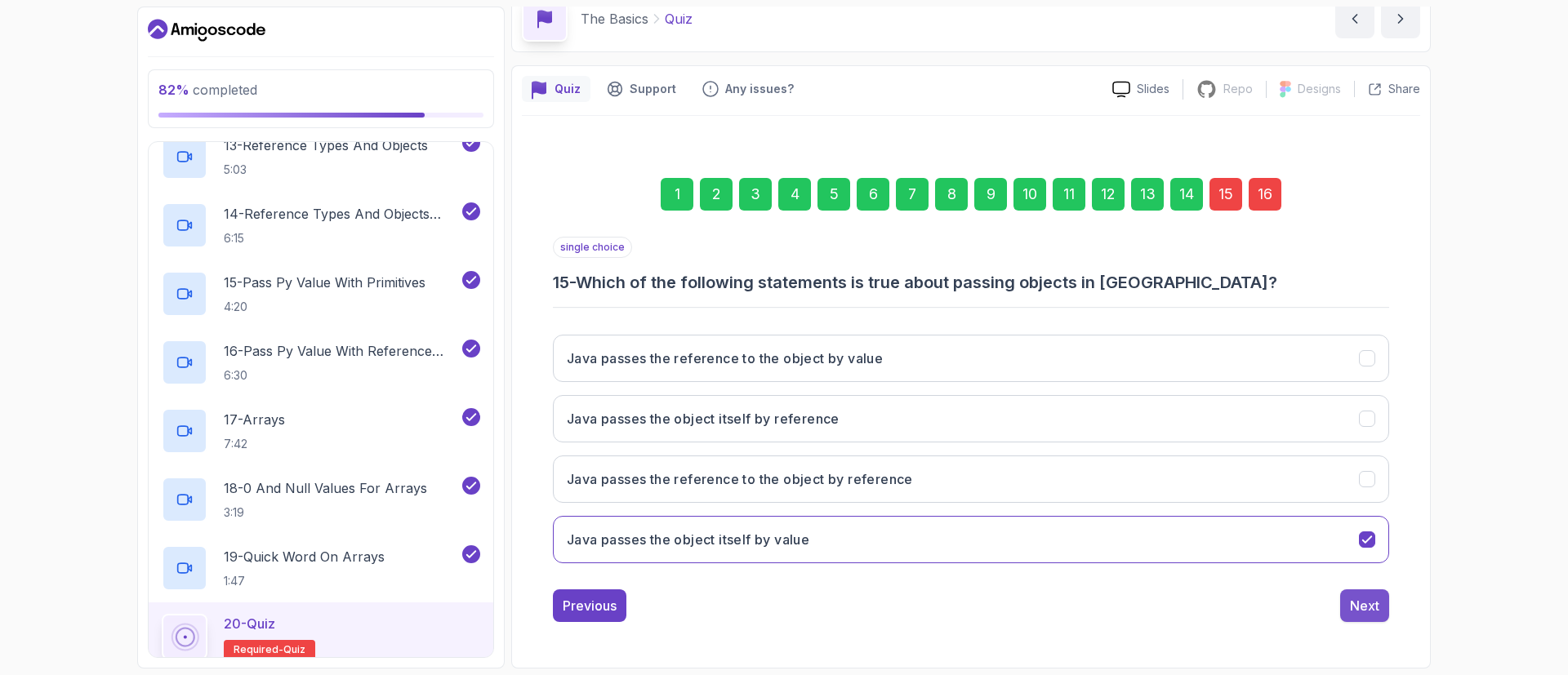
click at [1366, 609] on div "Next" at bounding box center [1364, 606] width 29 height 20
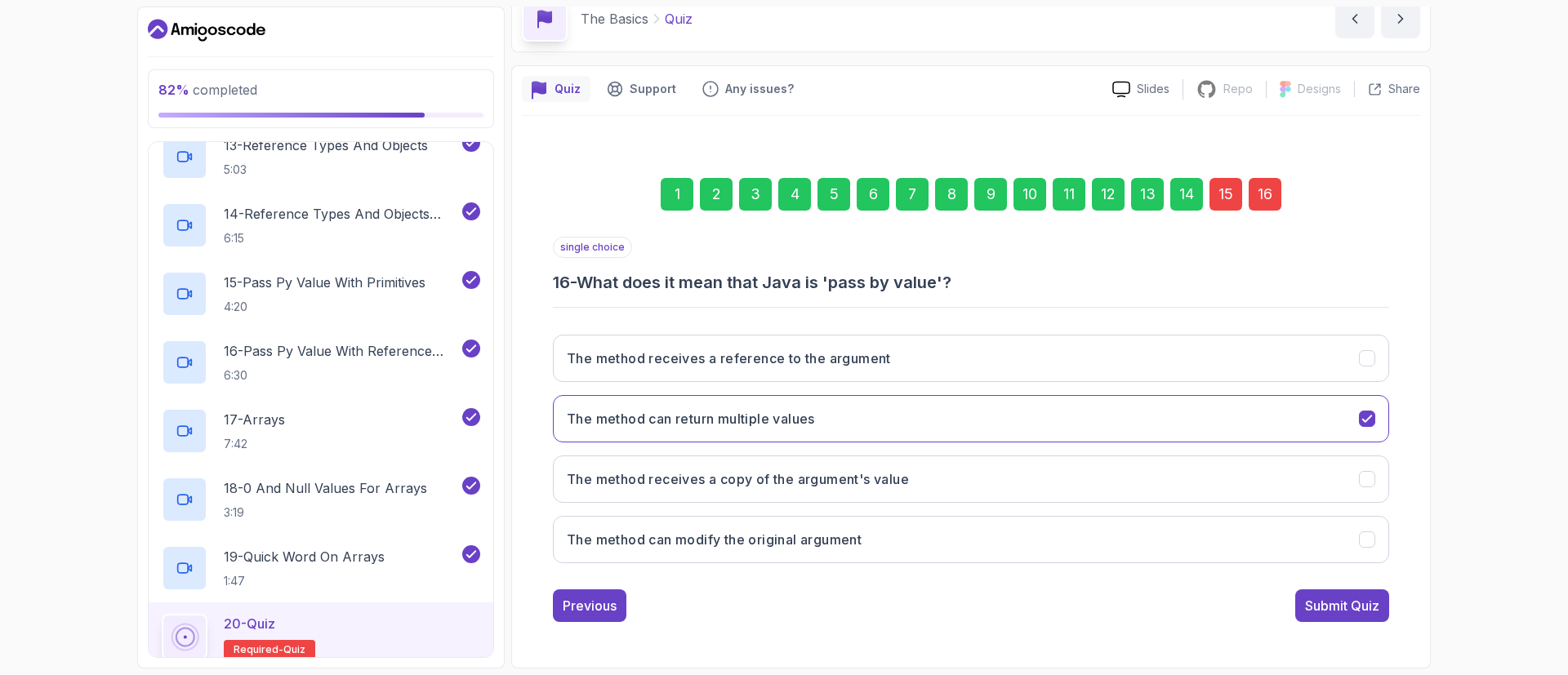
click at [1366, 609] on div "Submit Quiz" at bounding box center [1342, 606] width 75 height 20
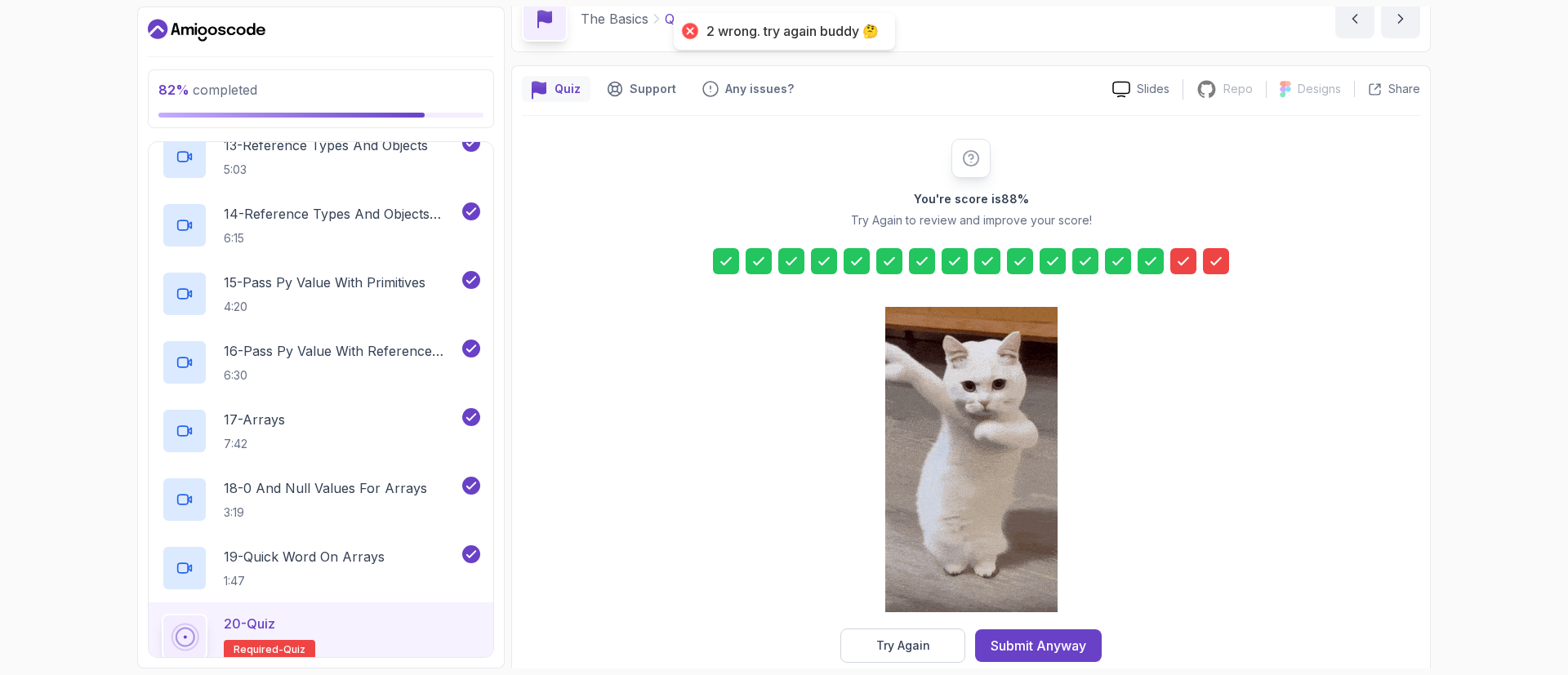
click at [1183, 272] on div at bounding box center [1183, 261] width 26 height 26
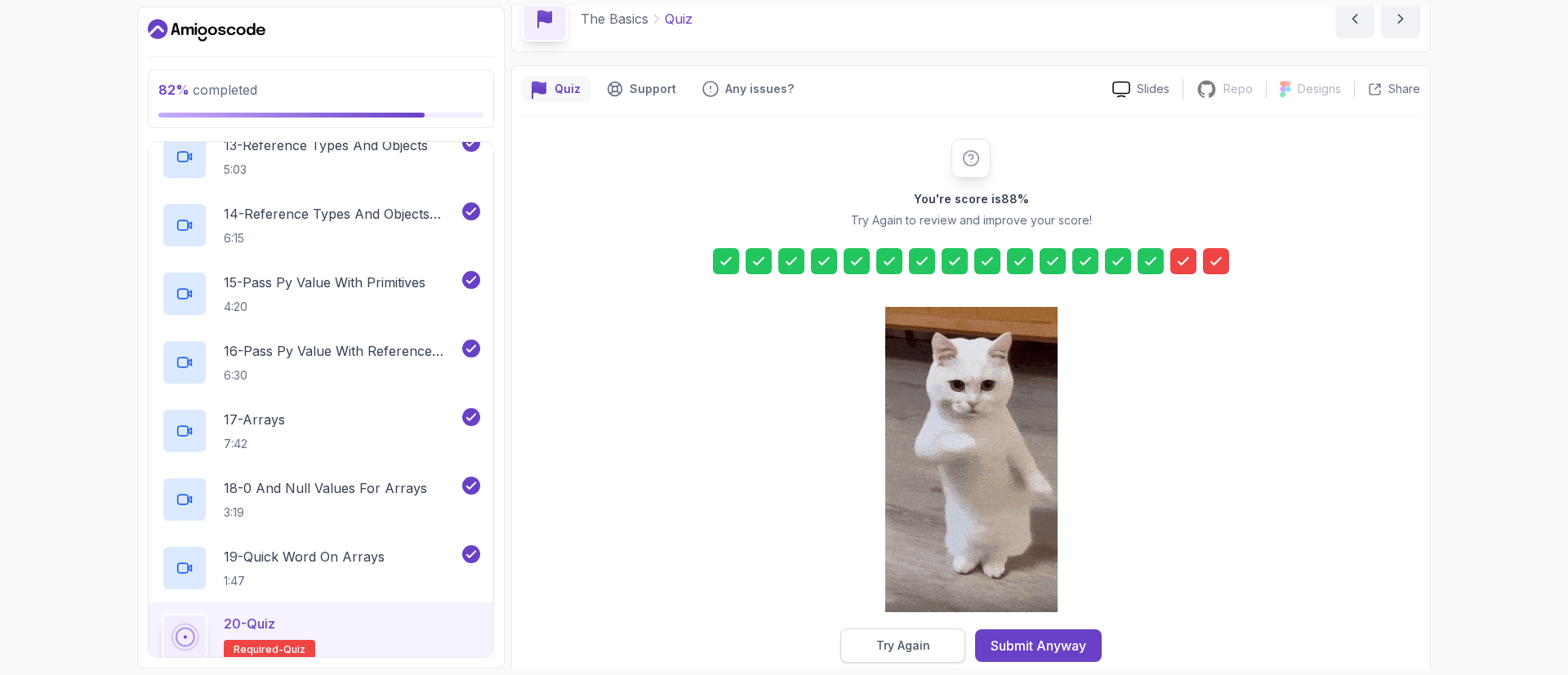
click at [924, 653] on div "Try Again" at bounding box center [903, 646] width 54 height 16
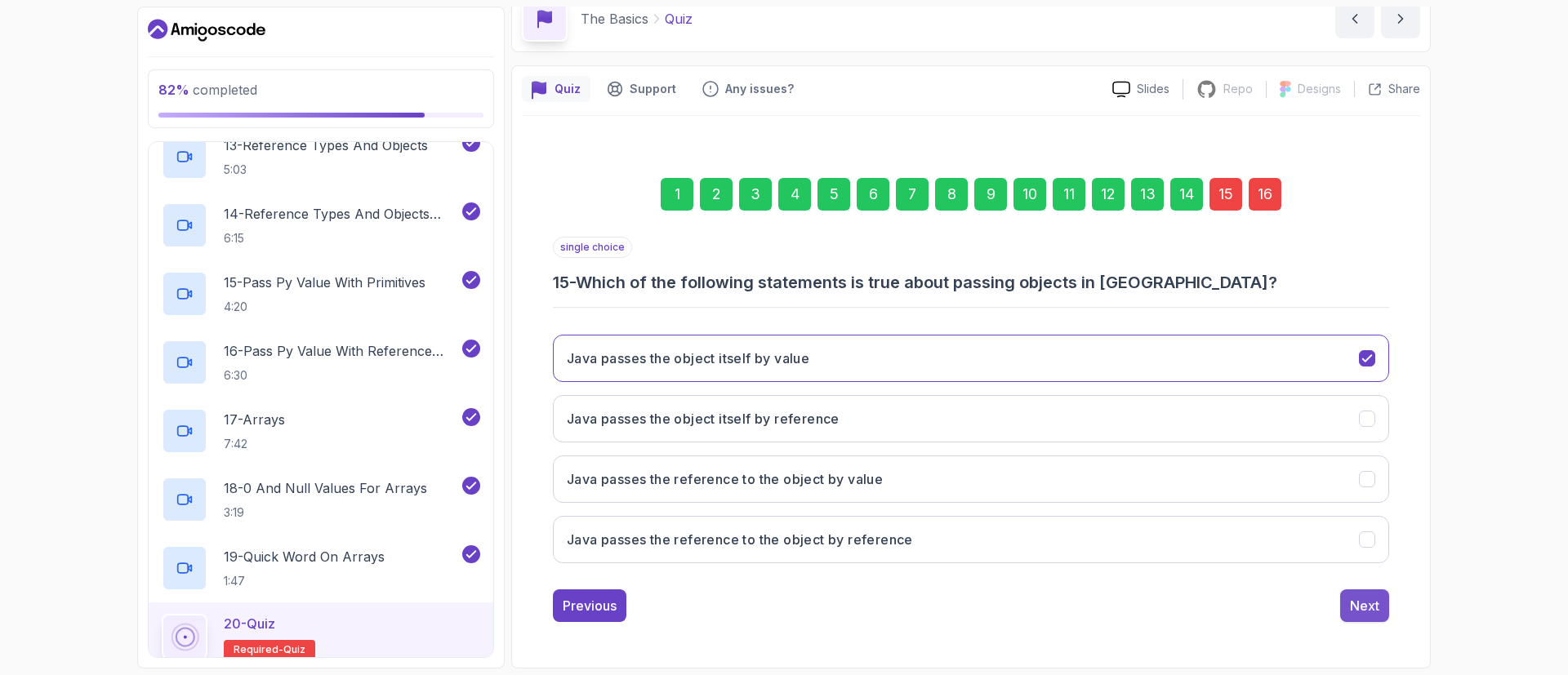
click at [1377, 602] on div "Next" at bounding box center [1364, 606] width 29 height 20
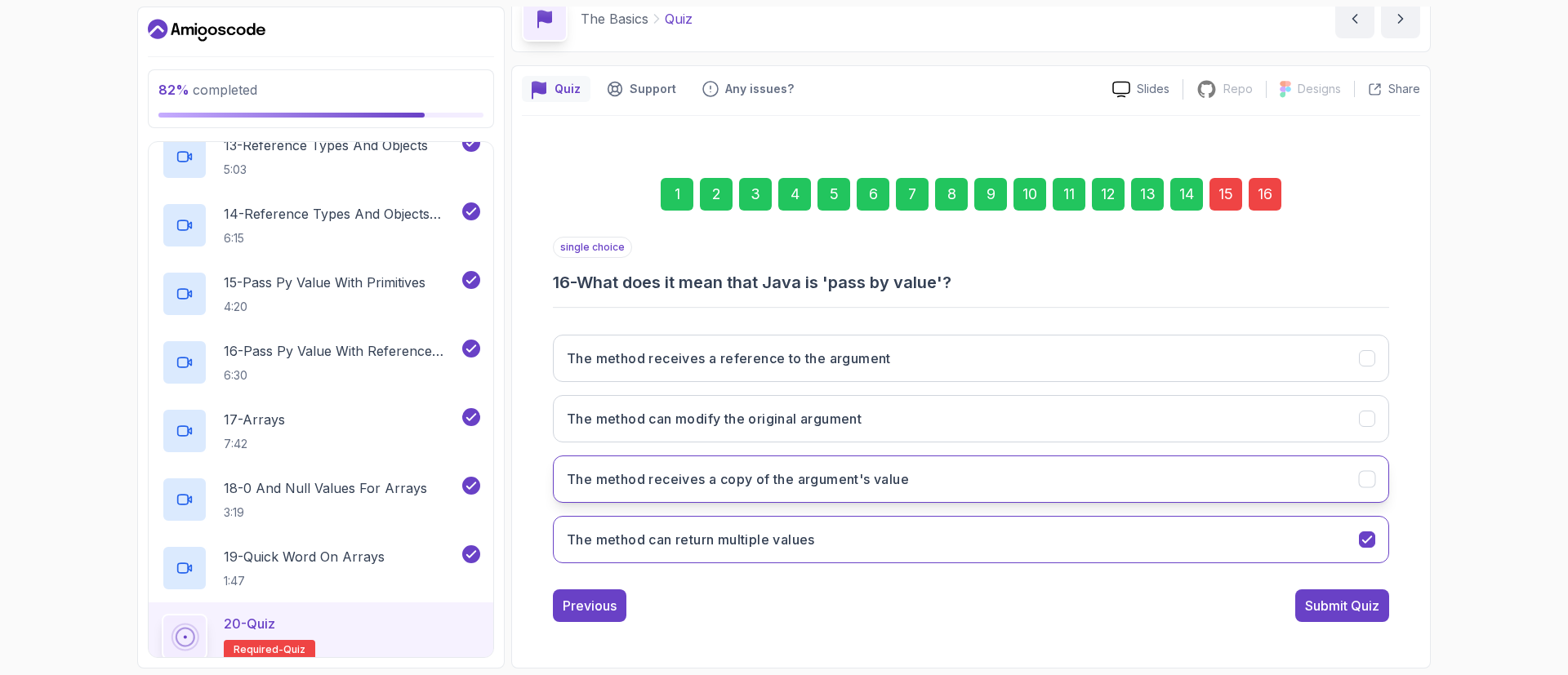
click at [942, 476] on button "The method receives a copy of the argument's value" at bounding box center [971, 479] width 836 height 47
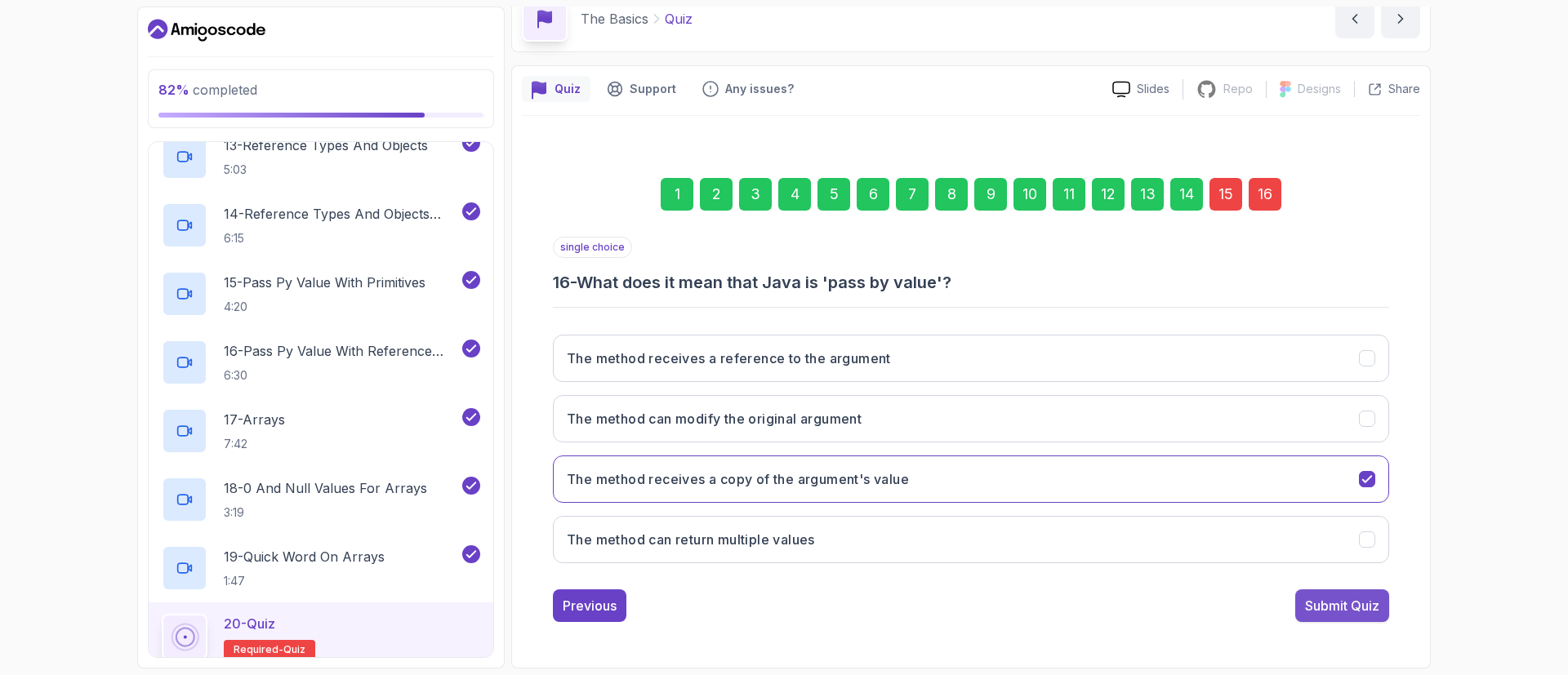
click at [1372, 606] on div "Submit Quiz" at bounding box center [1342, 606] width 75 height 20
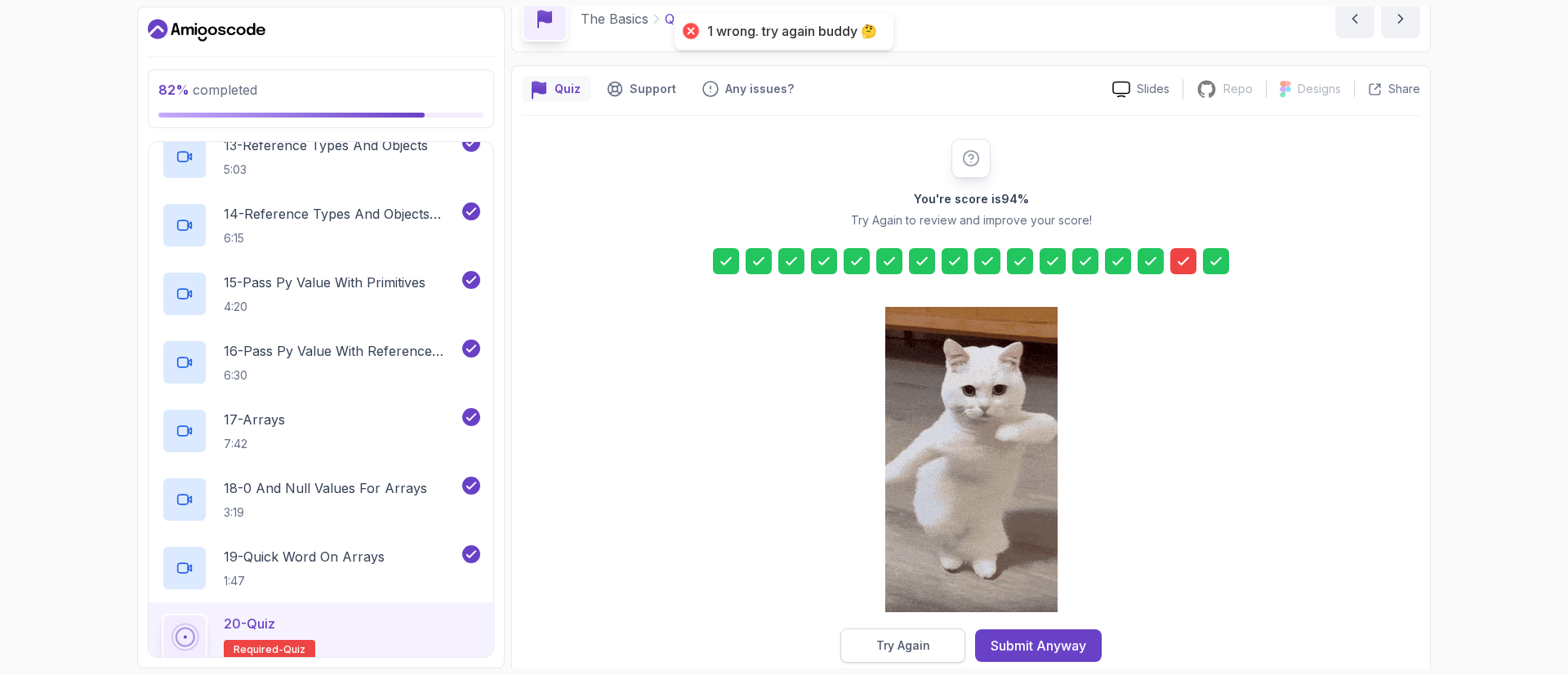
click at [905, 631] on button "Try Again" at bounding box center [902, 646] width 125 height 35
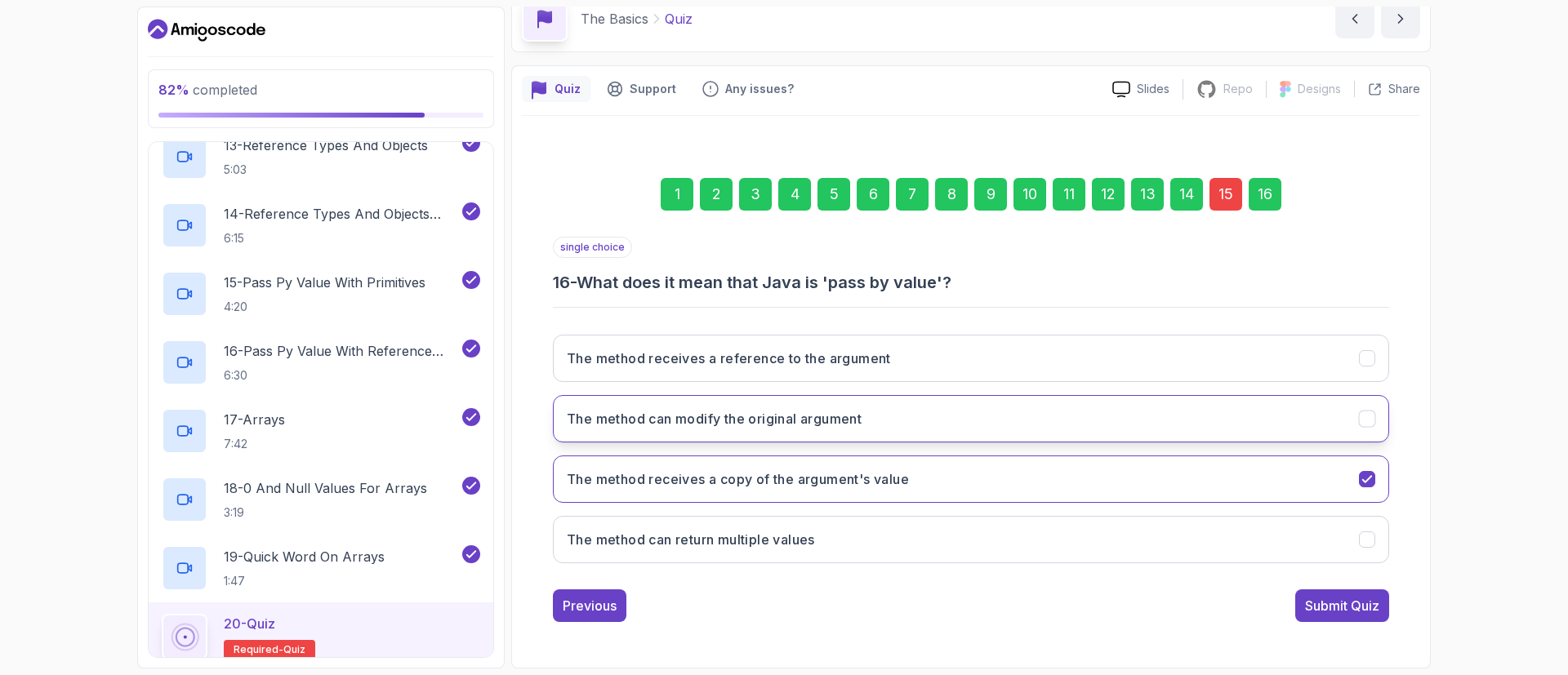
click at [811, 434] on button "The method can modify the original argument" at bounding box center [971, 418] width 836 height 47
click at [1227, 195] on div "15" at bounding box center [1225, 194] width 33 height 33
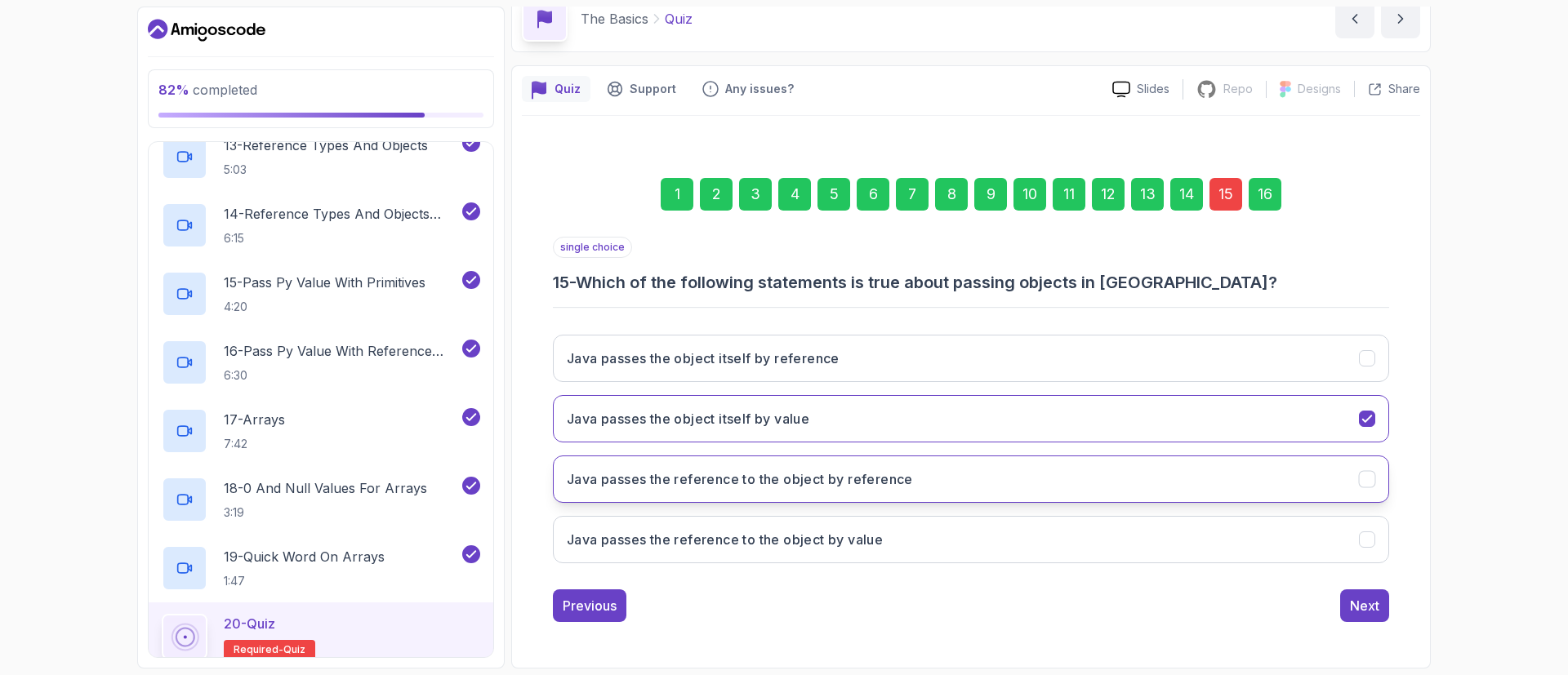
click at [938, 473] on button "Java passes the reference to the object by reference" at bounding box center [971, 479] width 836 height 47
click at [1346, 611] on button "Next" at bounding box center [1364, 606] width 49 height 33
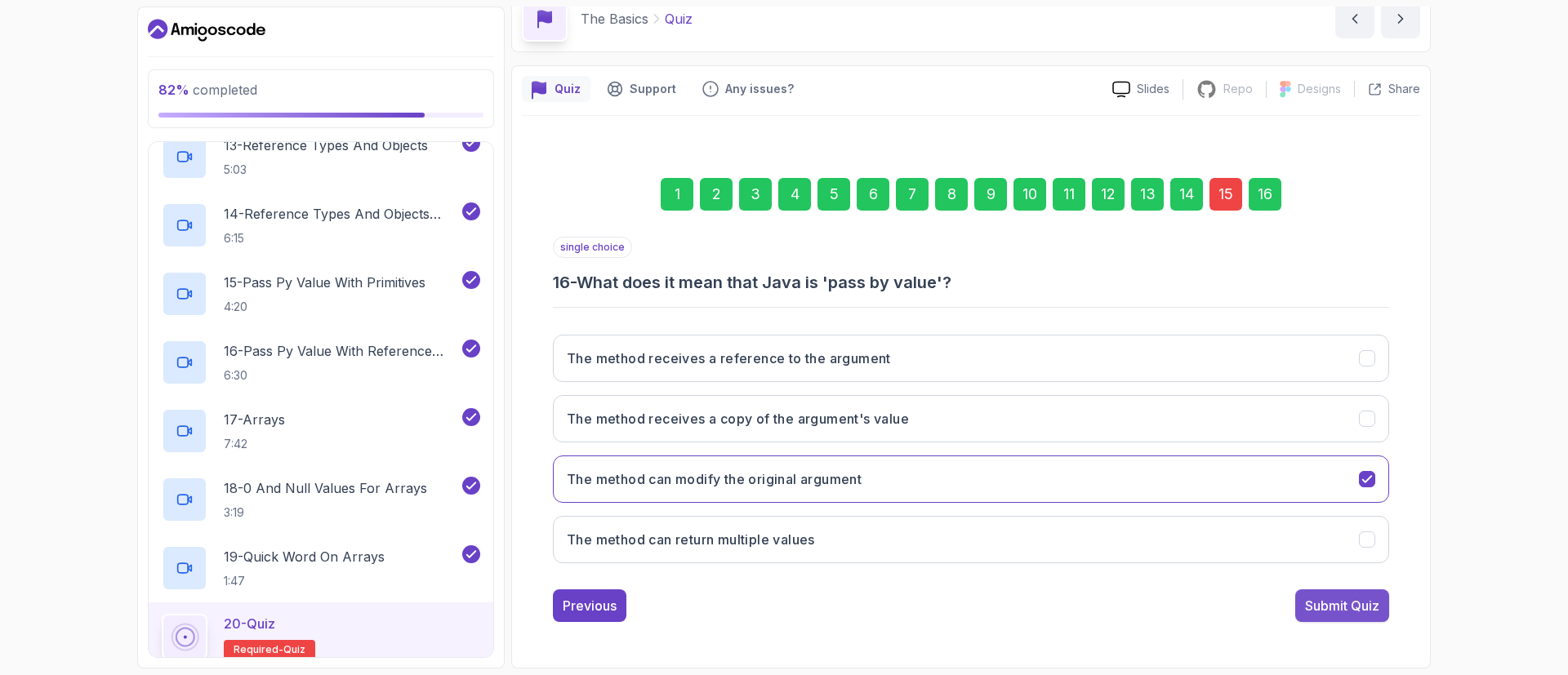
click at [1343, 602] on div "Submit Quiz" at bounding box center [1342, 606] width 75 height 20
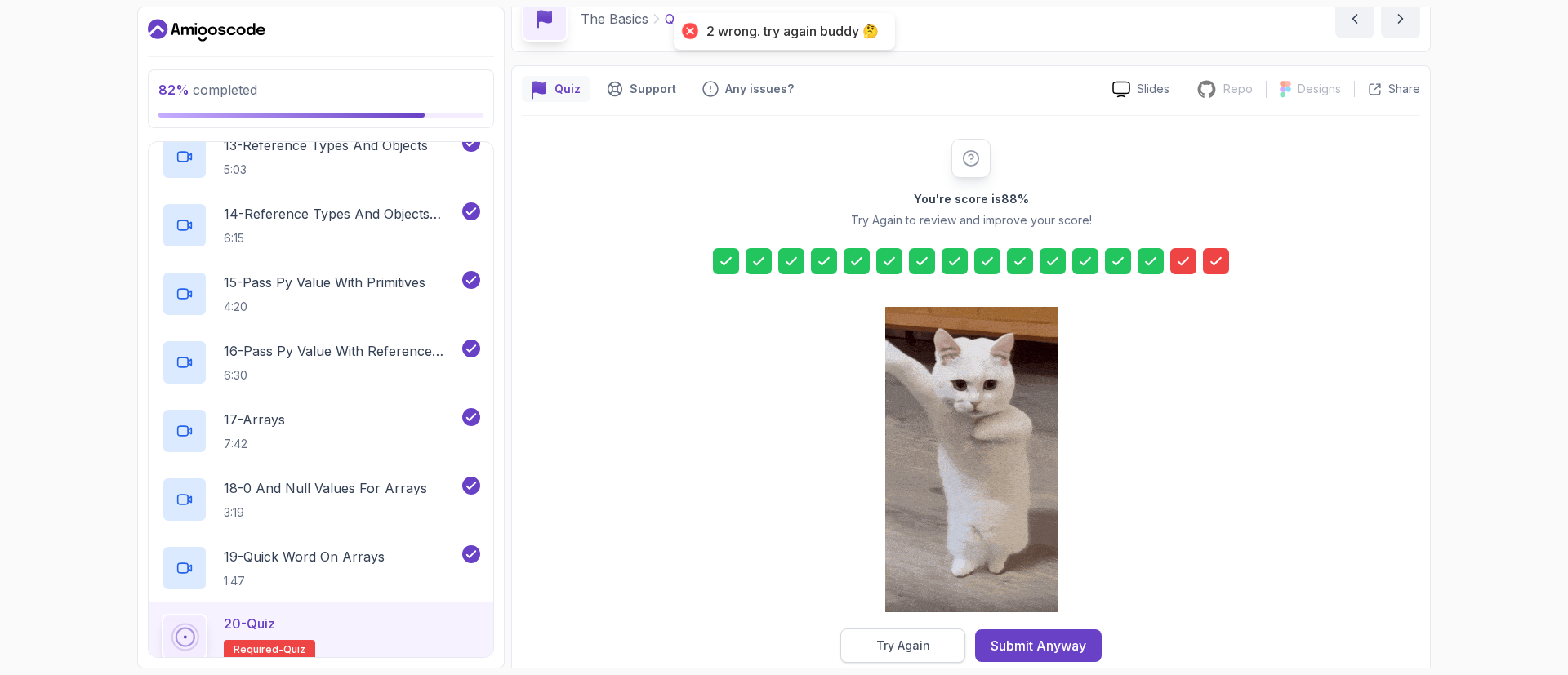
click at [909, 650] on div "Try Again" at bounding box center [903, 646] width 54 height 16
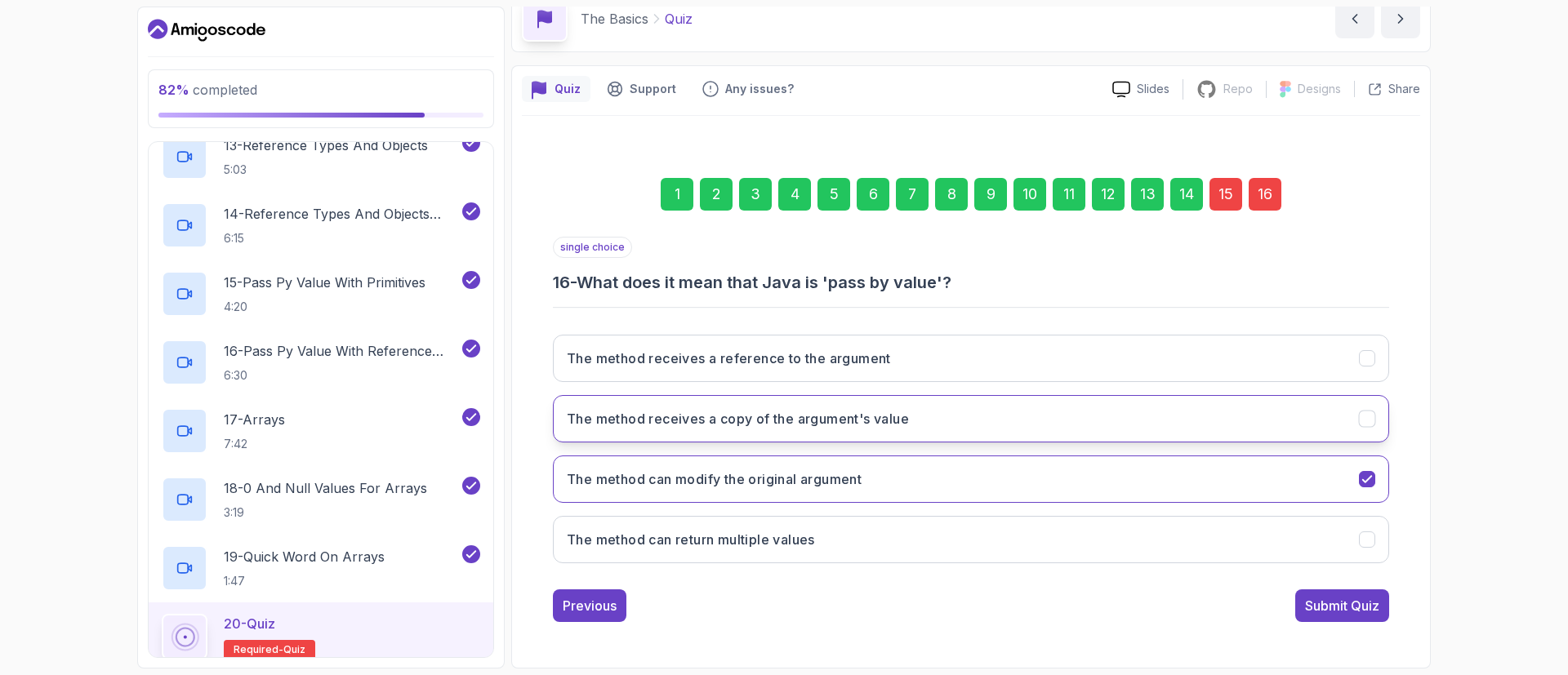
click at [852, 436] on button "The method receives a copy of the argument's value" at bounding box center [971, 418] width 836 height 47
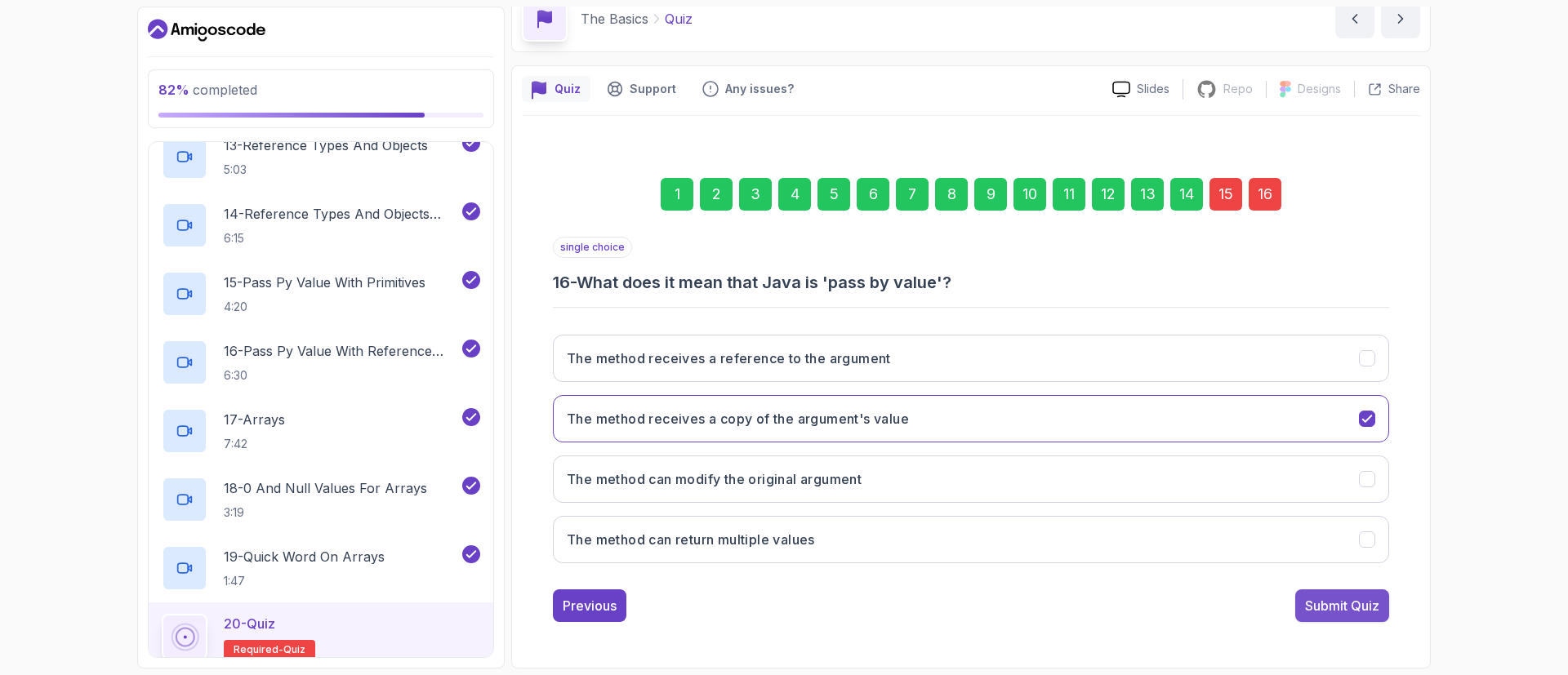
click at [1336, 607] on div "Submit Quiz" at bounding box center [1342, 606] width 75 height 20
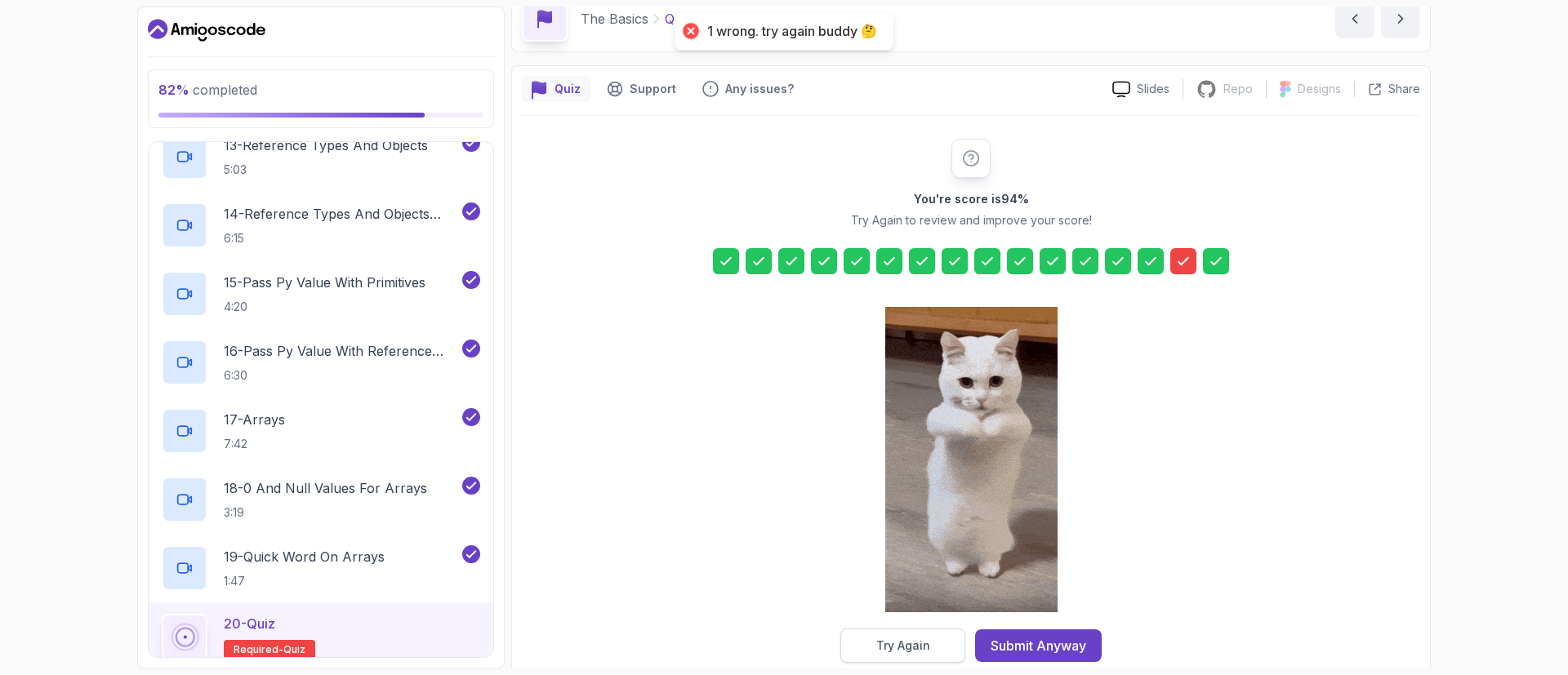
click at [931, 653] on button "Try Again" at bounding box center [902, 646] width 125 height 35
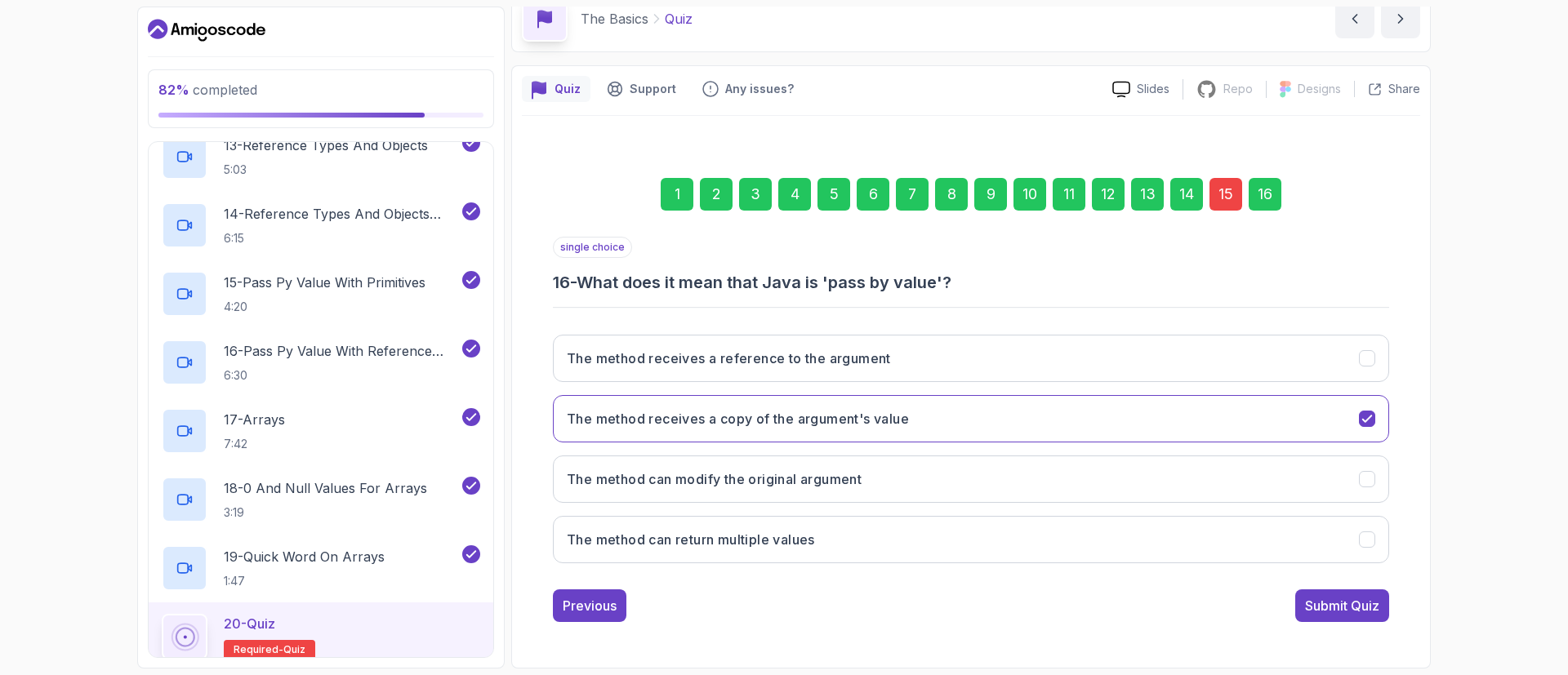
click at [1224, 190] on div "15" at bounding box center [1225, 194] width 33 height 33
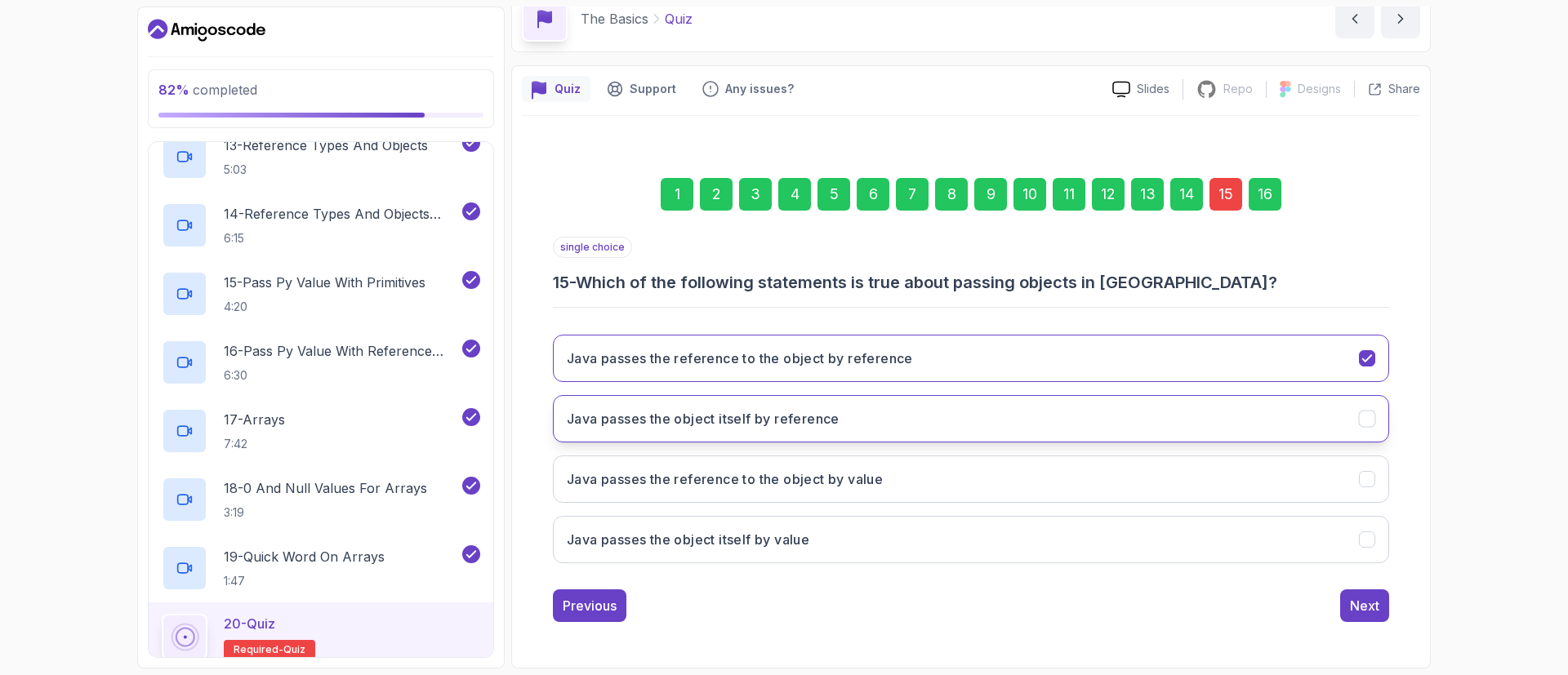
click at [1023, 430] on button "Java passes the object itself by reference" at bounding box center [971, 418] width 836 height 47
click at [1362, 600] on div "Next" at bounding box center [1364, 606] width 29 height 20
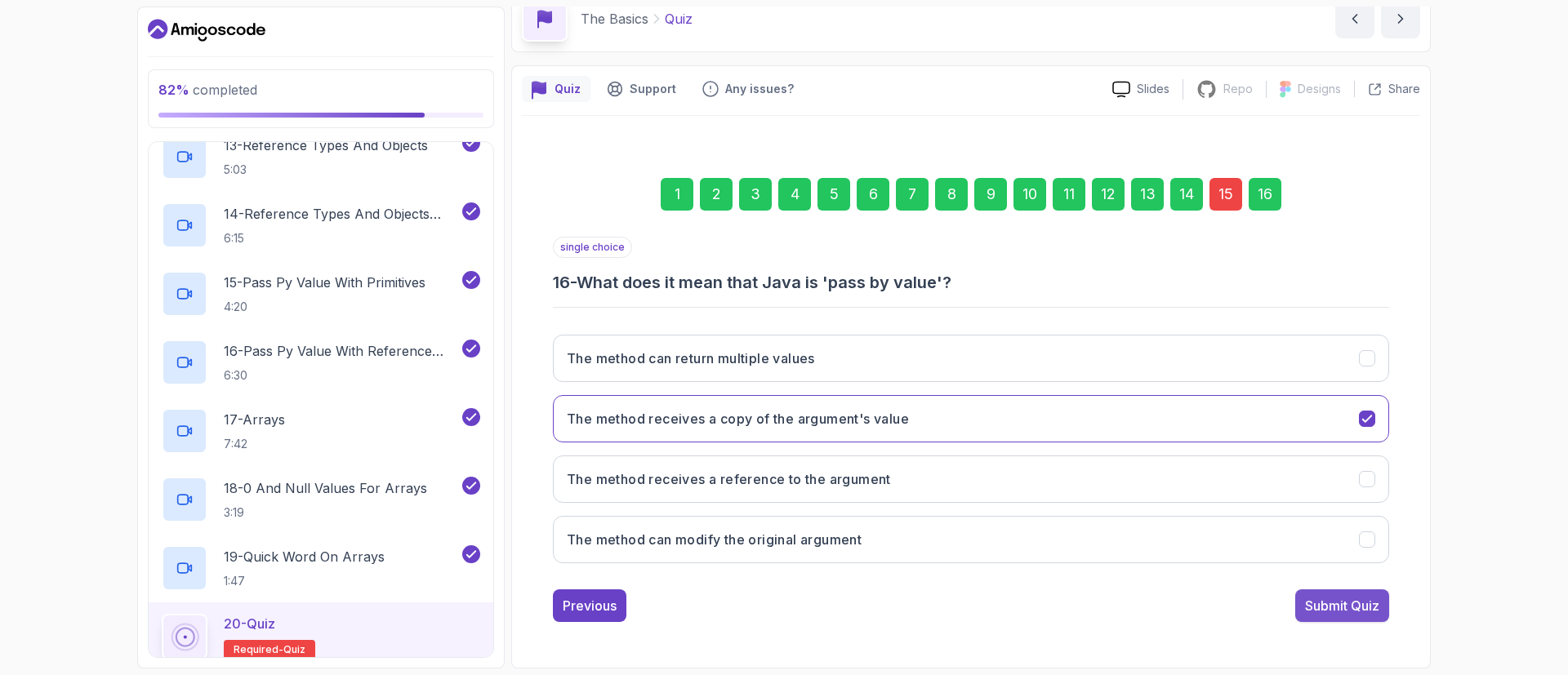
click at [1355, 610] on div "Submit Quiz" at bounding box center [1342, 606] width 75 height 20
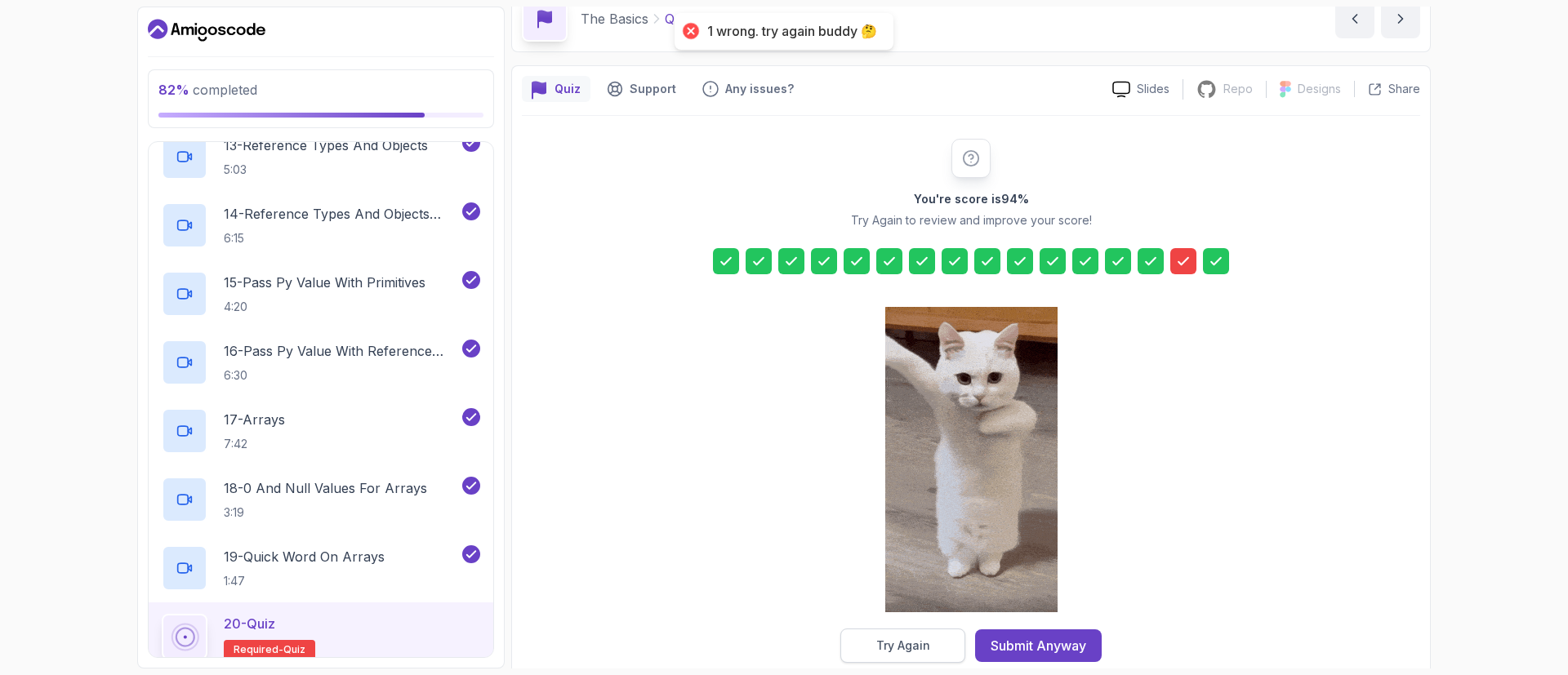
click at [923, 638] on div "Try Again" at bounding box center [903, 646] width 54 height 16
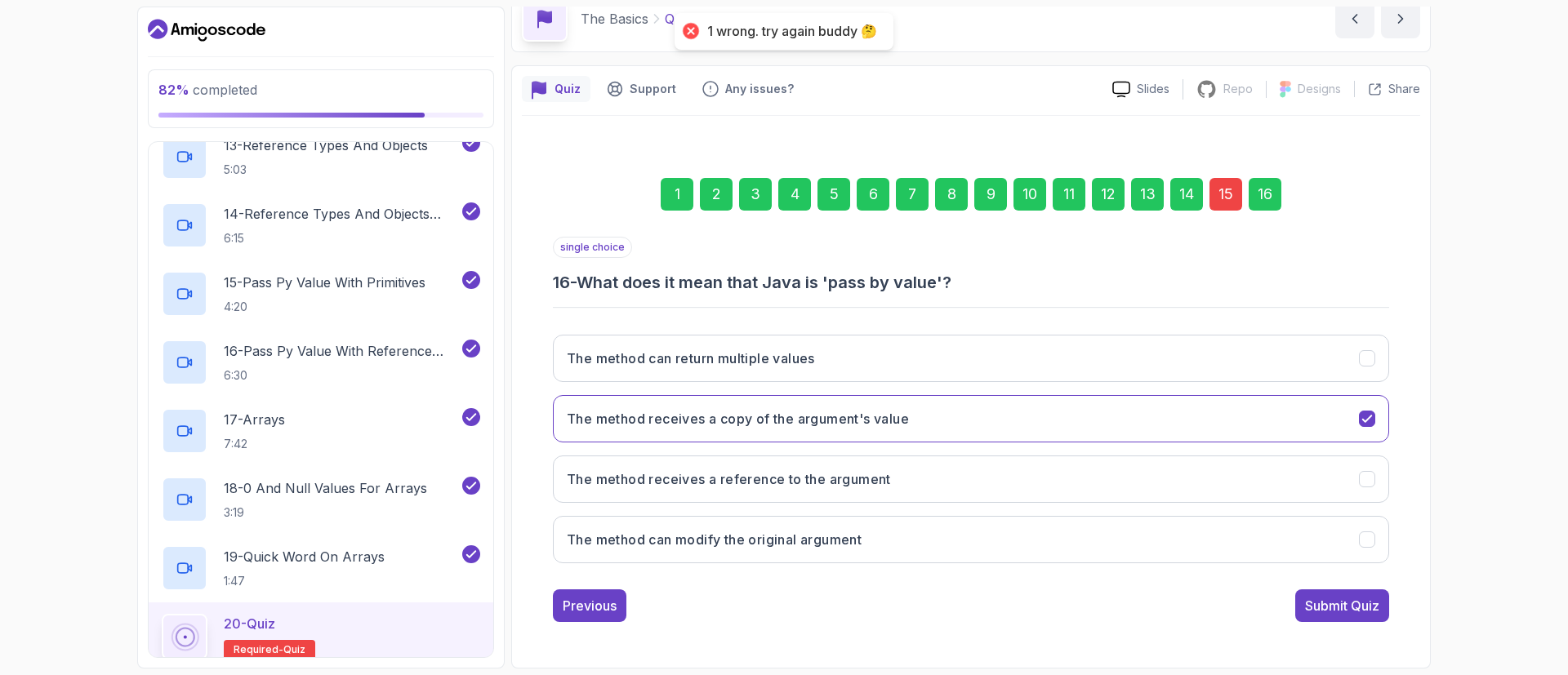
click at [1231, 181] on div "15" at bounding box center [1225, 194] width 33 height 33
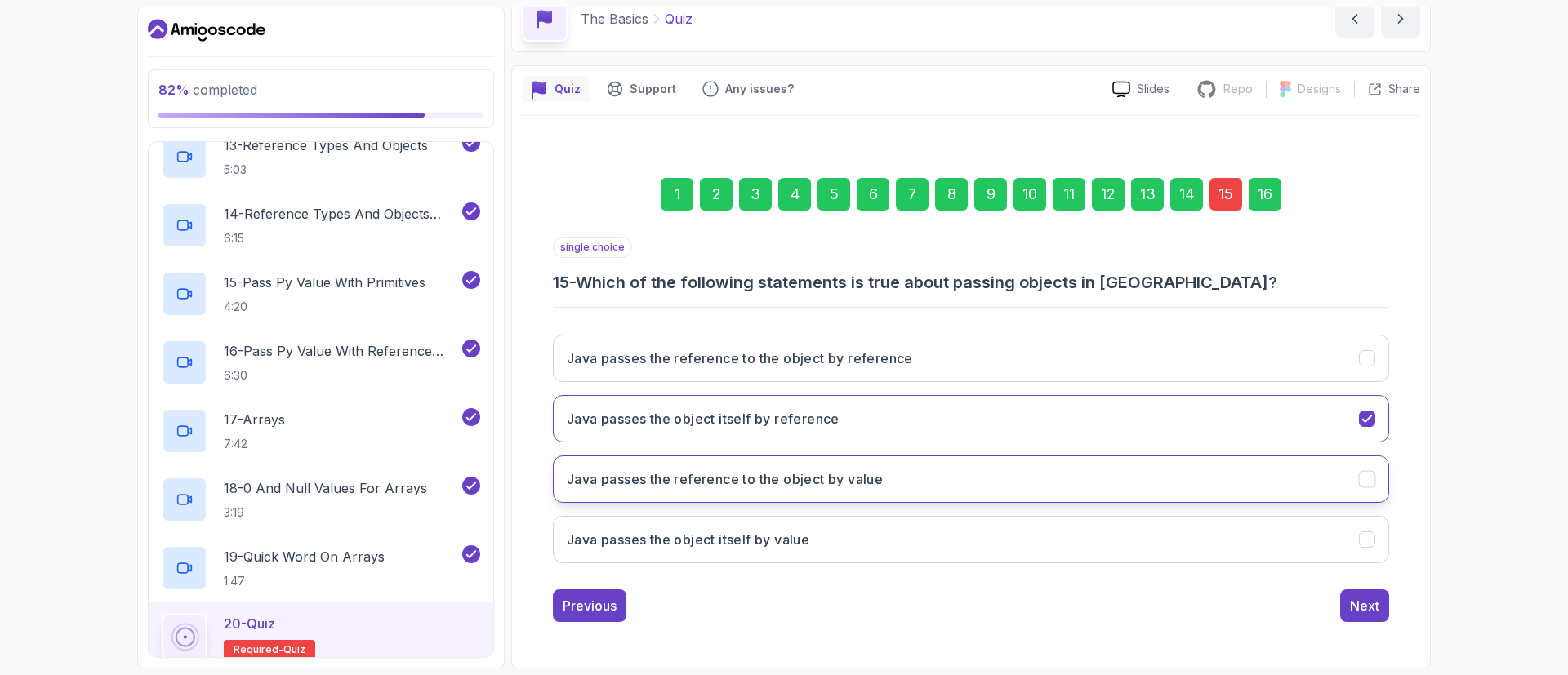
click at [954, 472] on button "Java passes the reference to the object by value" at bounding box center [971, 479] width 836 height 47
click at [1353, 594] on button "Next" at bounding box center [1364, 606] width 49 height 33
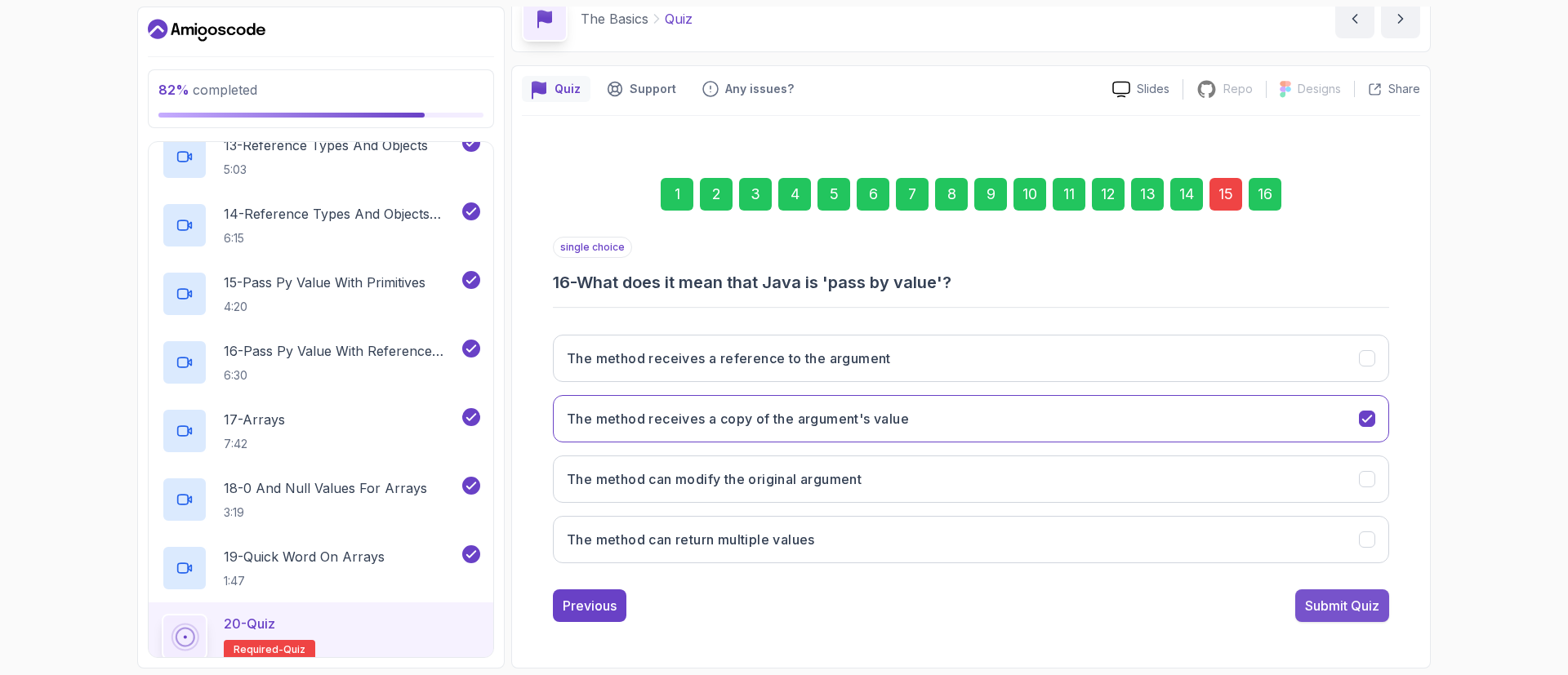
click at [1334, 611] on div "Submit Quiz" at bounding box center [1342, 606] width 75 height 20
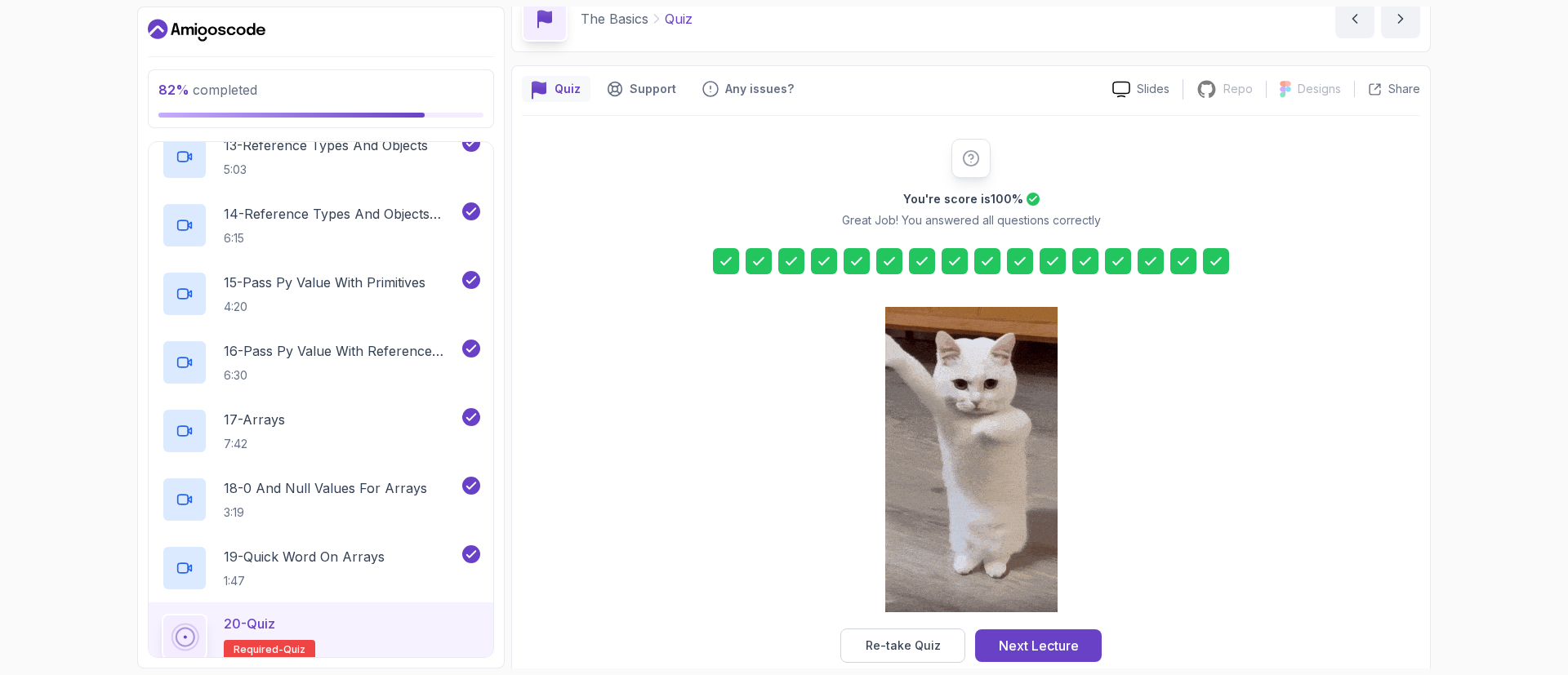
click at [1176, 266] on icon at bounding box center [1183, 261] width 16 height 16
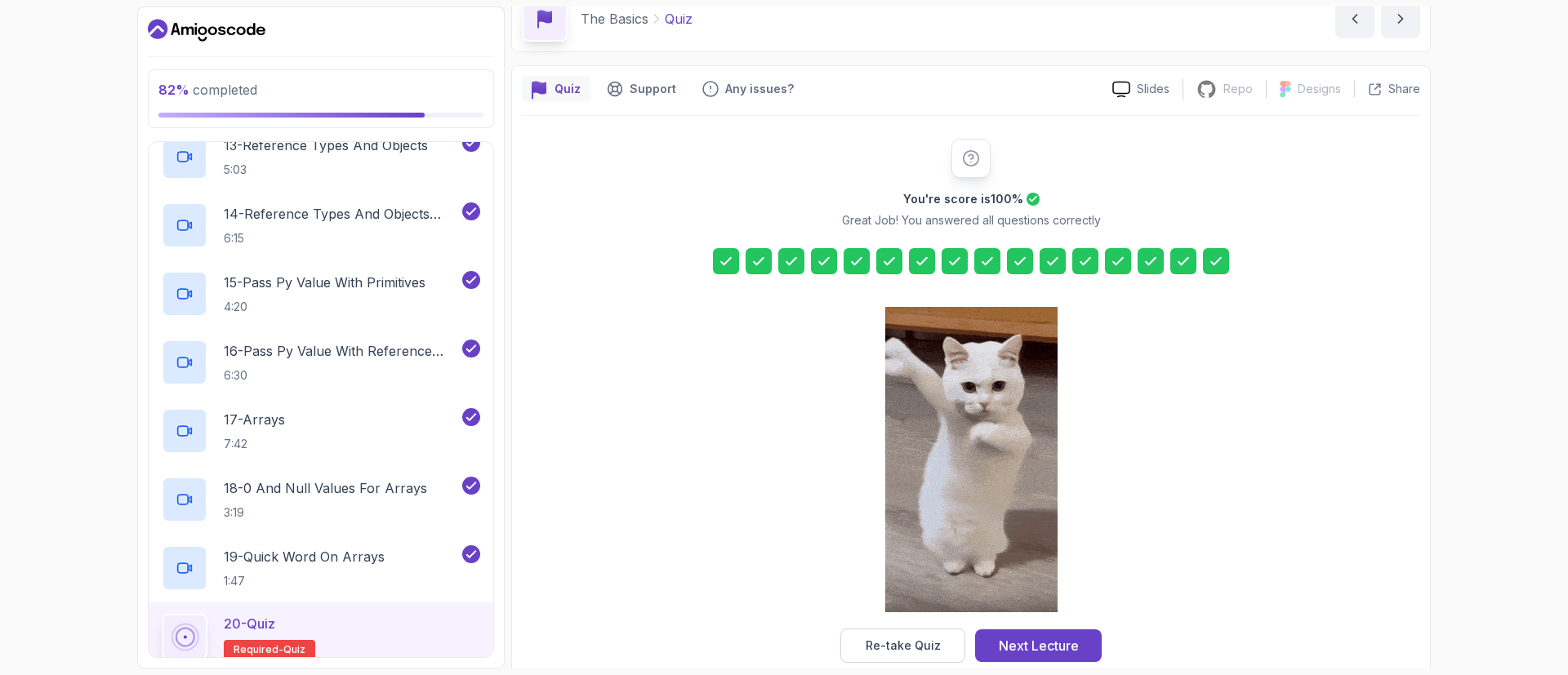
click at [1176, 266] on icon at bounding box center [1183, 261] width 16 height 16
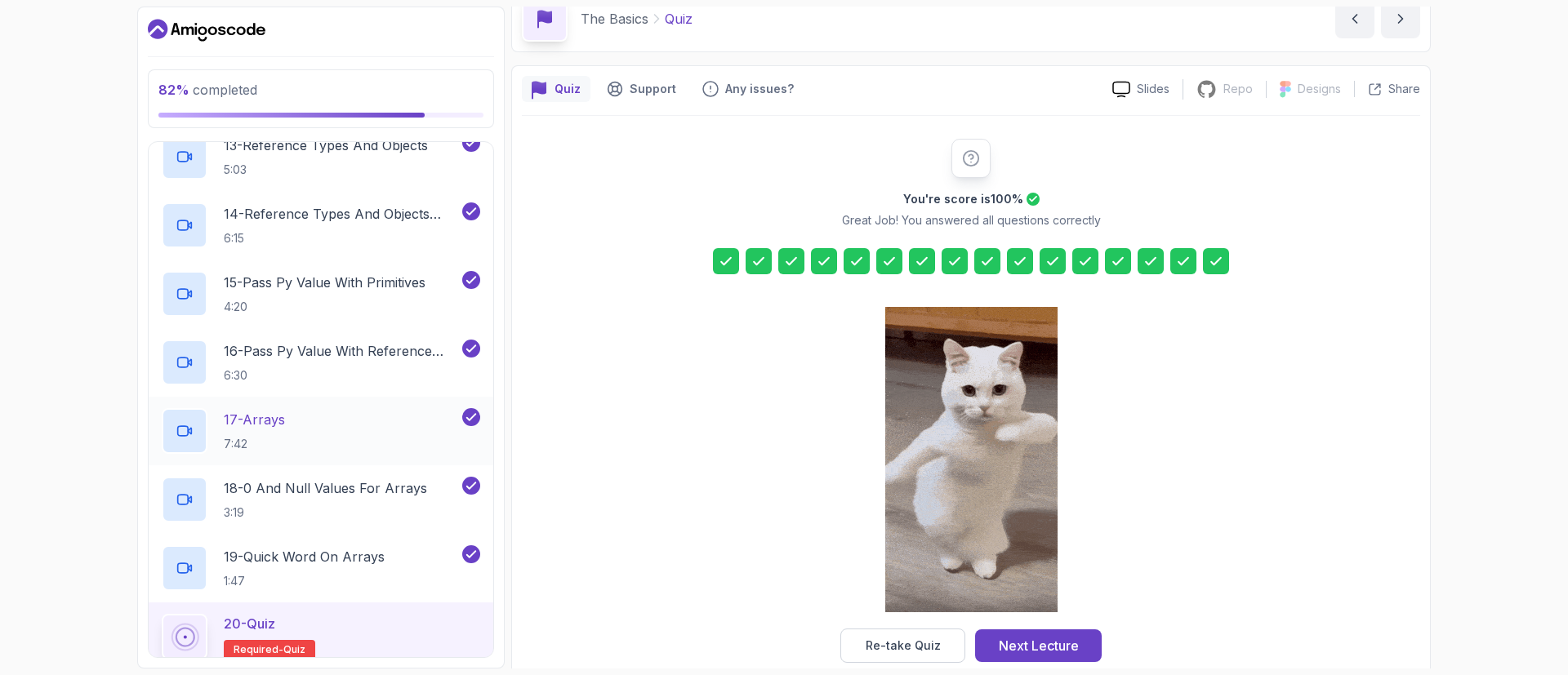
scroll to position [1227, 0]
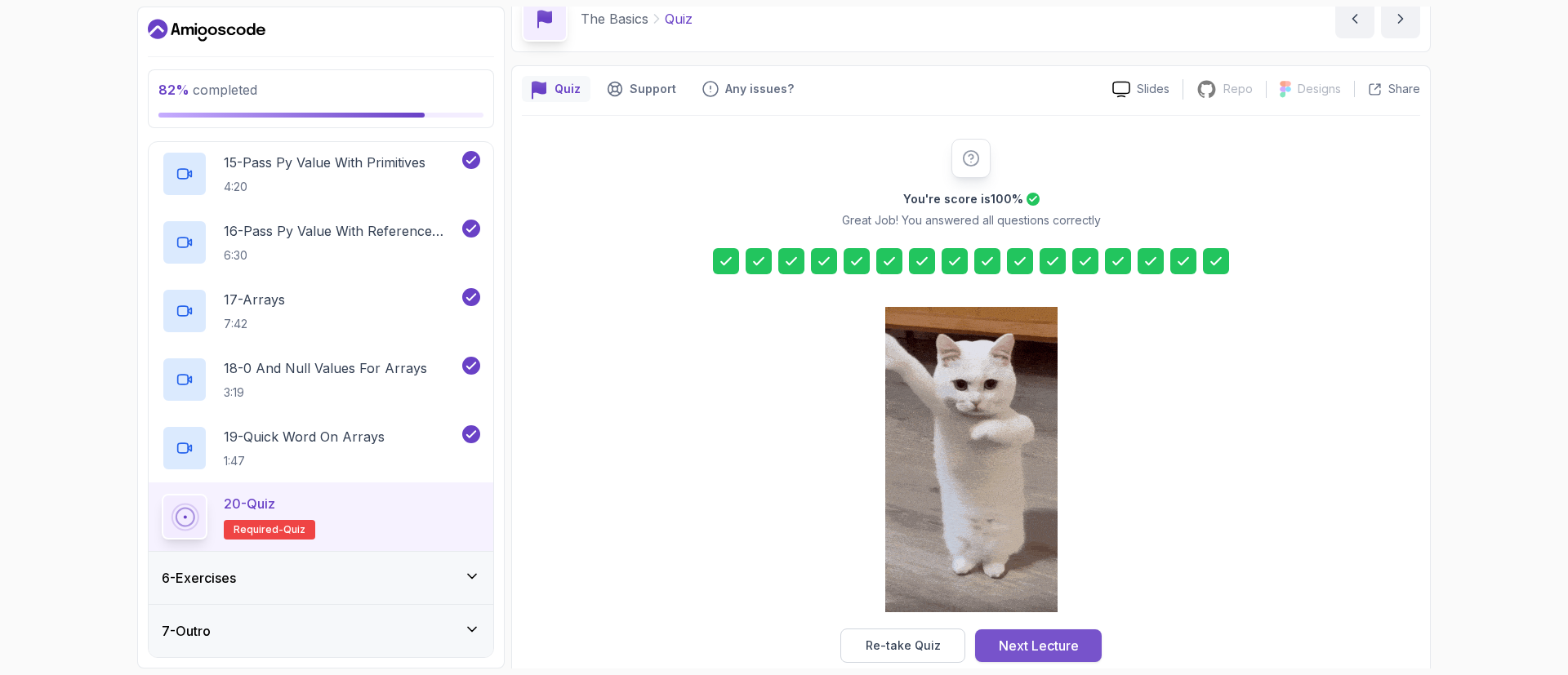
click at [1076, 639] on div "Next Lecture" at bounding box center [1039, 646] width 80 height 20
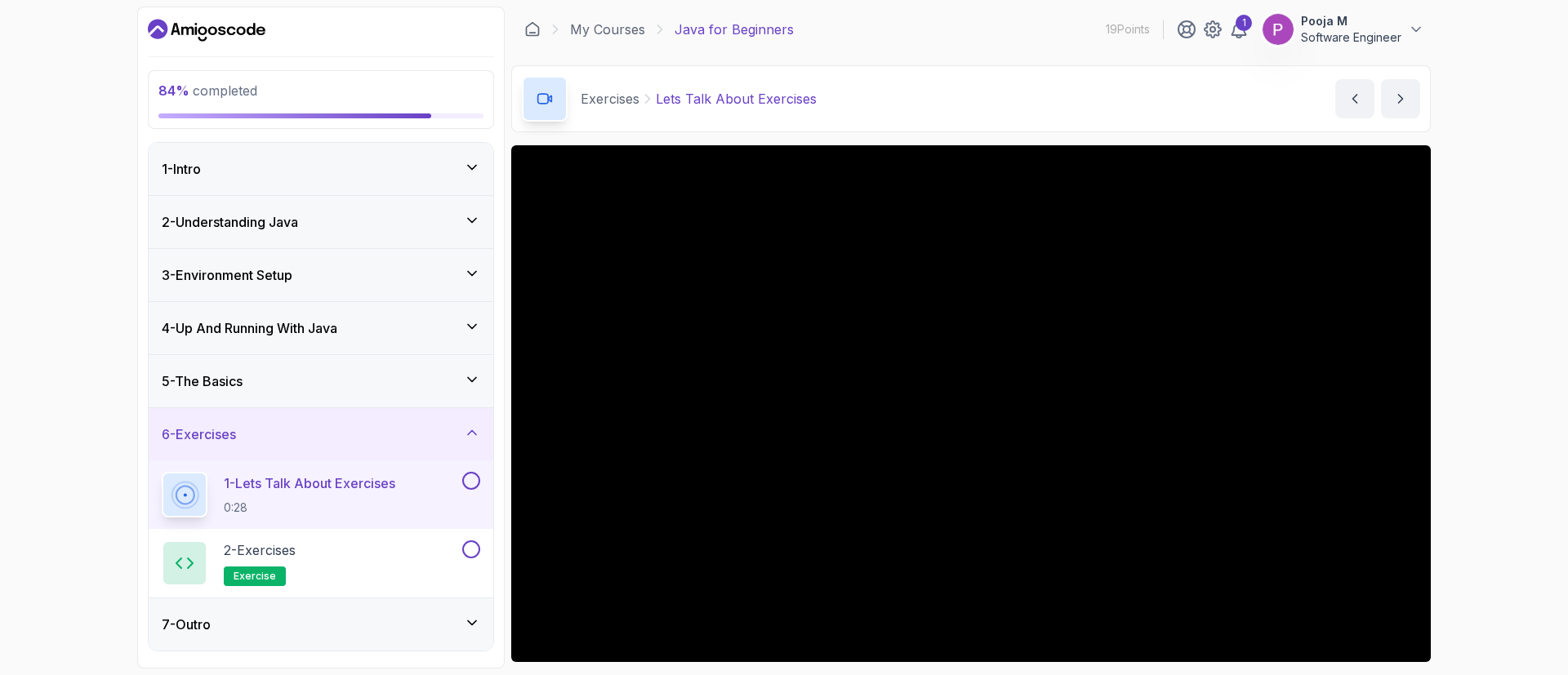
scroll to position [107, 0]
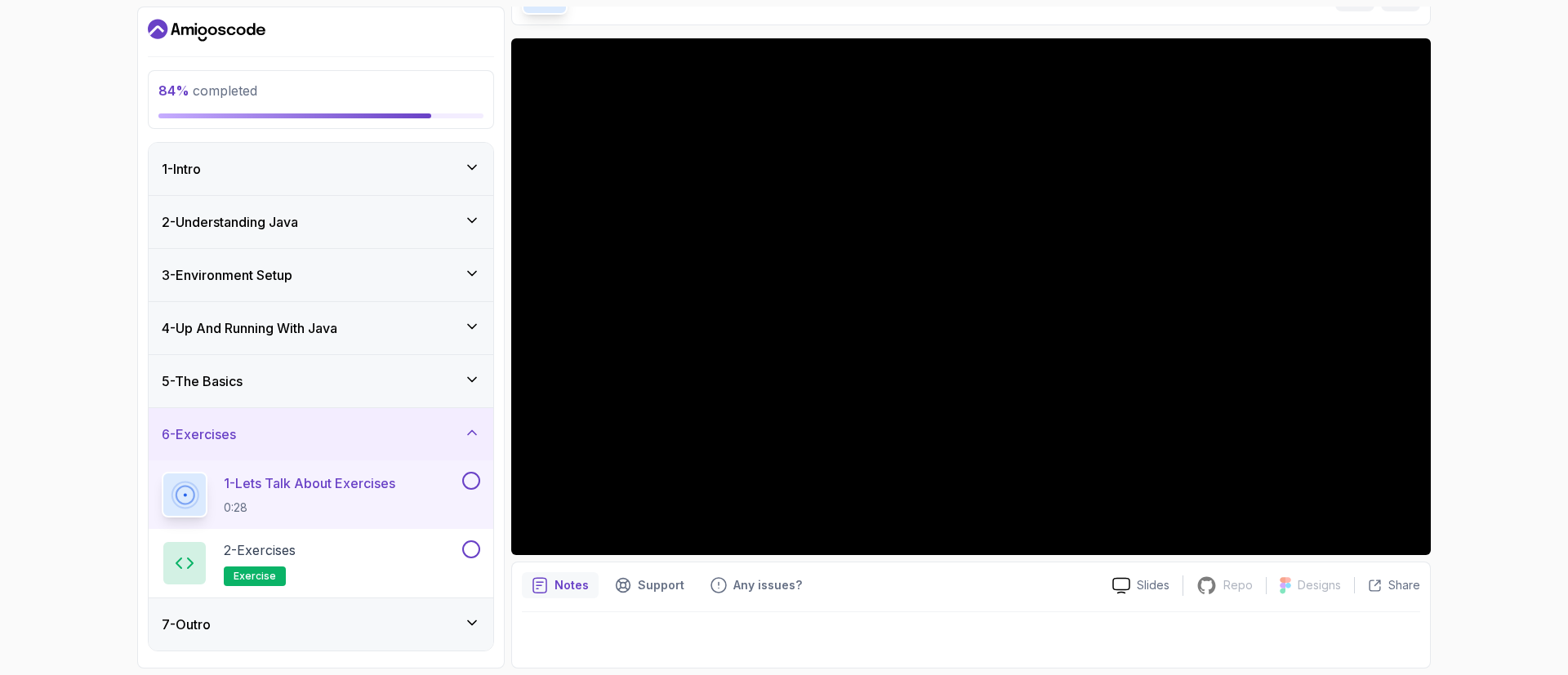
click at [490, 478] on div "1 - Lets Talk About Exercises 0:28" at bounding box center [321, 495] width 344 height 68
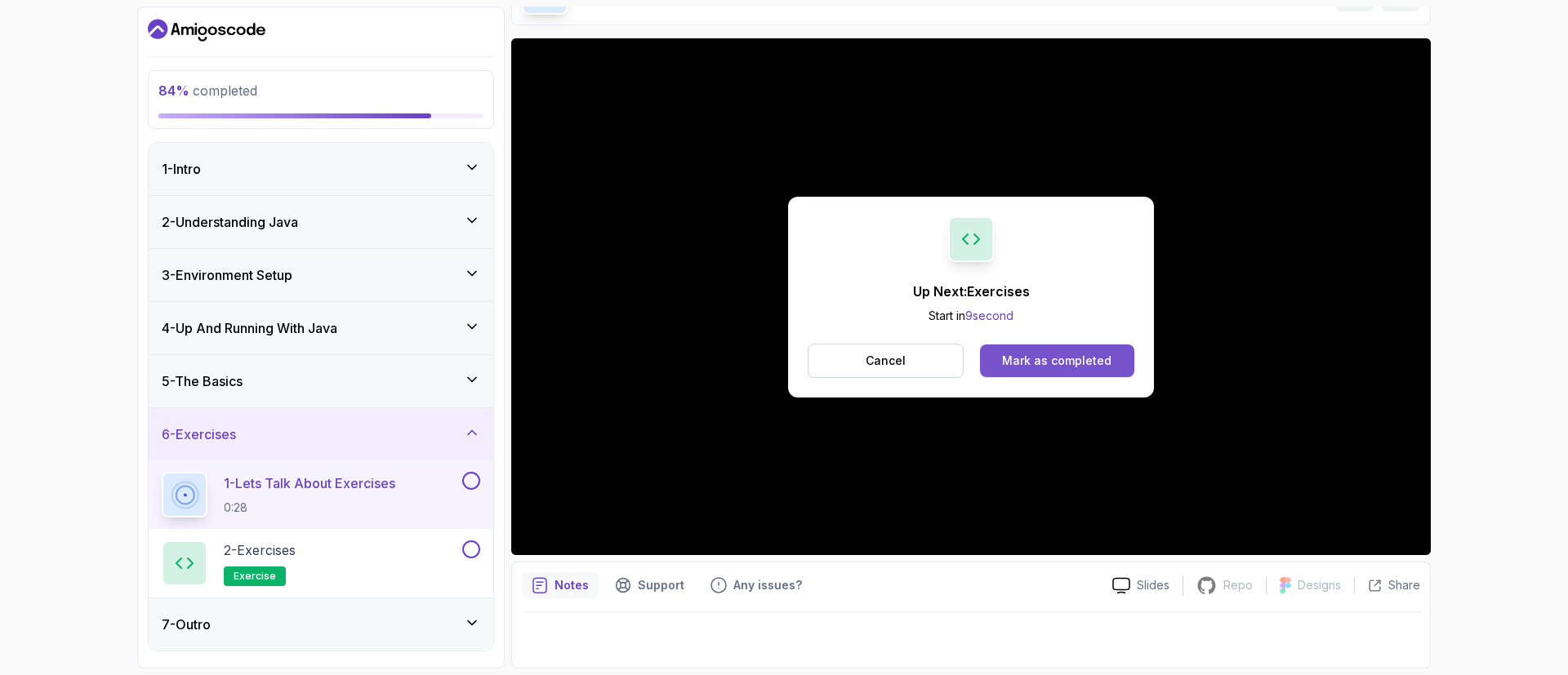
click at [1010, 356] on div "Mark as completed" at bounding box center [1056, 361] width 109 height 16
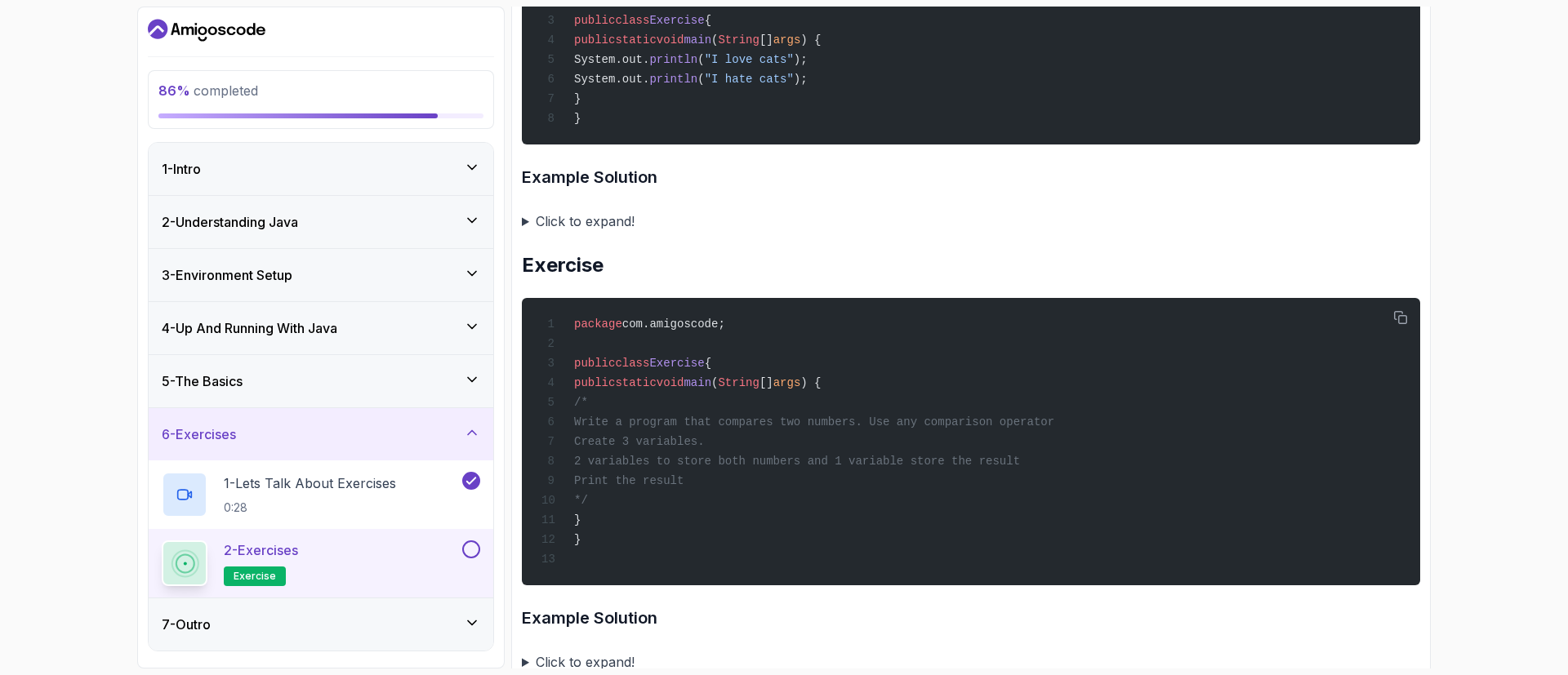
scroll to position [913, 0]
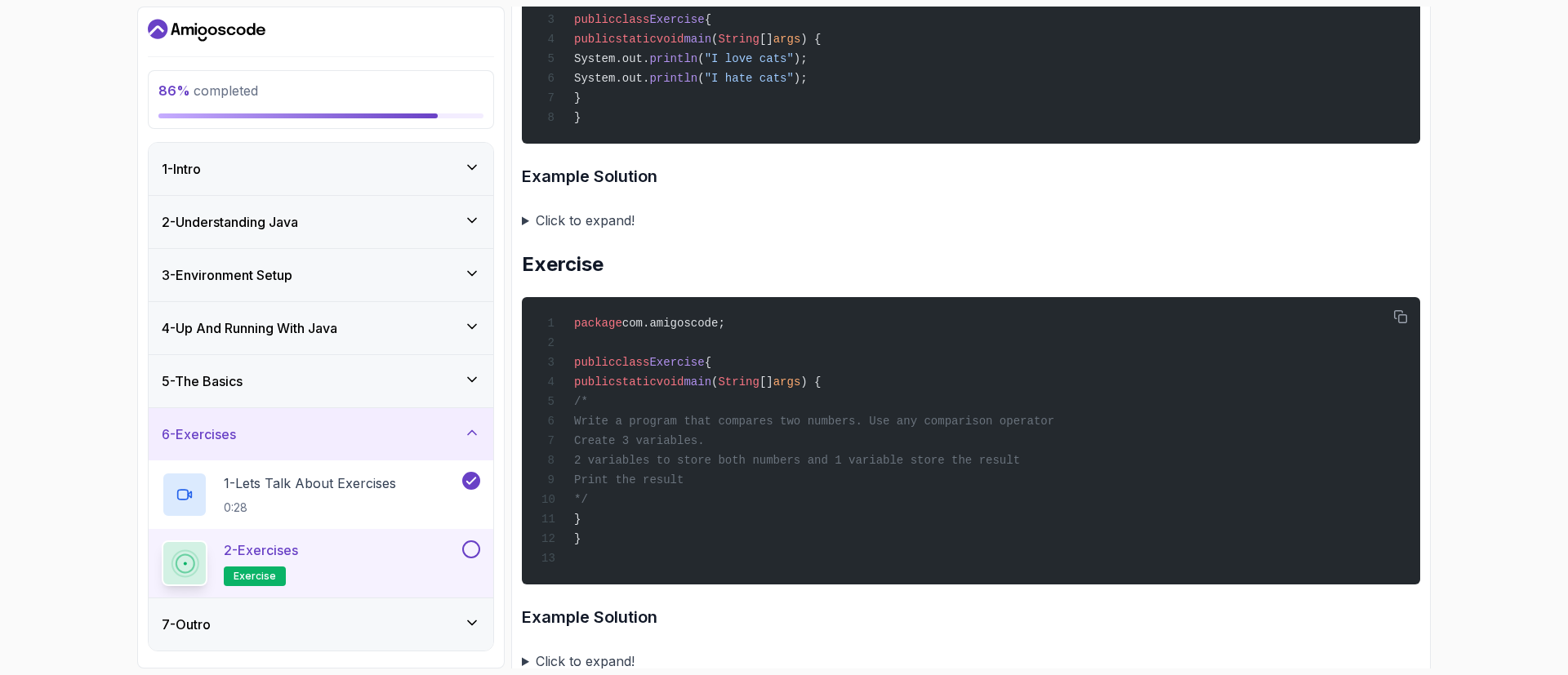
click at [597, 232] on summary "Click to expand!" at bounding box center [971, 220] width 899 height 23
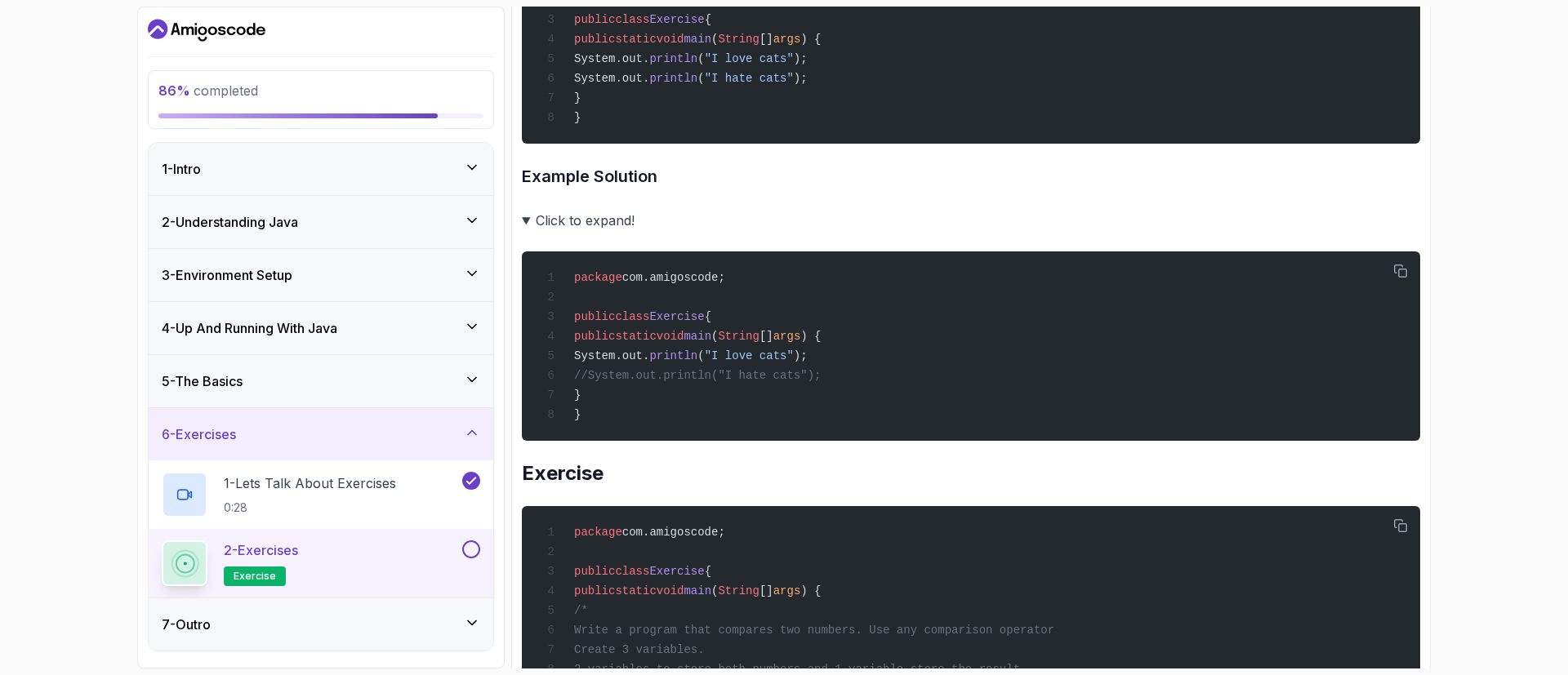
click at [534, 232] on summary "Click to expand!" at bounding box center [971, 220] width 899 height 23
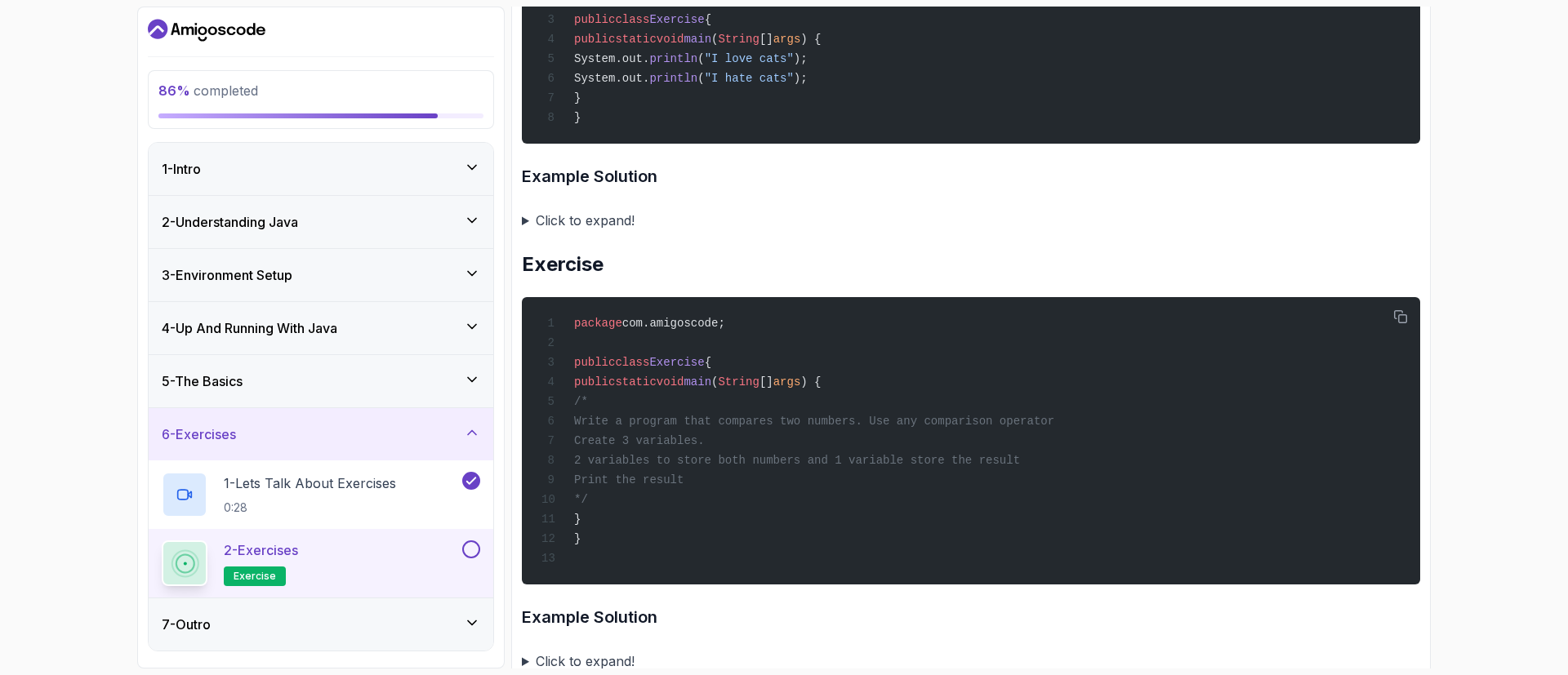
click at [534, 232] on summary "Click to expand!" at bounding box center [971, 220] width 899 height 23
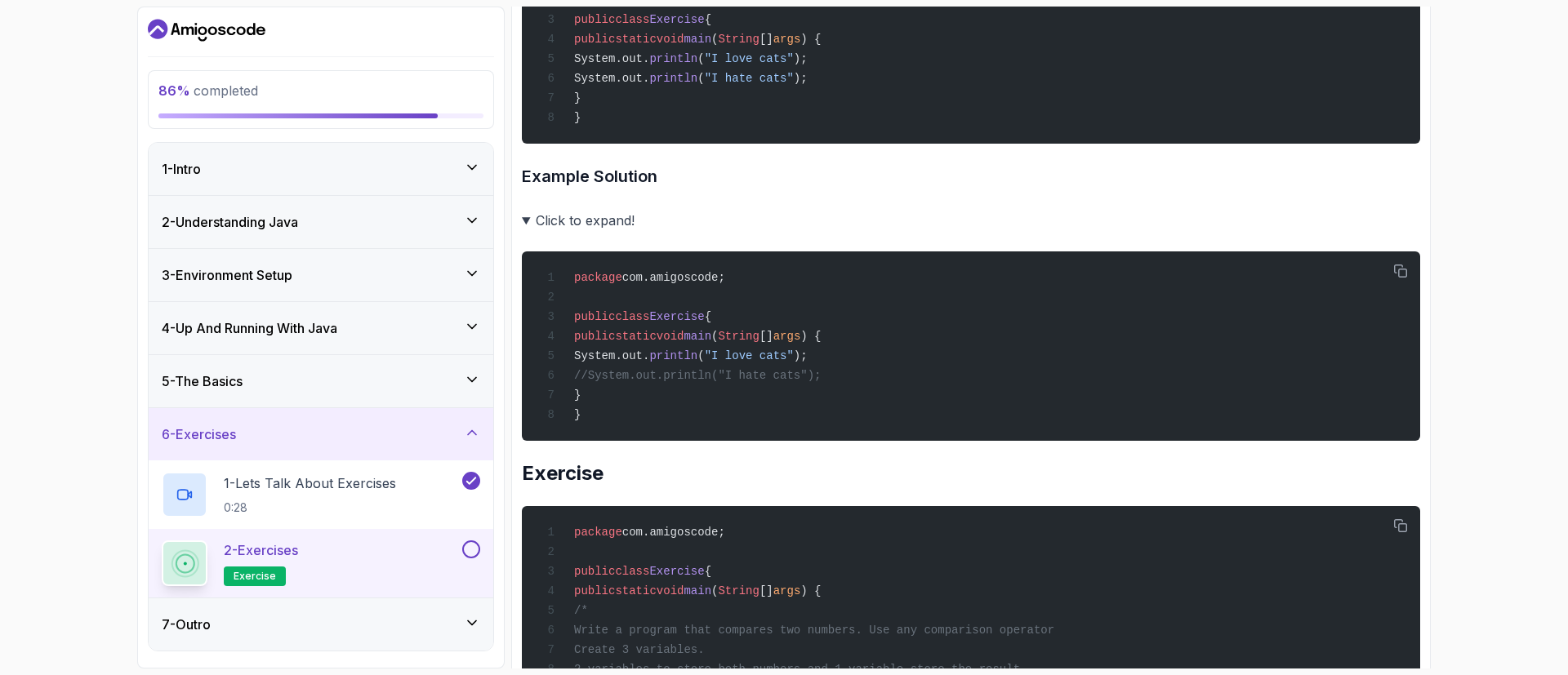
click at [532, 232] on summary "Click to expand!" at bounding box center [971, 220] width 899 height 23
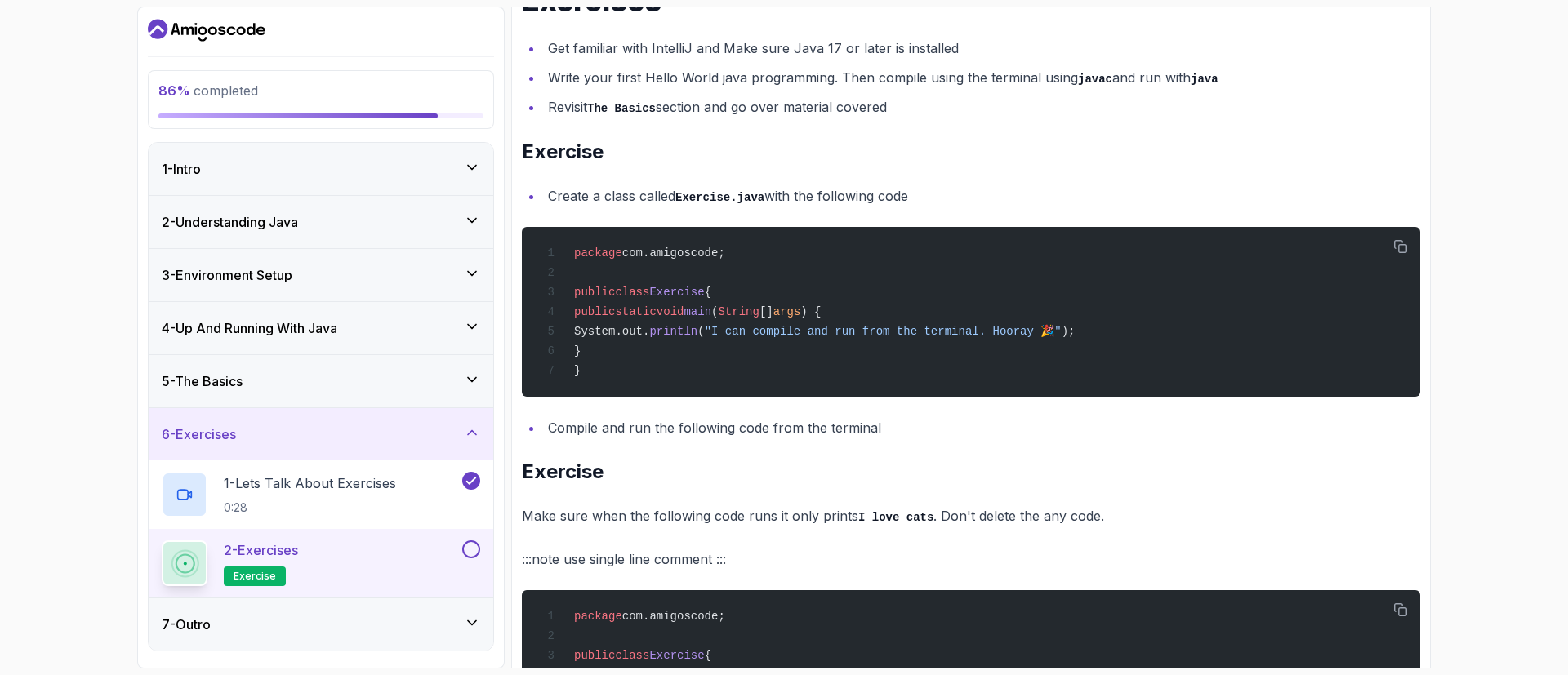
scroll to position [0, 0]
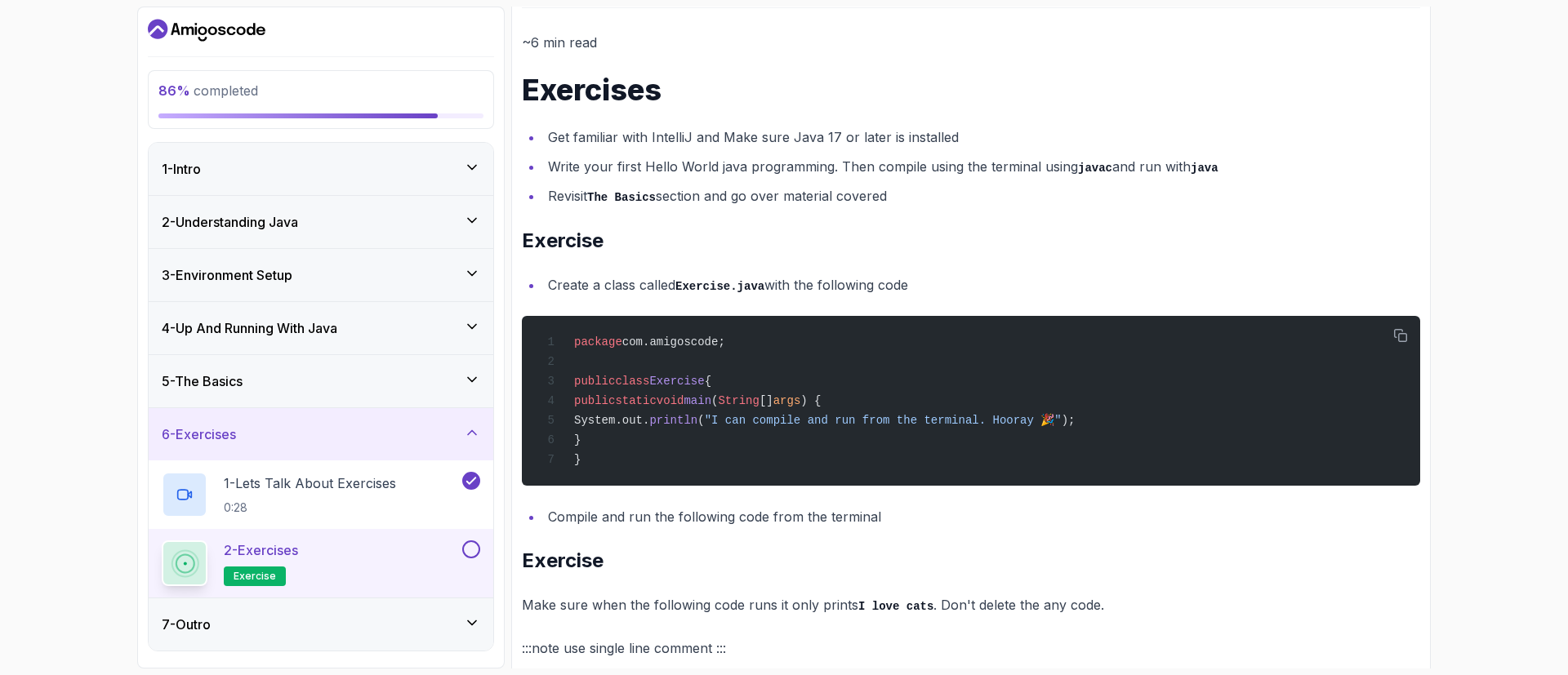
click at [652, 398] on span "static" at bounding box center [635, 401] width 41 height 13
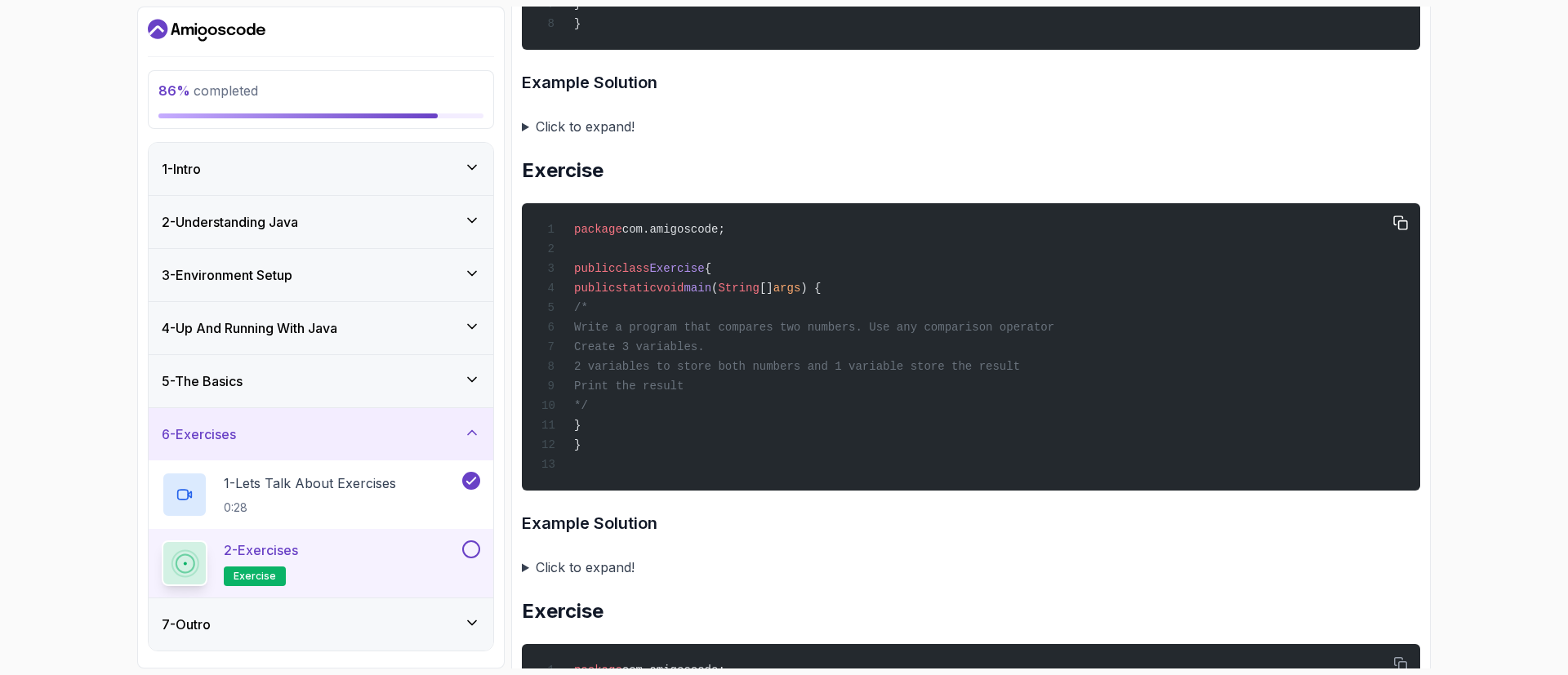
scroll to position [1006, 0]
click at [590, 132] on summary "Click to expand!" at bounding box center [971, 128] width 899 height 23
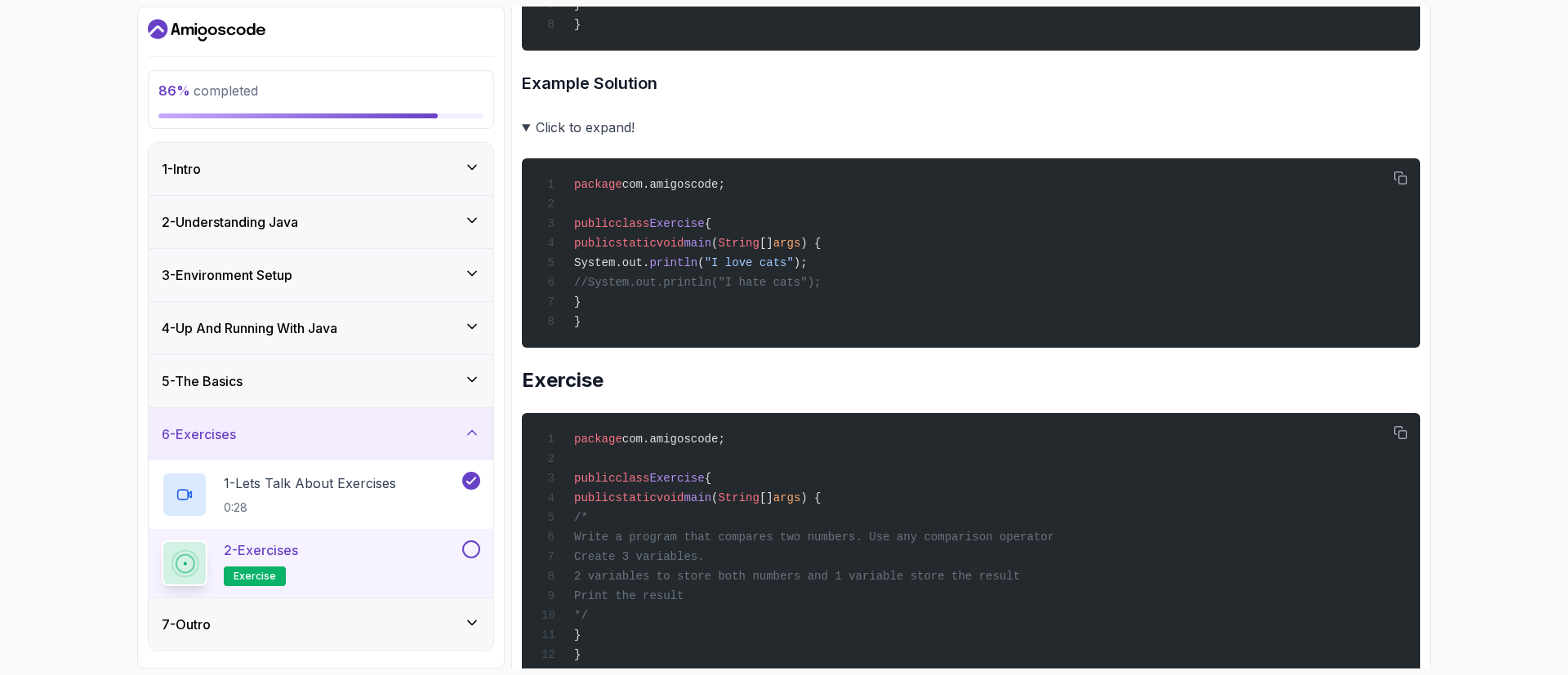
click at [587, 139] on summary "Click to expand!" at bounding box center [971, 128] width 899 height 23
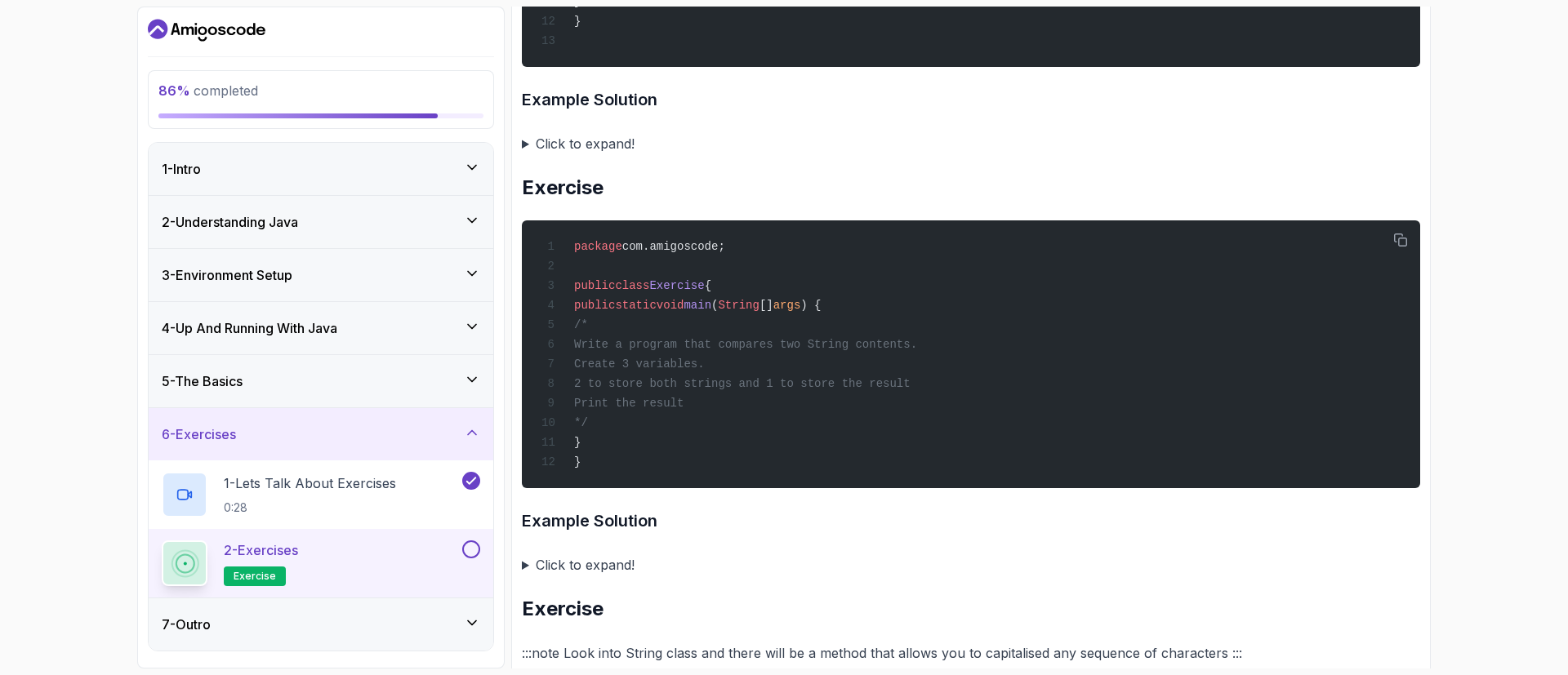
scroll to position [1433, 0]
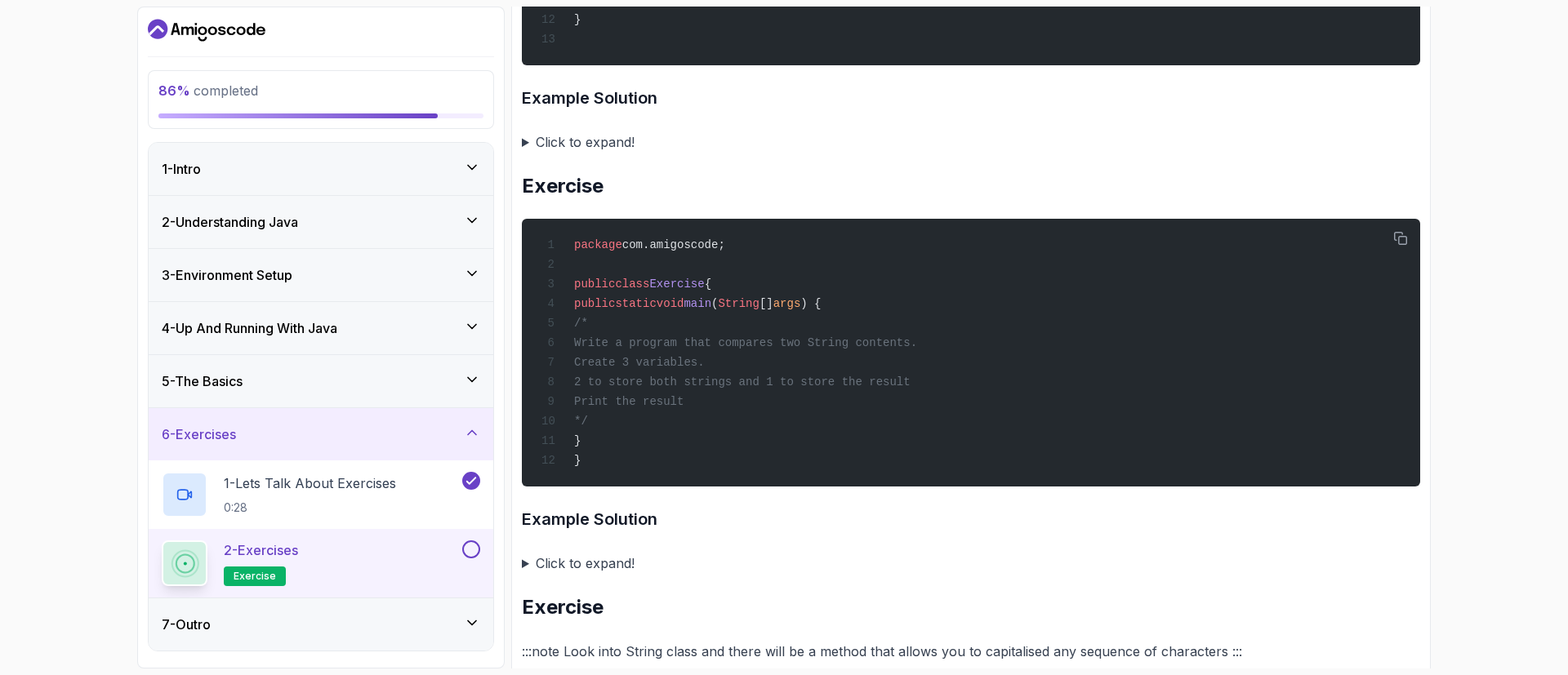
click at [580, 154] on summary "Click to expand!" at bounding box center [971, 142] width 899 height 23
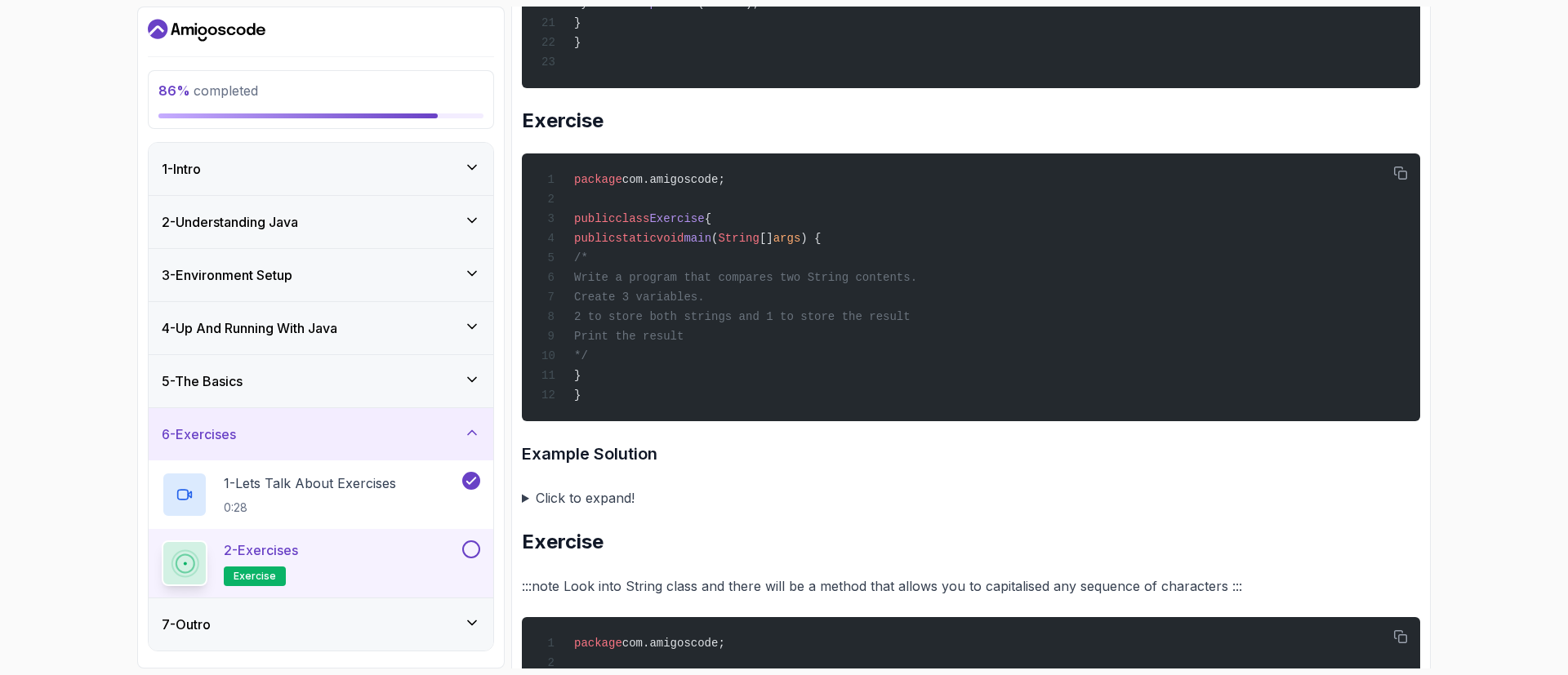
scroll to position [1999, 0]
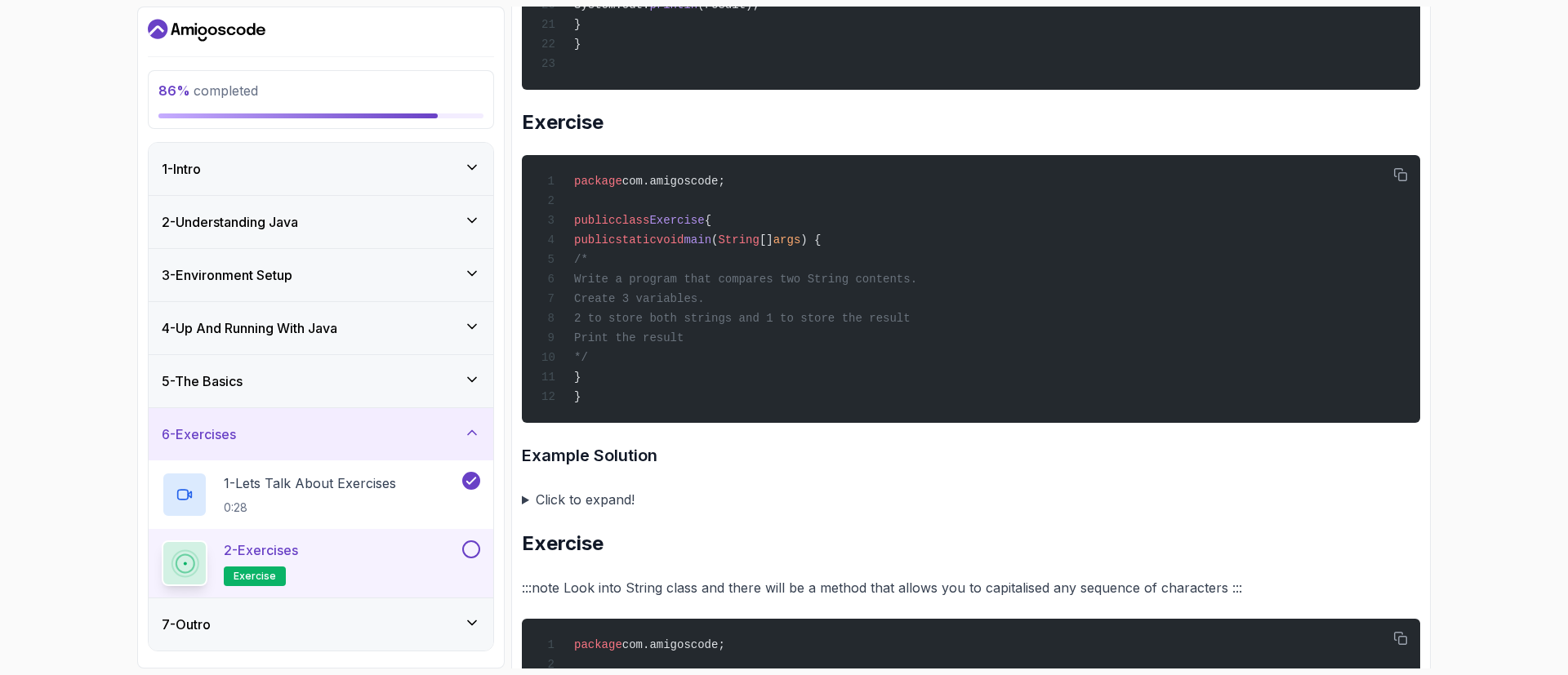
click at [606, 512] on summary "Click to expand!" at bounding box center [971, 500] width 899 height 23
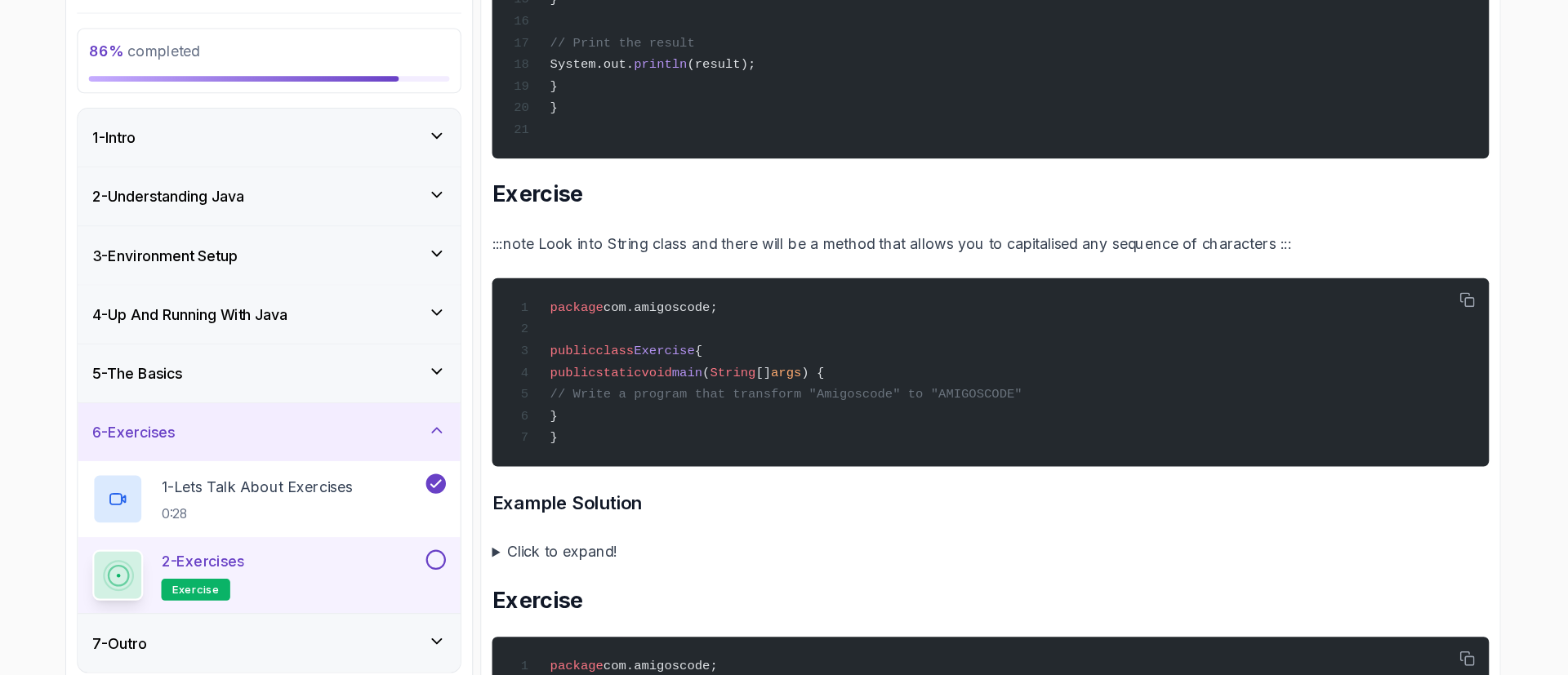
scroll to position [2790, 0]
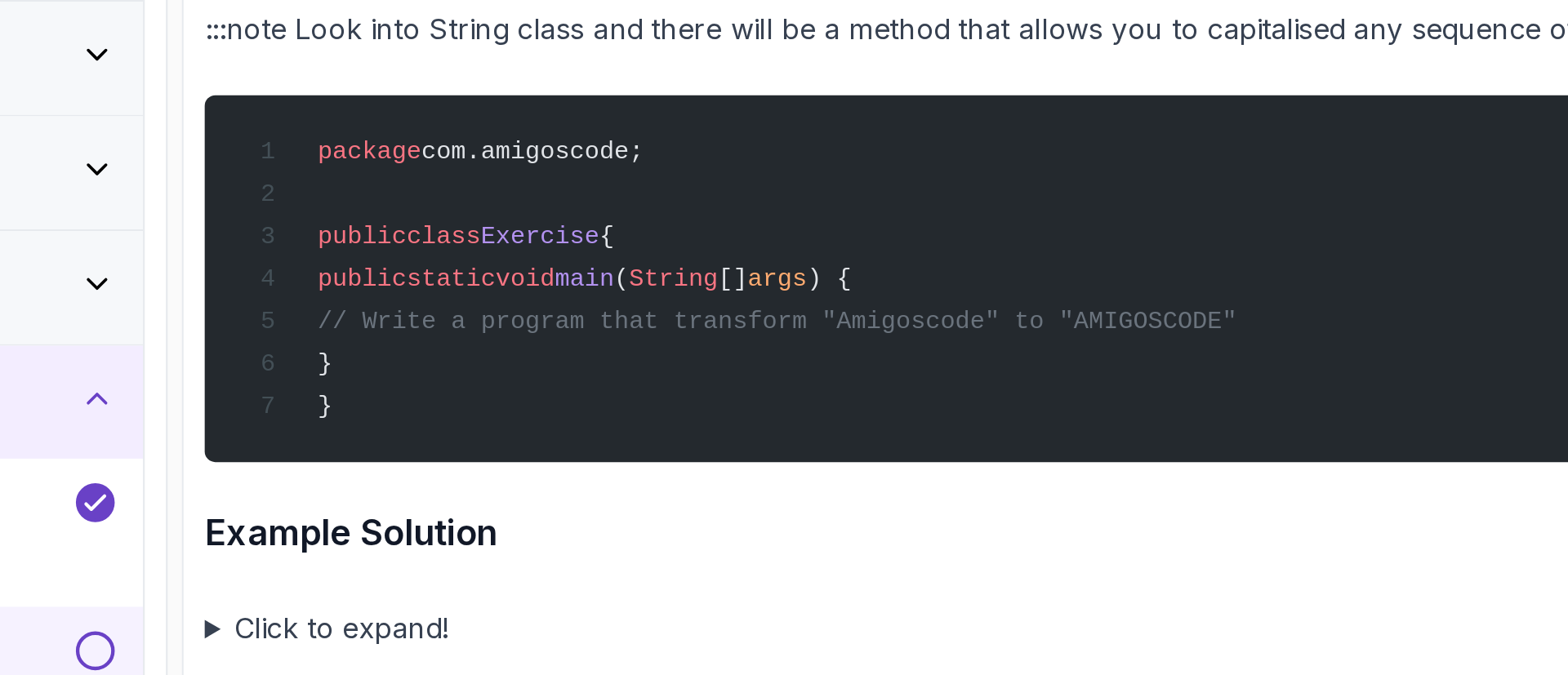
click at [795, 403] on span "// Write a program that transform "Amigoscode" to "AMIGOSCODE"" at bounding box center [786, 397] width 425 height 13
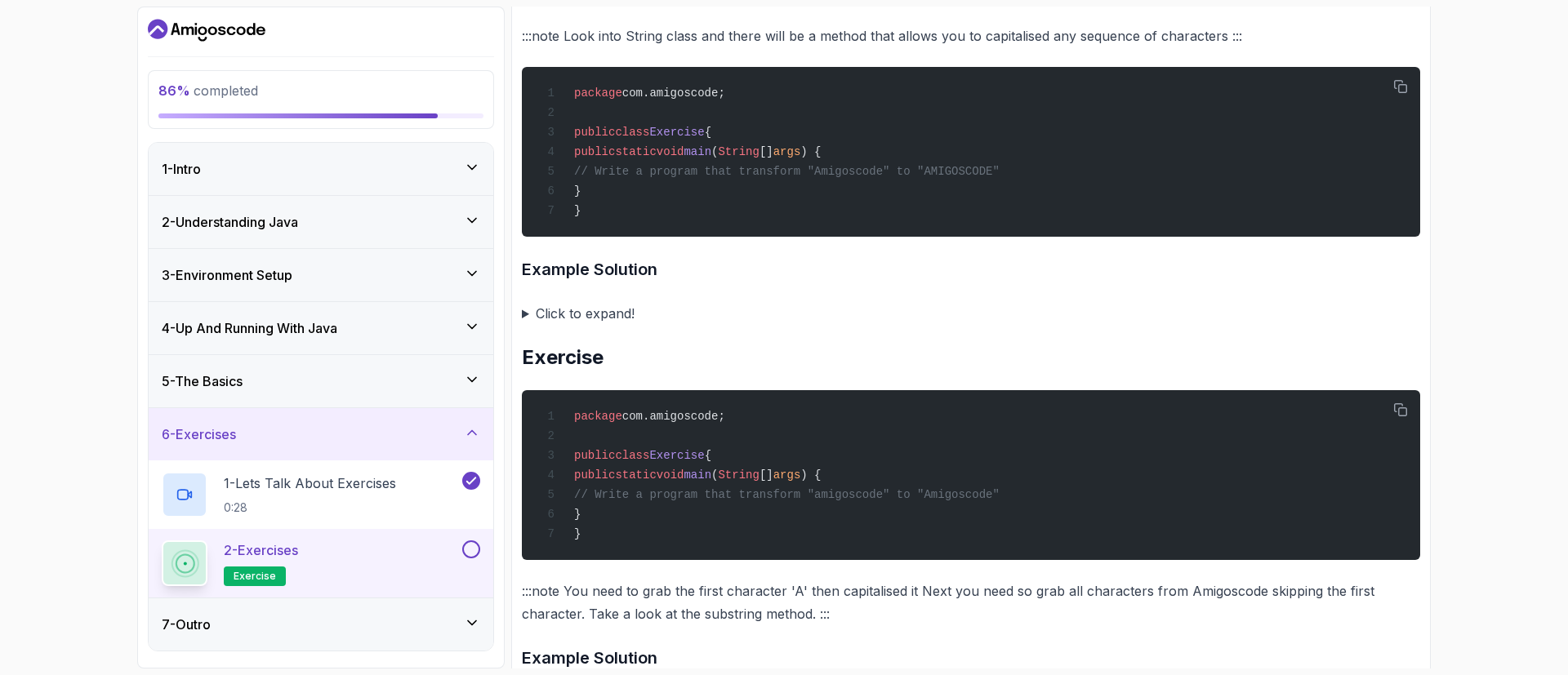
scroll to position [3019, 0]
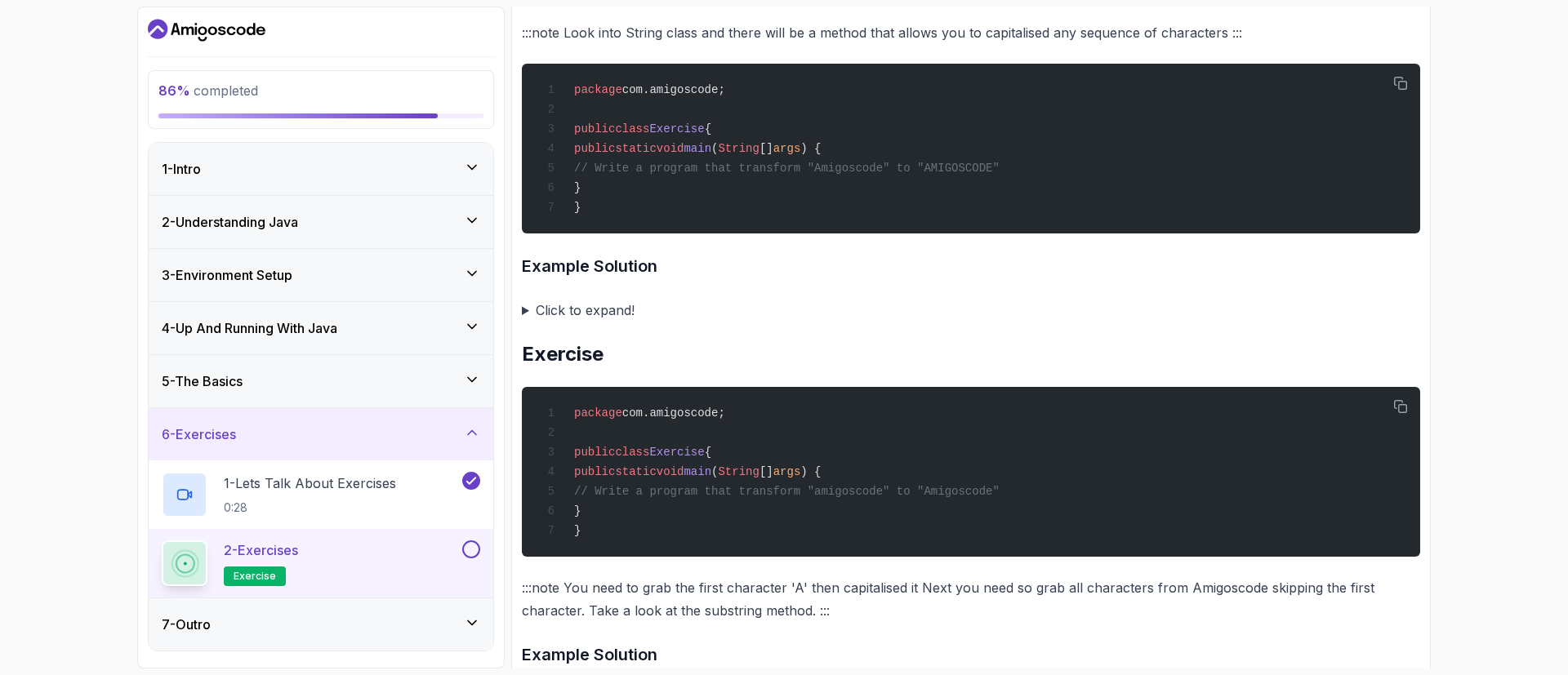
click at [577, 322] on summary "Click to expand!" at bounding box center [971, 311] width 899 height 23
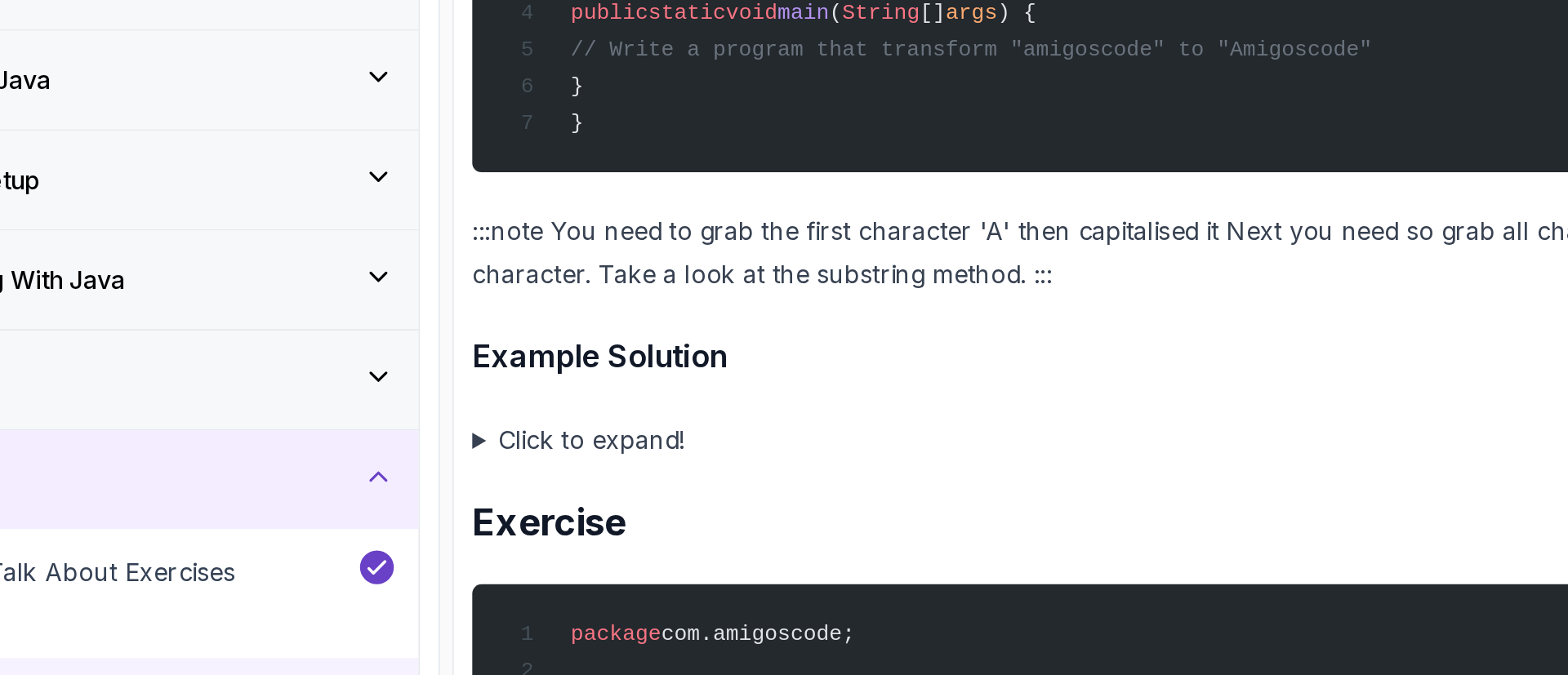
scroll to position [3651, 0]
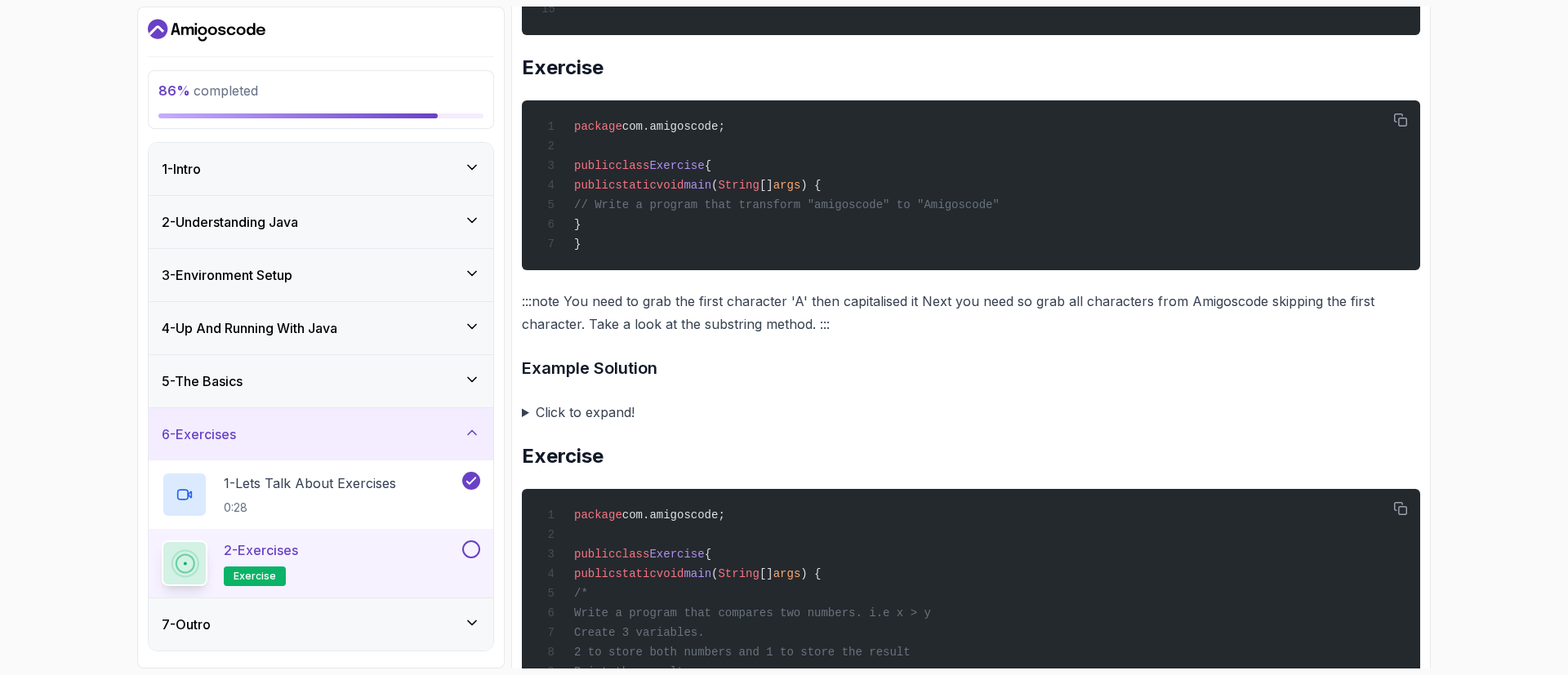
click at [598, 424] on summary "Click to expand!" at bounding box center [971, 413] width 899 height 23
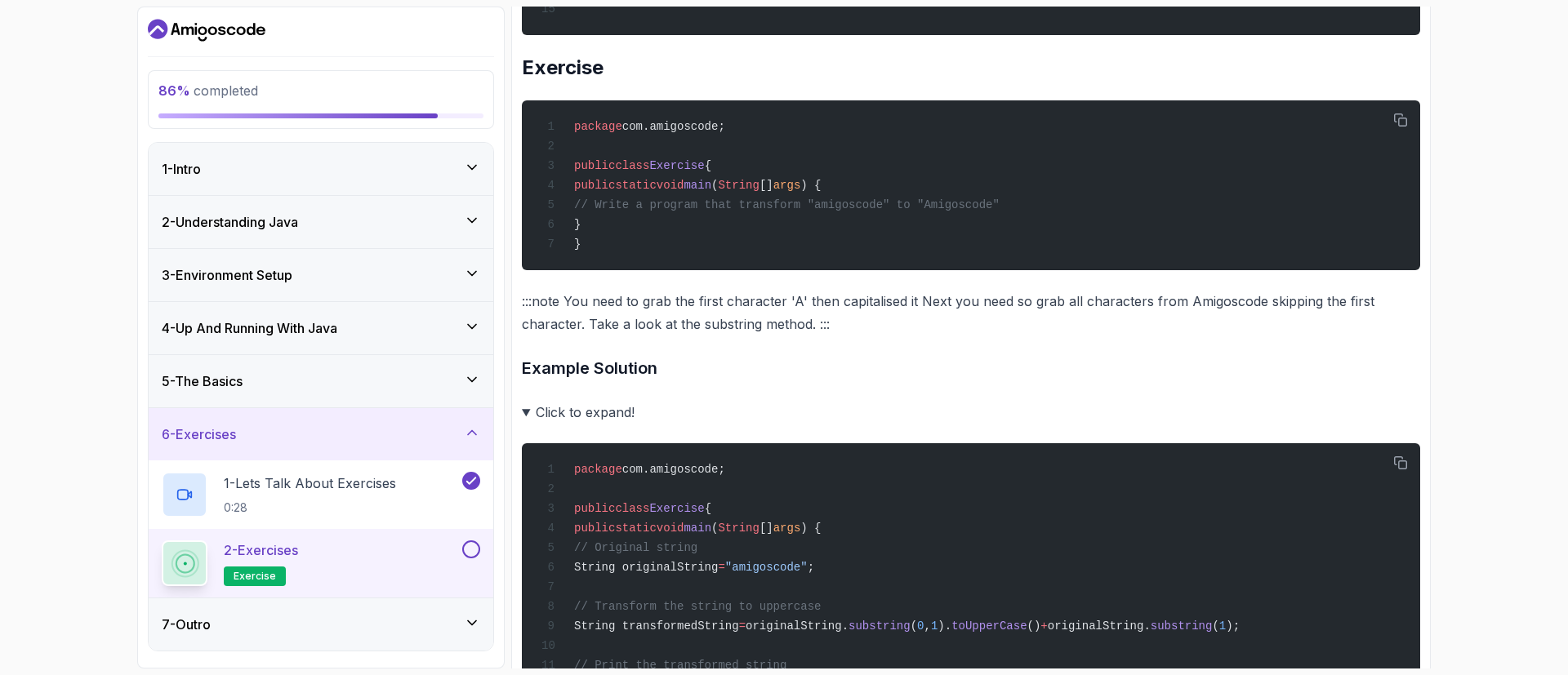
scroll to position [3910, 0]
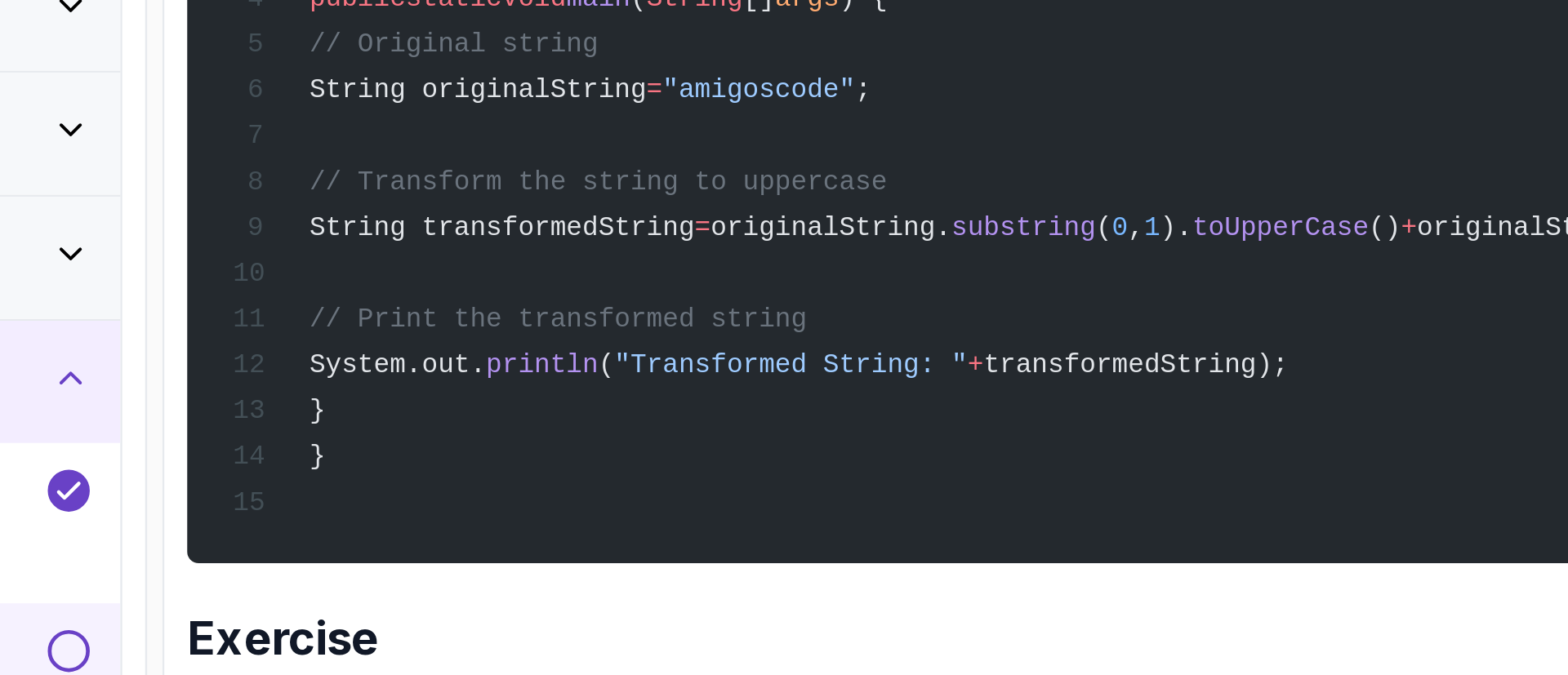
click at [739, 375] on span "String transformedString" at bounding box center [656, 368] width 165 height 13
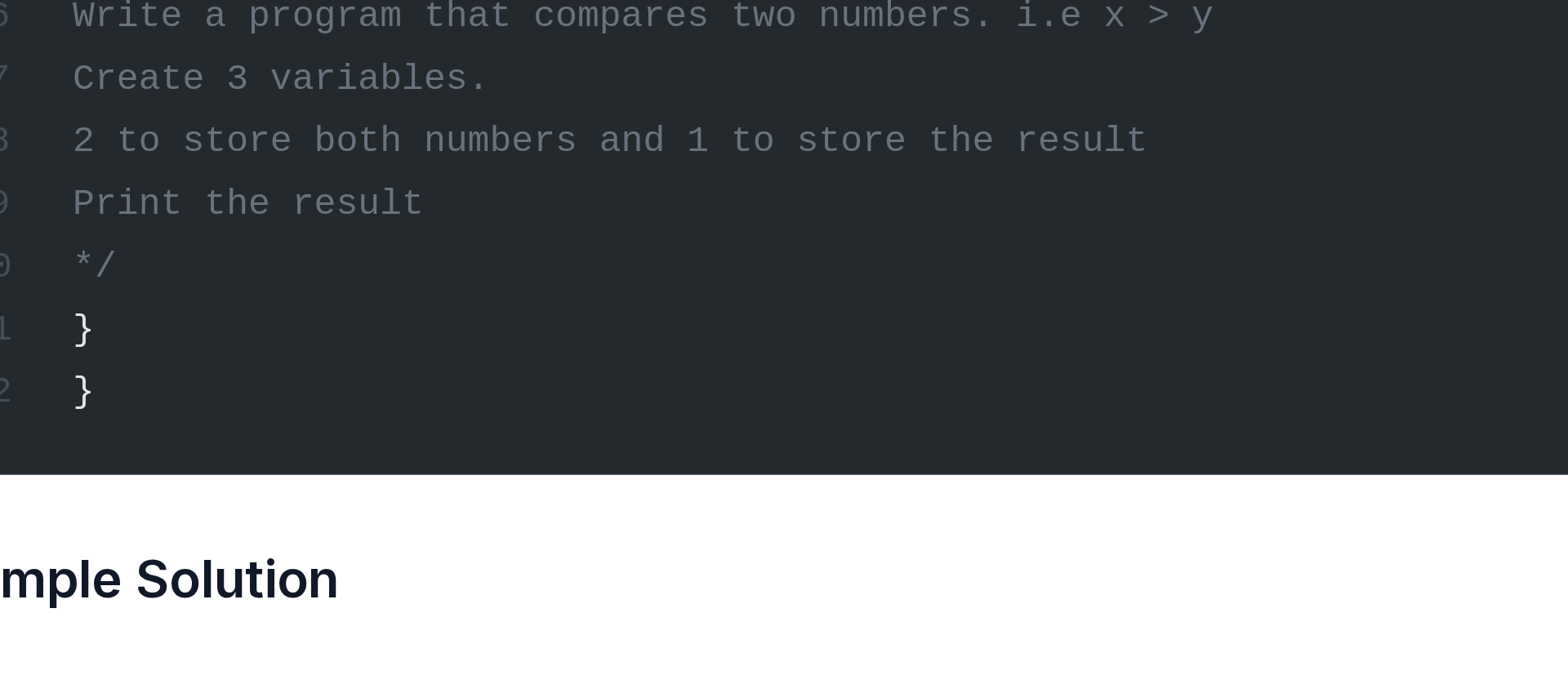
scroll to position [4294, 0]
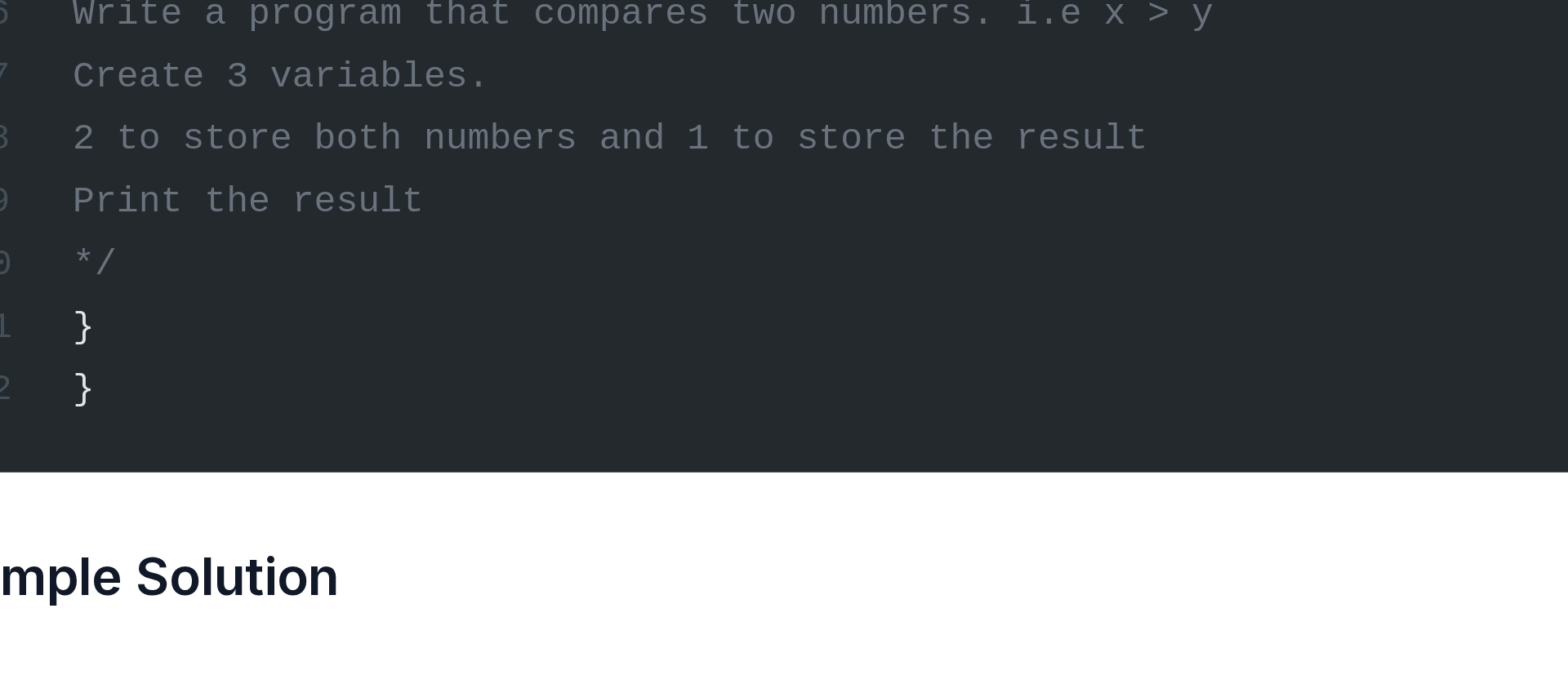
click at [705, 343] on span "Create 3 variables." at bounding box center [638, 337] width 131 height 13
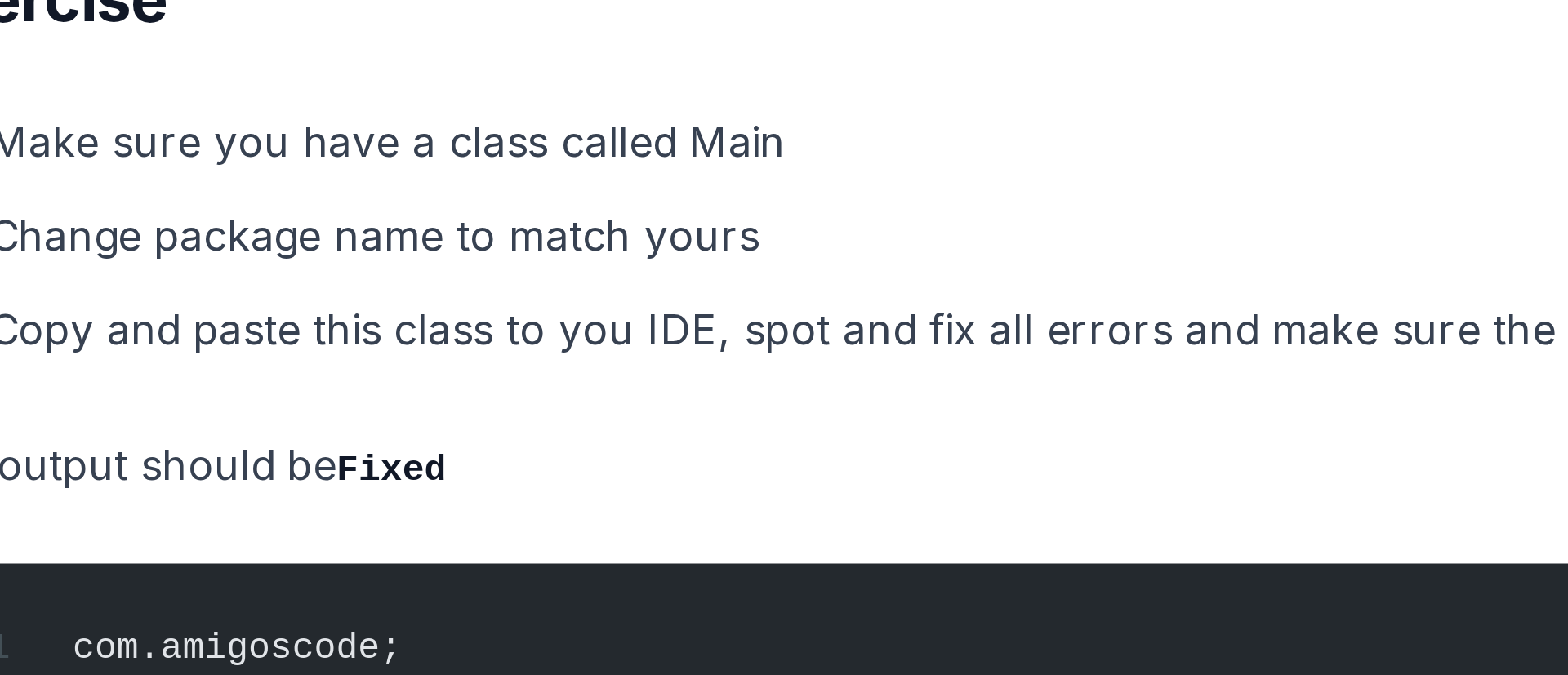
scroll to position [4562, 0]
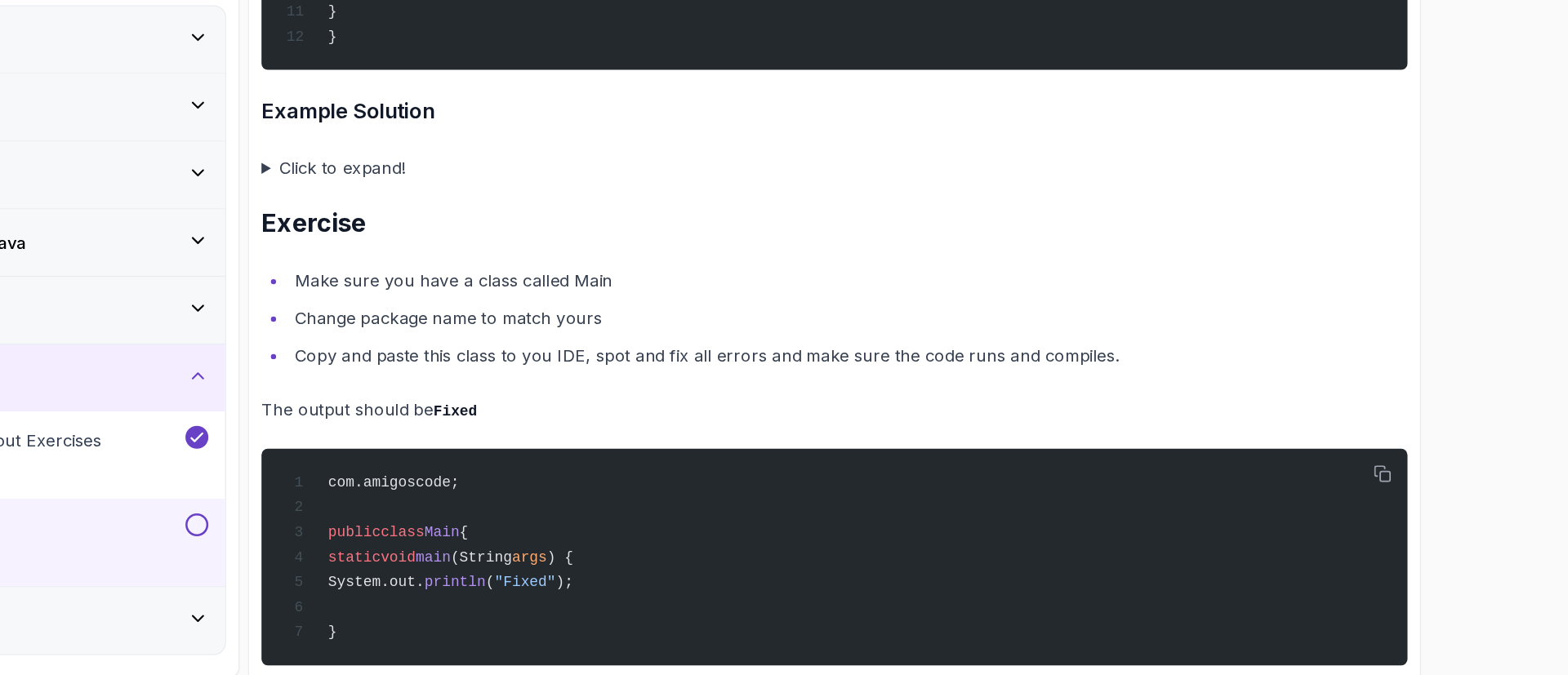
click at [544, 281] on summary "Click to expand!" at bounding box center [971, 270] width 899 height 23
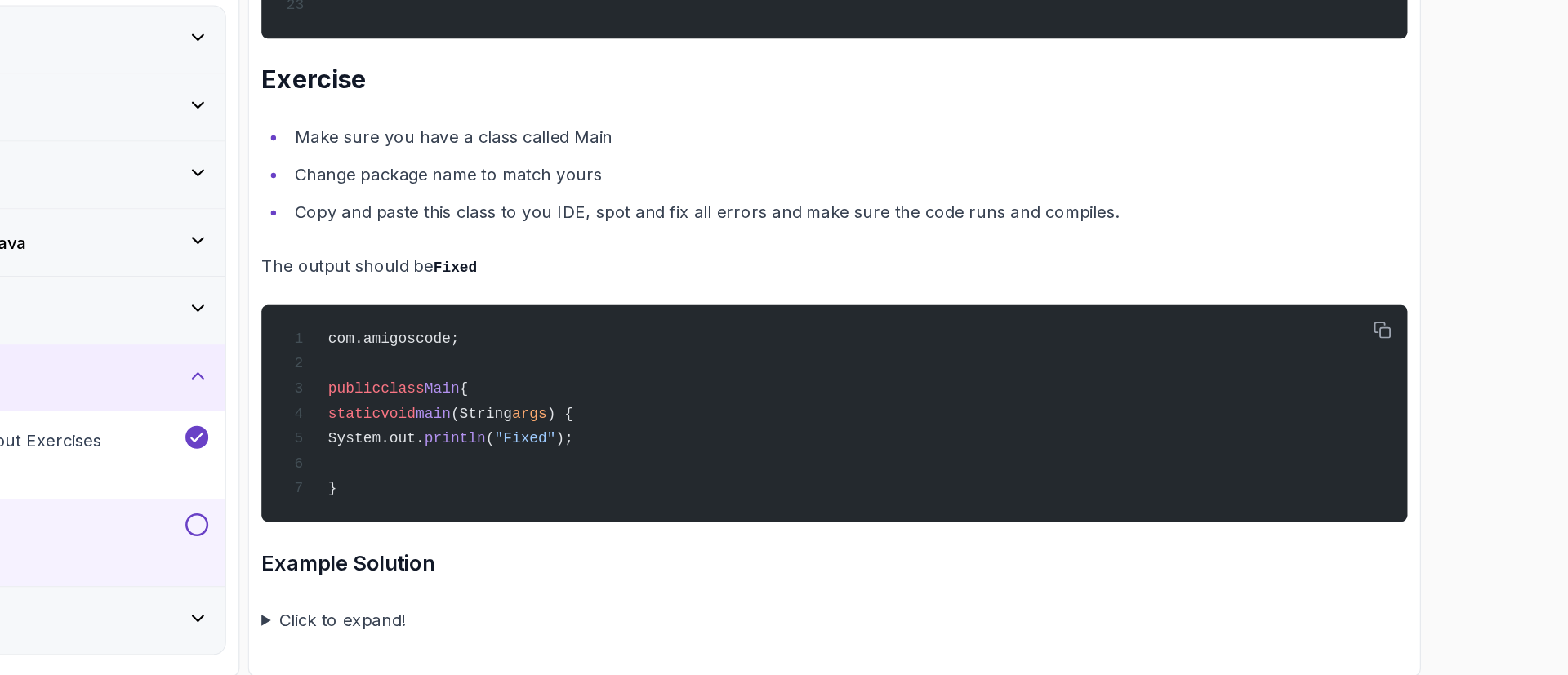
scroll to position [0, 0]
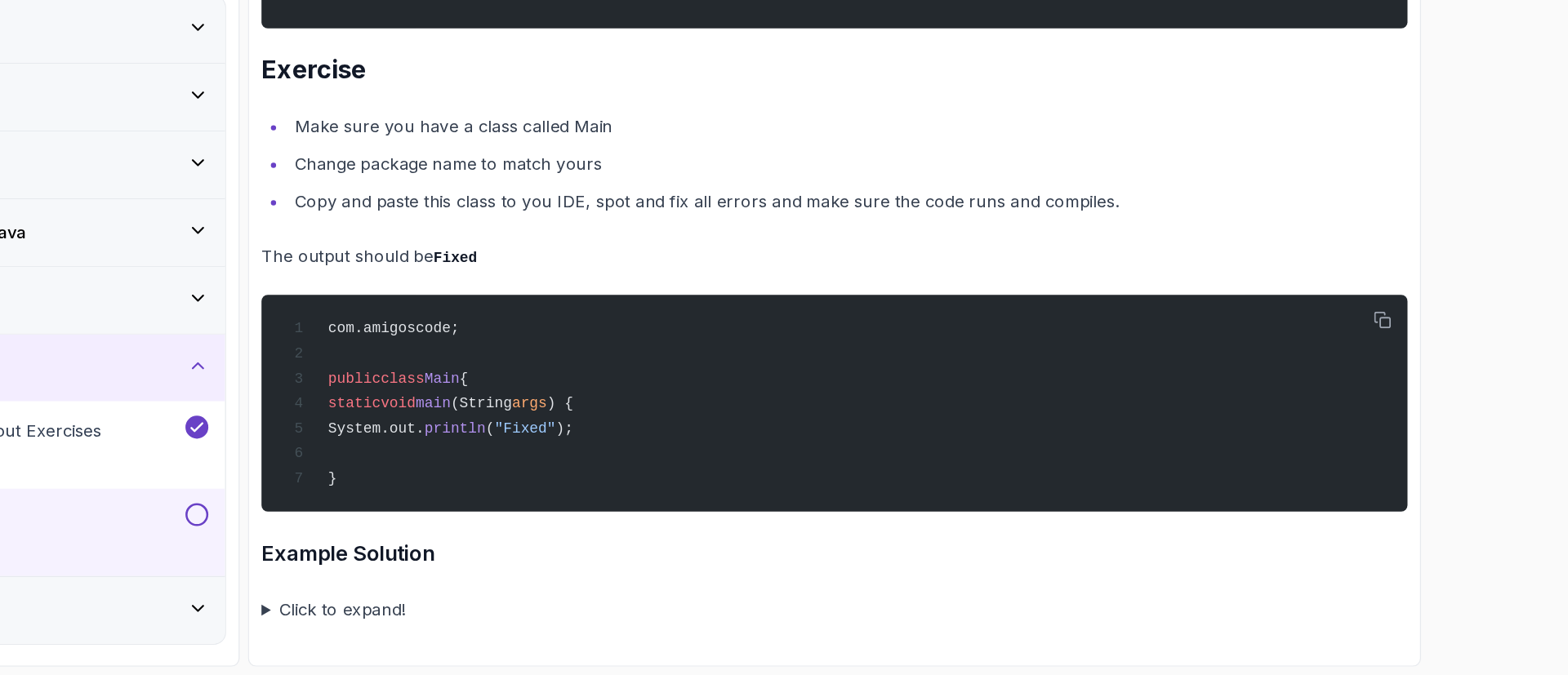
click at [597, 623] on summary "Click to expand!" at bounding box center [971, 624] width 899 height 23
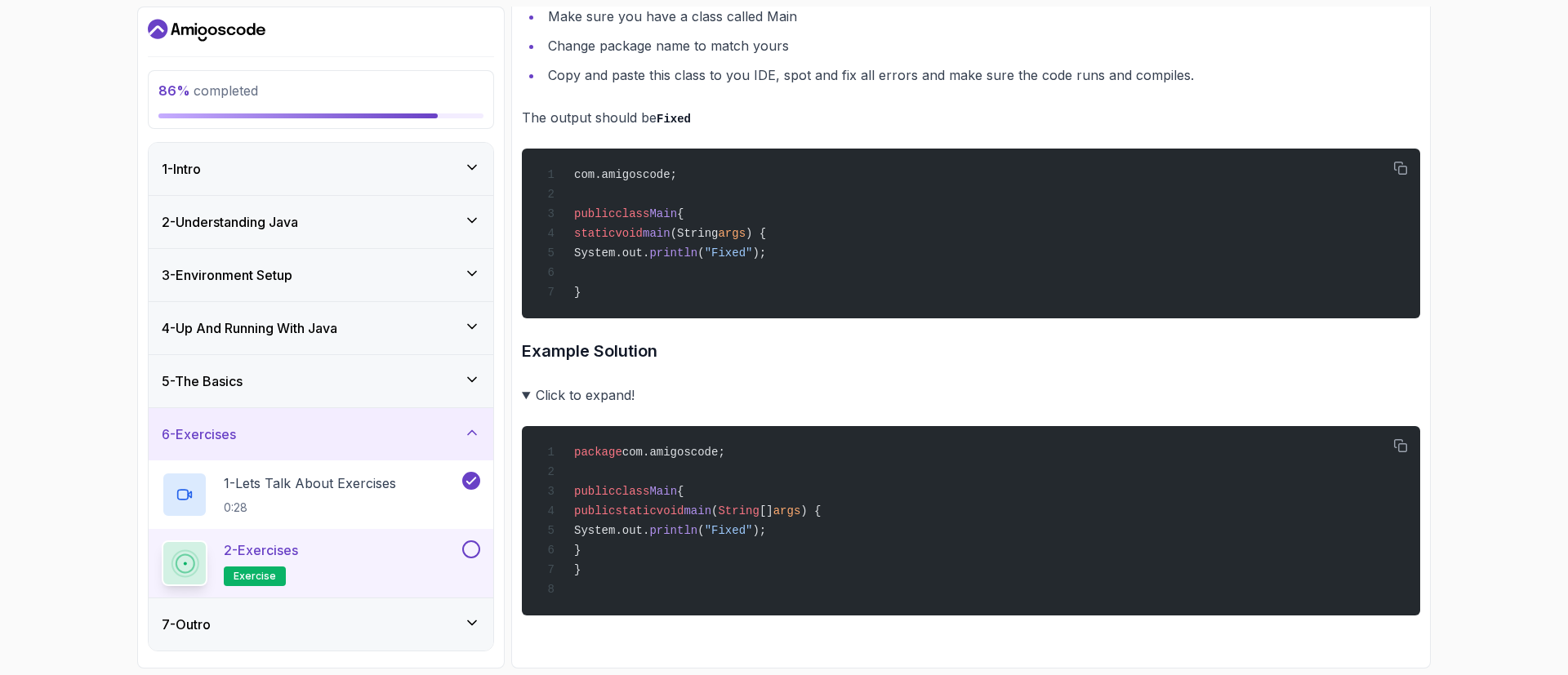
click at [471, 555] on button at bounding box center [471, 550] width 18 height 18
click at [424, 624] on div "7 - Outro" at bounding box center [321, 624] width 319 height 20
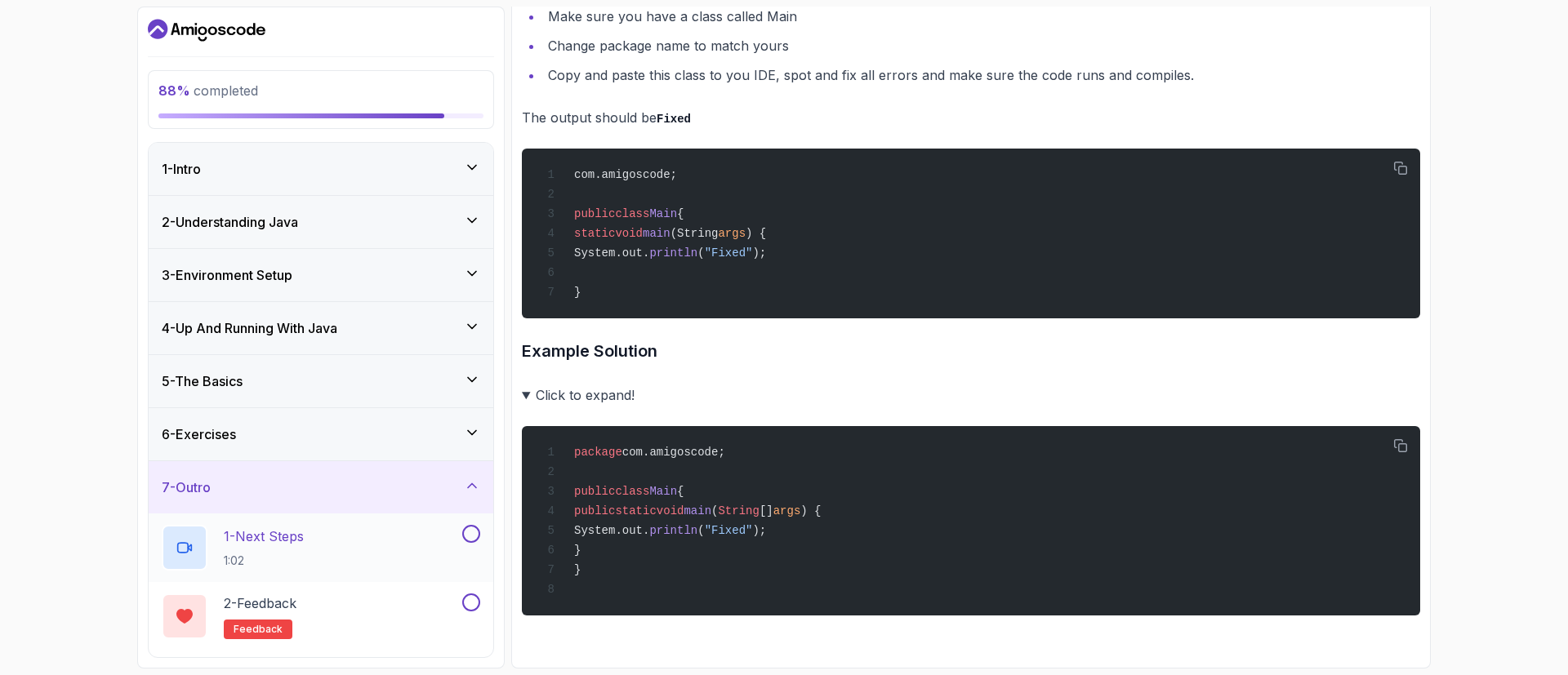
click at [310, 573] on div "1 - Next Steps 1:02" at bounding box center [321, 547] width 344 height 68
click at [337, 523] on div "1 - Next Steps 1:02" at bounding box center [321, 547] width 344 height 68
click at [352, 544] on div "1 - Next Steps 1:02" at bounding box center [310, 547] width 297 height 45
